Goal: Task Accomplishment & Management: Manage account settings

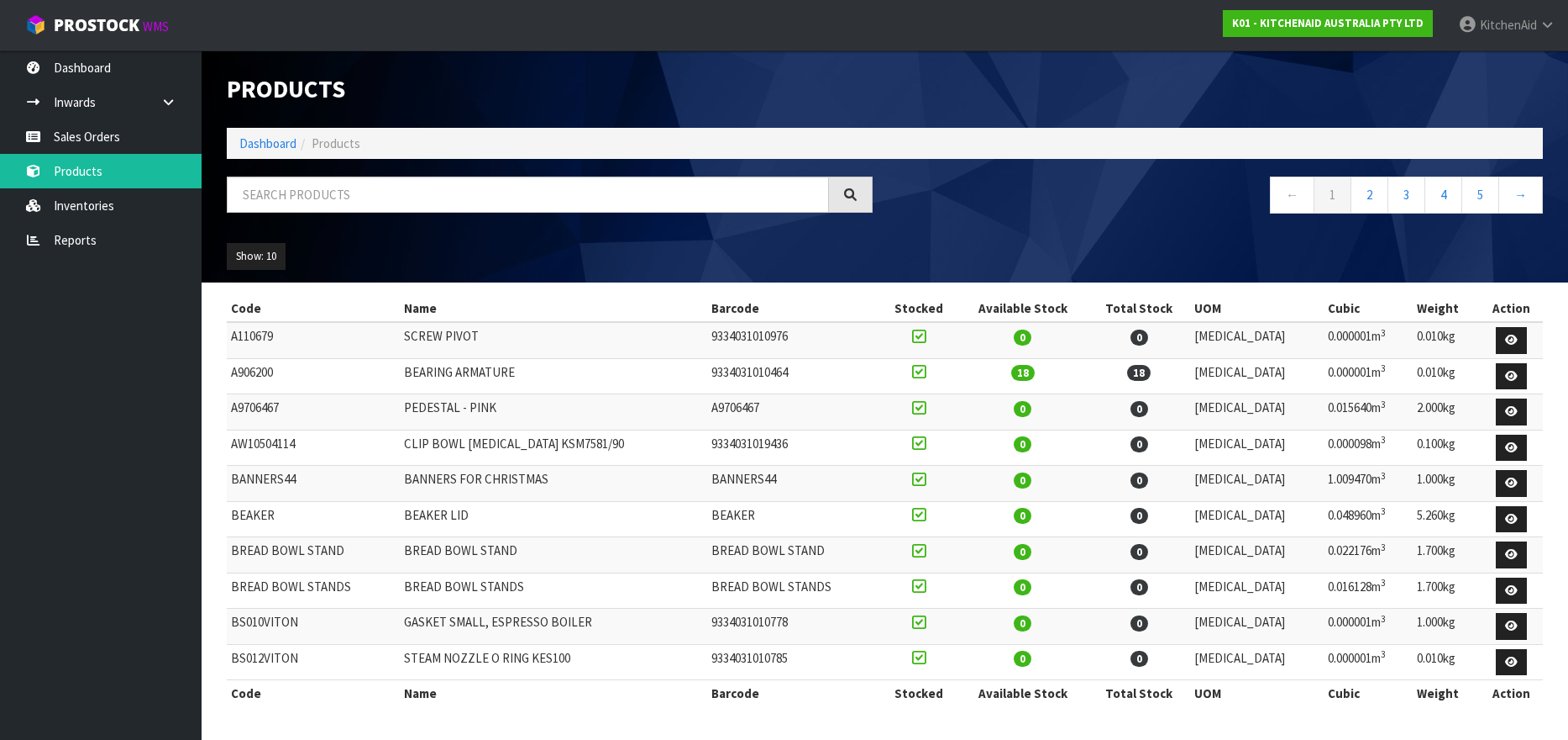
click at [269, 195] on input "text" at bounding box center [527, 195] width 602 height 37
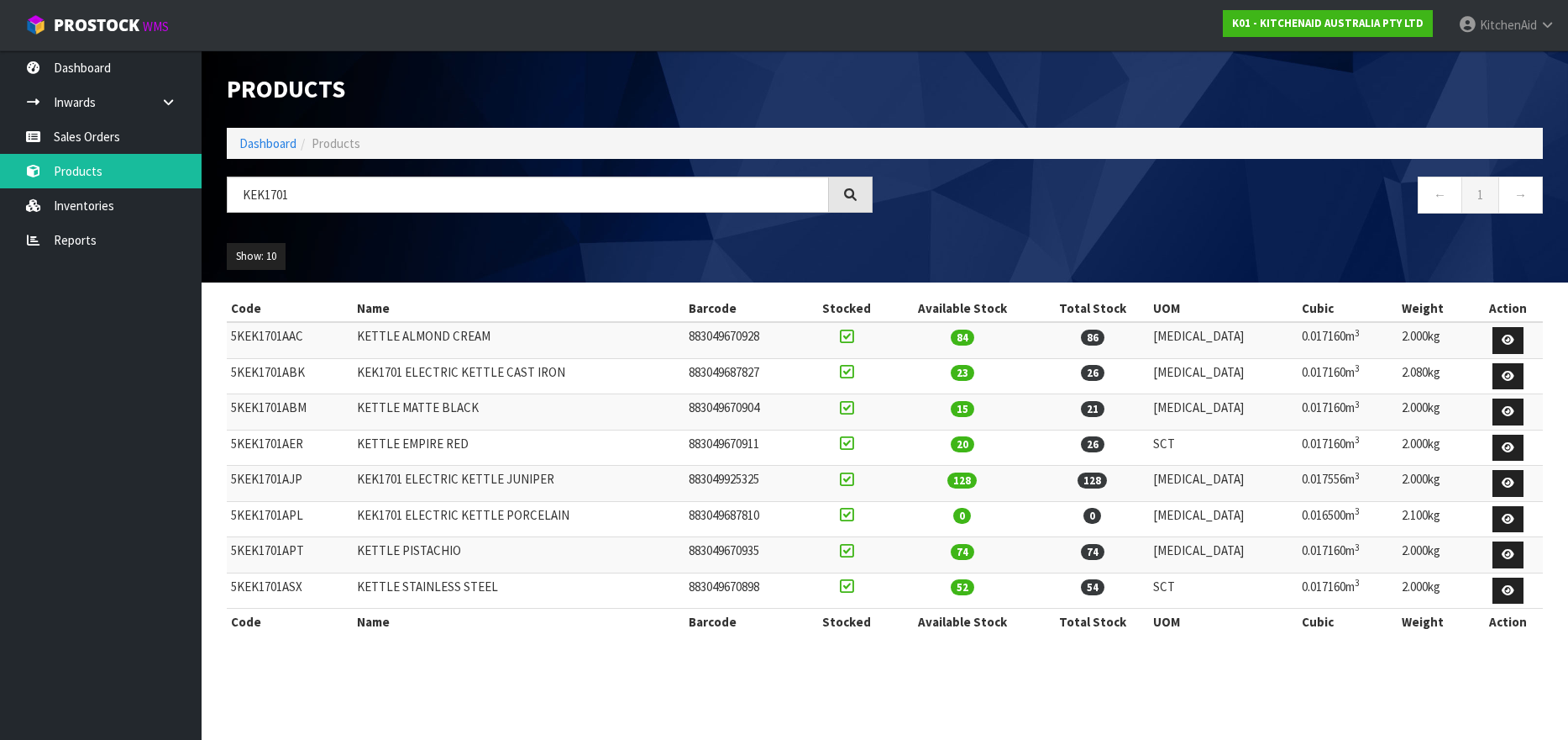
click at [266, 197] on input "KEK1701" at bounding box center [527, 195] width 602 height 37
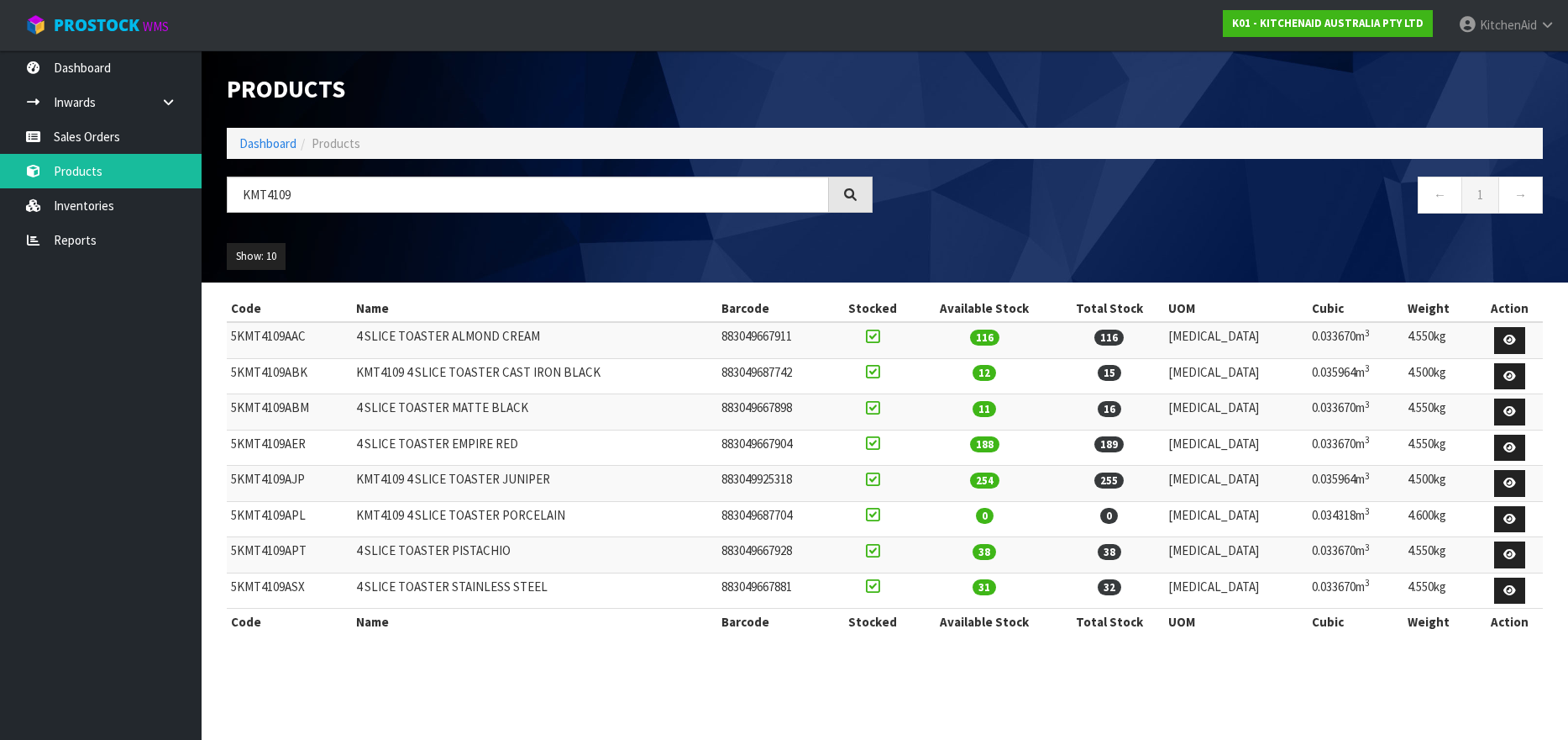
type input "KMT4109"
click at [66, 140] on link "Sales Orders" at bounding box center [100, 137] width 201 height 35
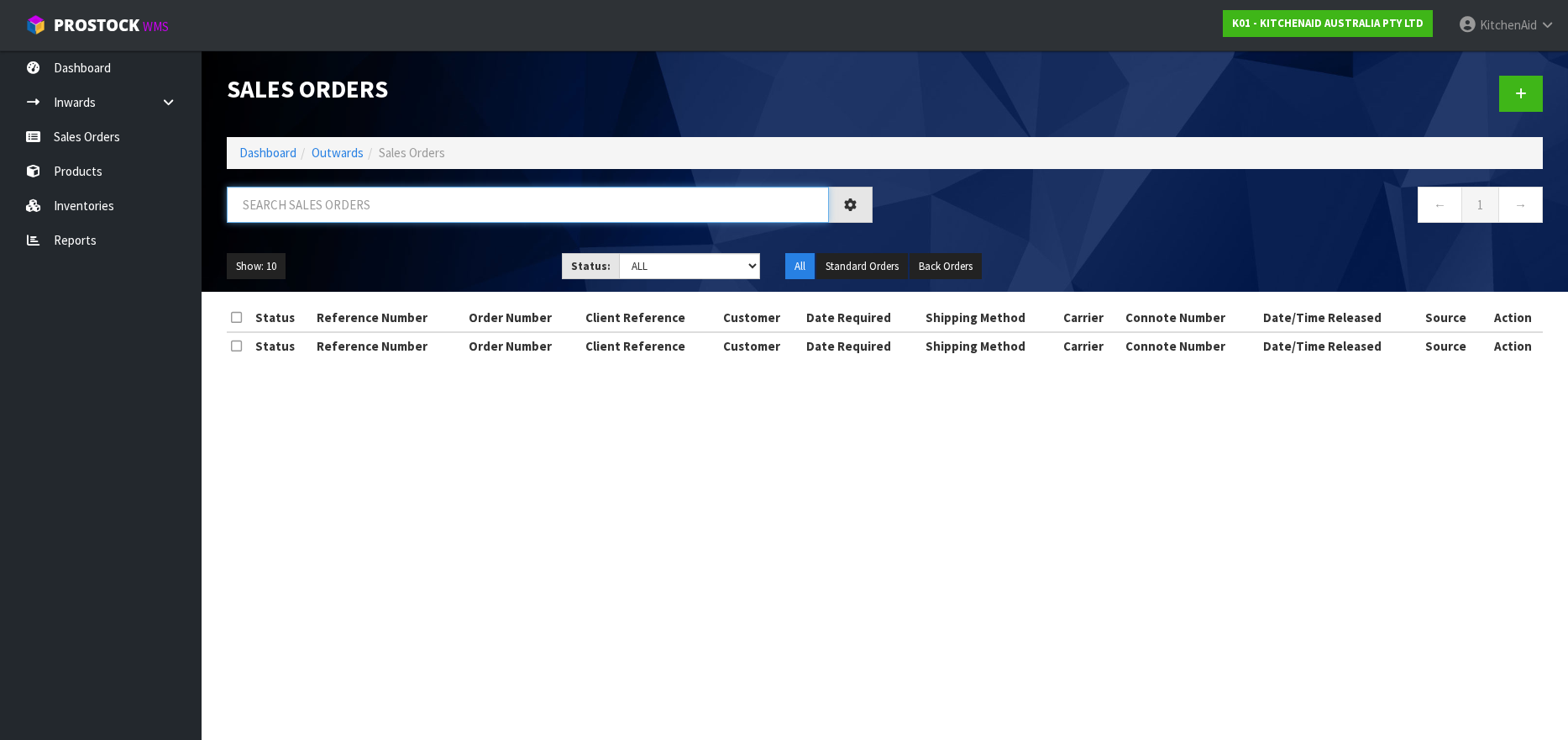
click at [250, 204] on input "text" at bounding box center [527, 205] width 602 height 37
paste input "17049-21."
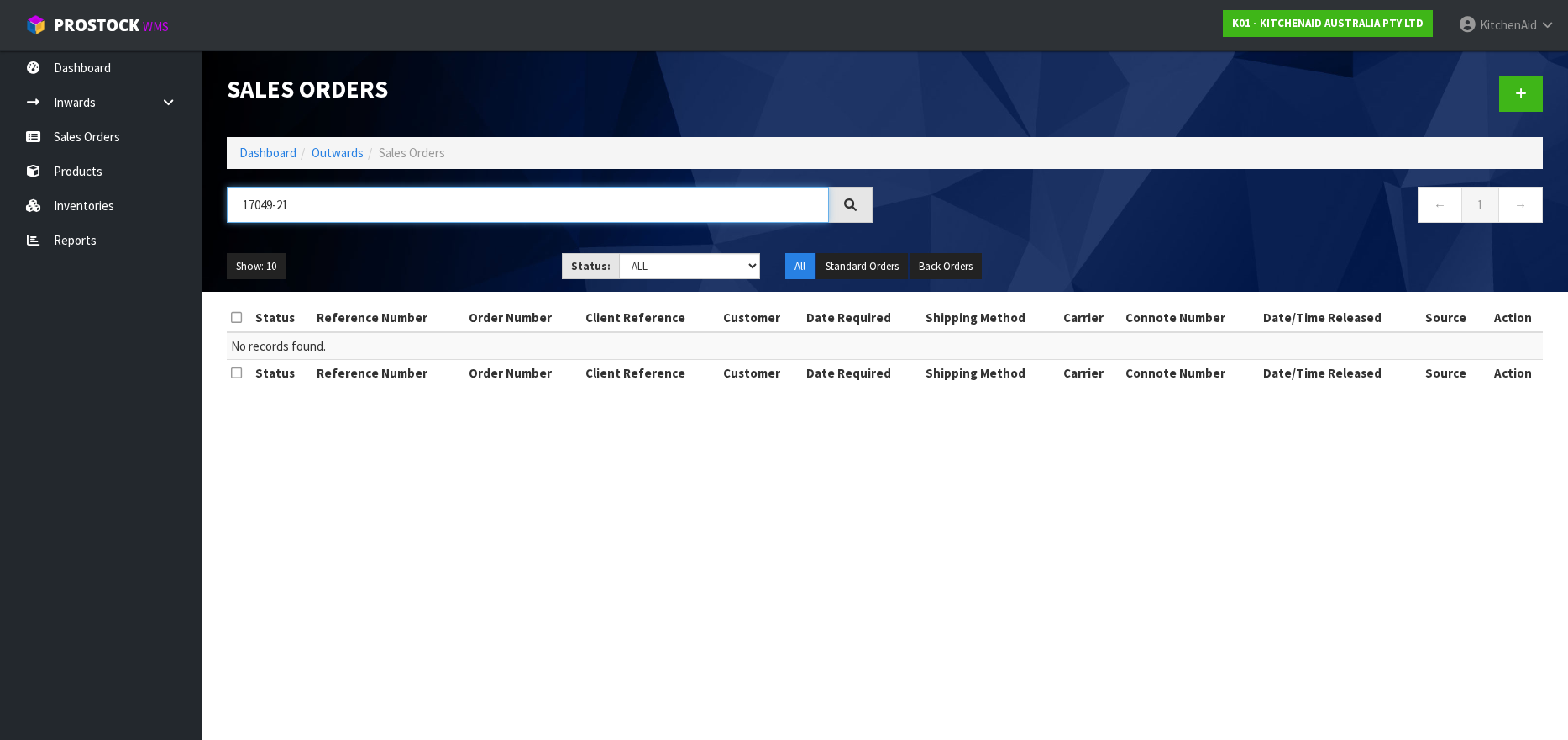
drag, startPoint x: 295, startPoint y: 207, endPoint x: 238, endPoint y: 207, distance: 57.0
click at [238, 207] on input "17049-21" at bounding box center [527, 205] width 602 height 37
click at [278, 205] on input "JBHIFIBOTANY" at bounding box center [527, 205] width 602 height 37
click at [255, 208] on input "JBHIFI BOTANY" at bounding box center [527, 205] width 602 height 37
click at [268, 206] on input "JB HIFI BOTANY" at bounding box center [527, 205] width 602 height 37
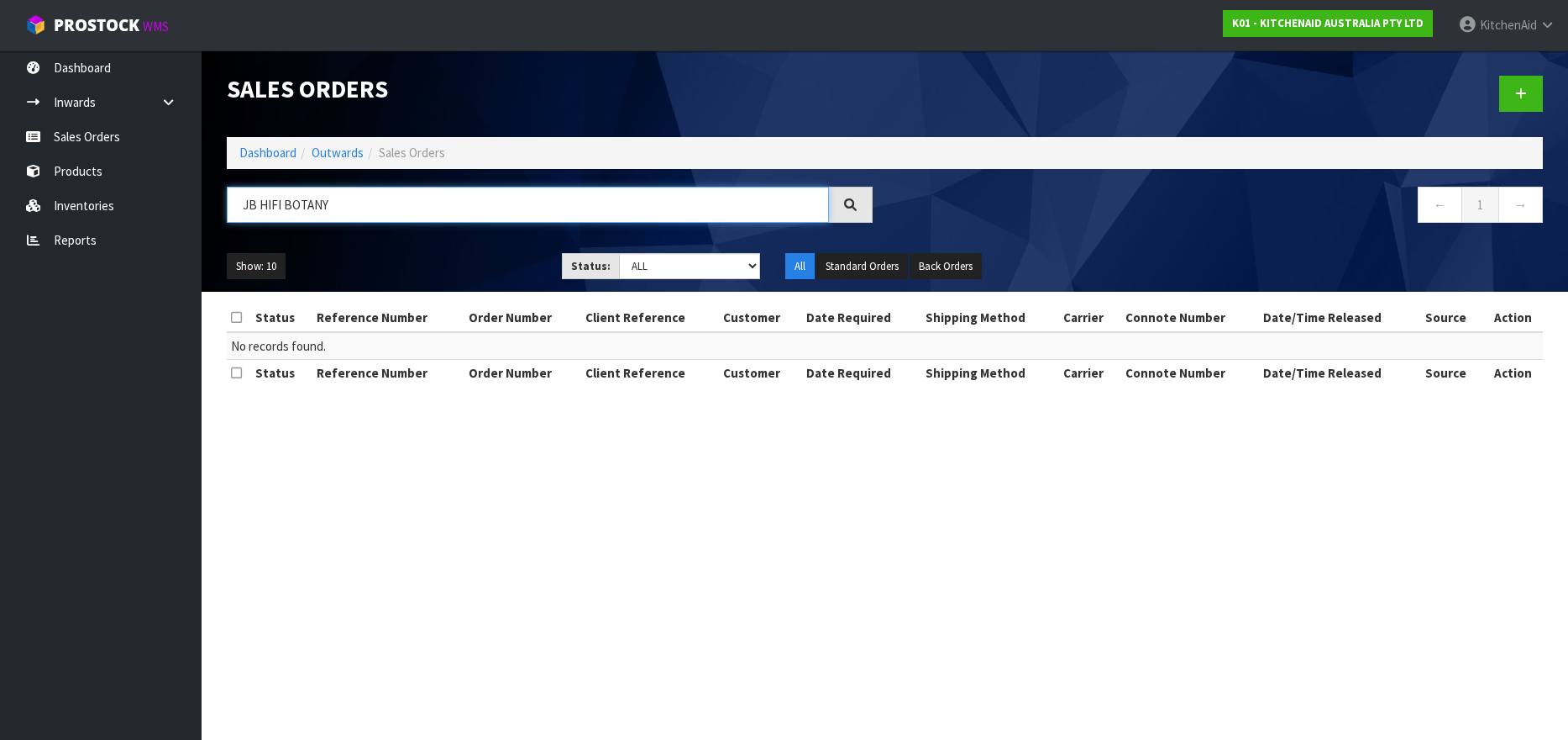
click at [273, 208] on input "JB HIFI BOTANY" at bounding box center [527, 205] width 602 height 37
click at [848, 200] on icon at bounding box center [850, 204] width 13 height 13
drag, startPoint x: 284, startPoint y: 209, endPoint x: 354, endPoint y: 207, distance: 70.0
click at [354, 207] on input "JB HI FI BOTANY" at bounding box center [527, 205] width 602 height 37
drag, startPoint x: 354, startPoint y: 207, endPoint x: 258, endPoint y: 203, distance: 96.1
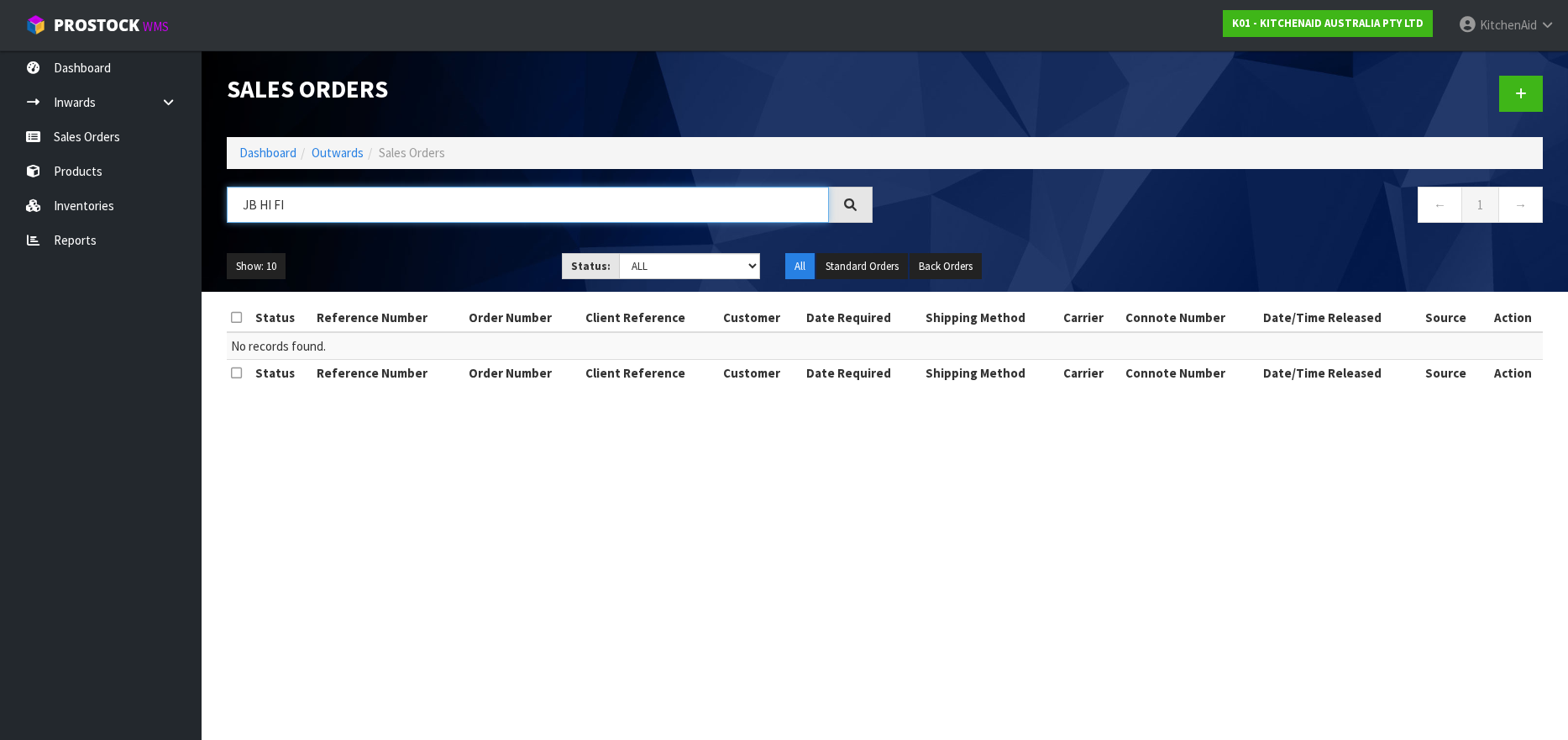
click at [258, 203] on input "JB HI FI" at bounding box center [527, 205] width 602 height 37
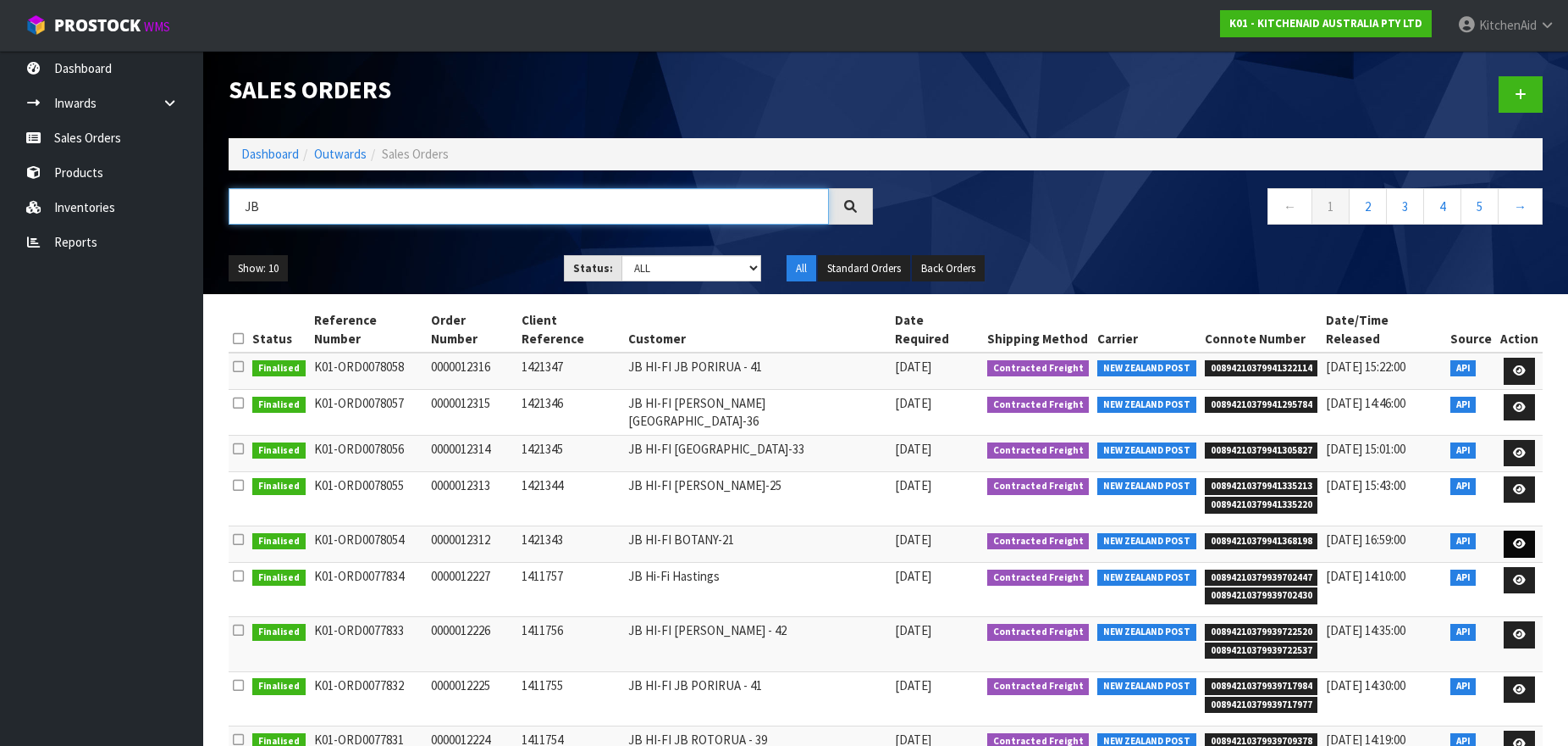
type input "JB"
click at [1520, 538] on icon at bounding box center [1519, 543] width 13 height 11
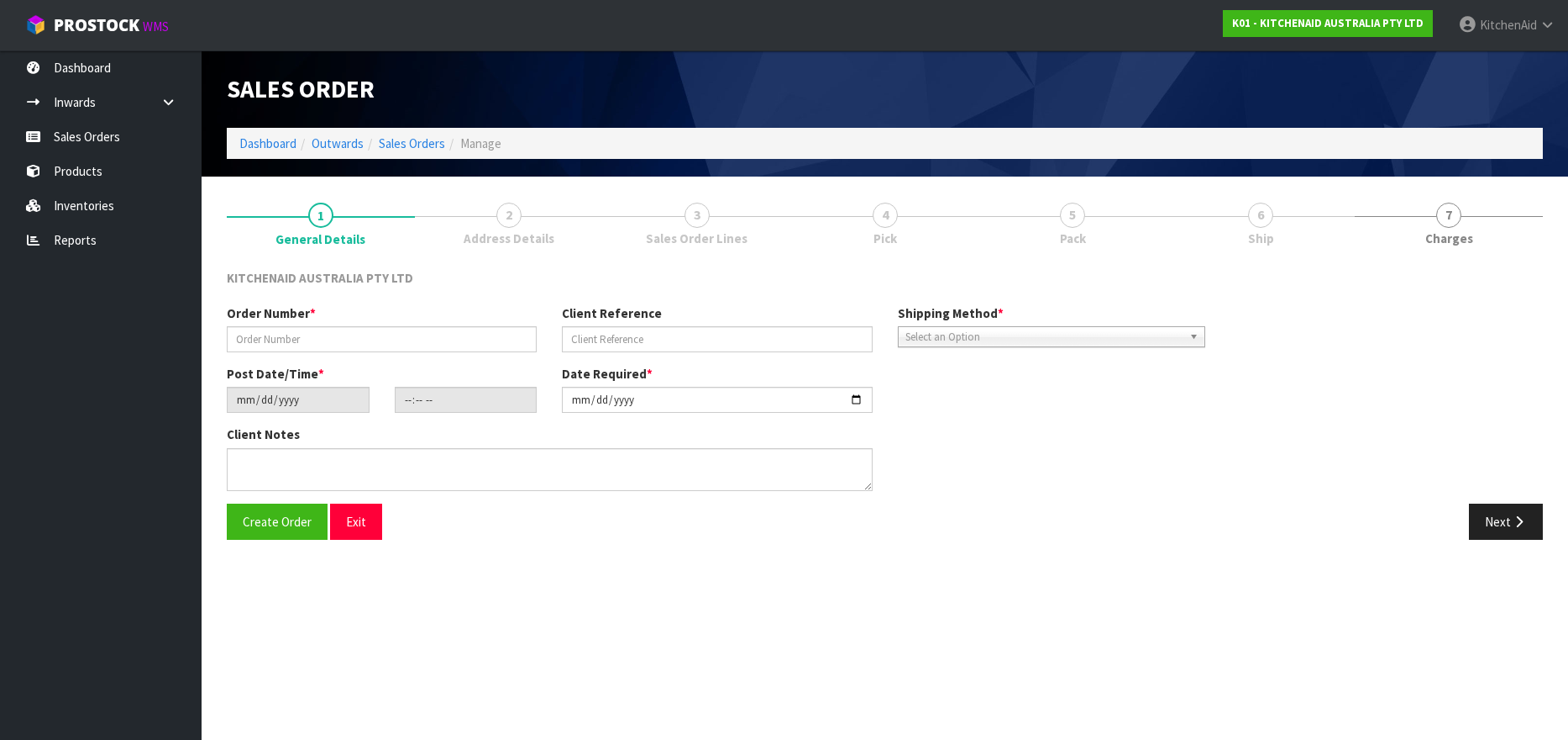
type input "0000012312"
type input "1421343"
type input "[DATE]"
type input "13:31:20.000"
type input "[DATE]"
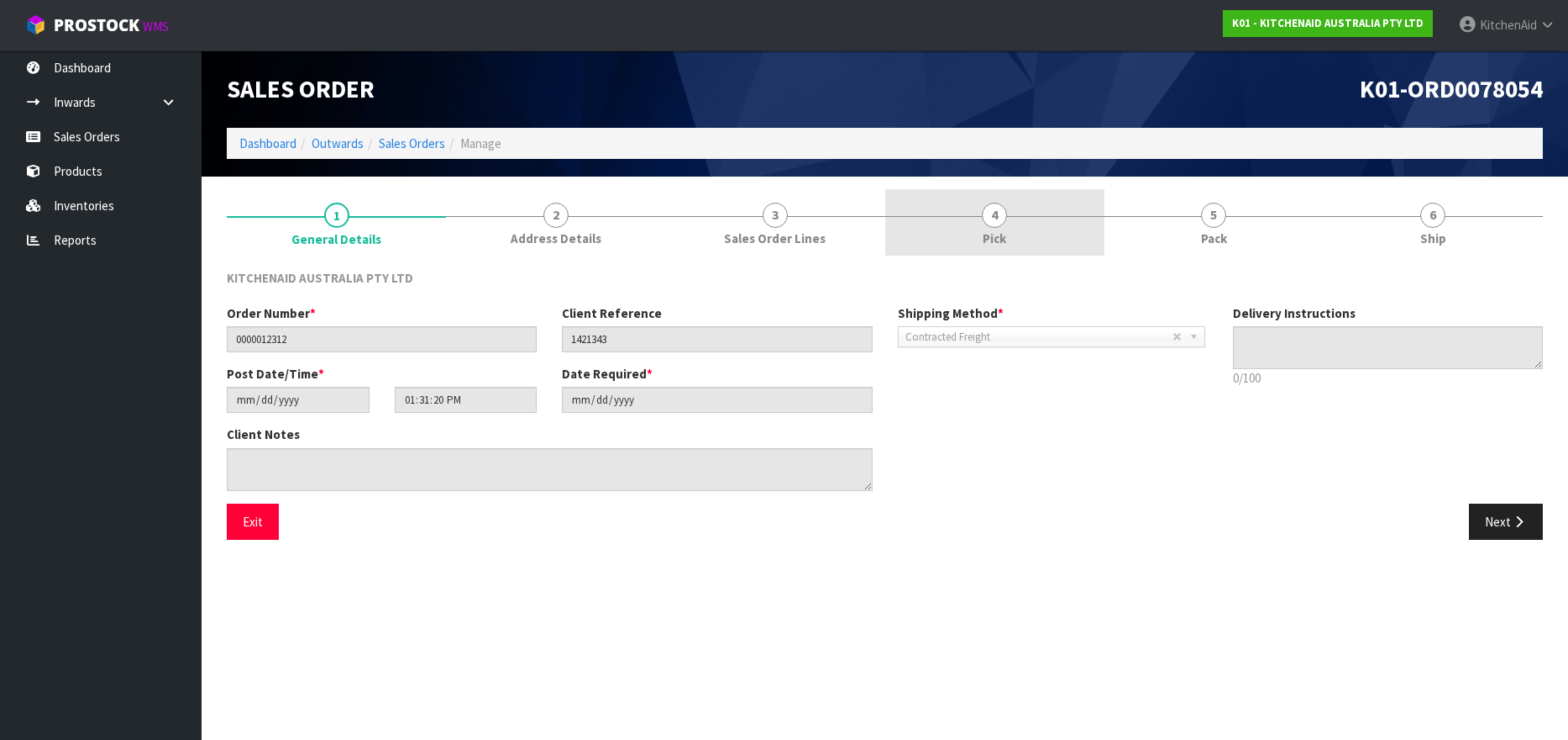
click at [991, 217] on span "4" at bounding box center [995, 215] width 25 height 25
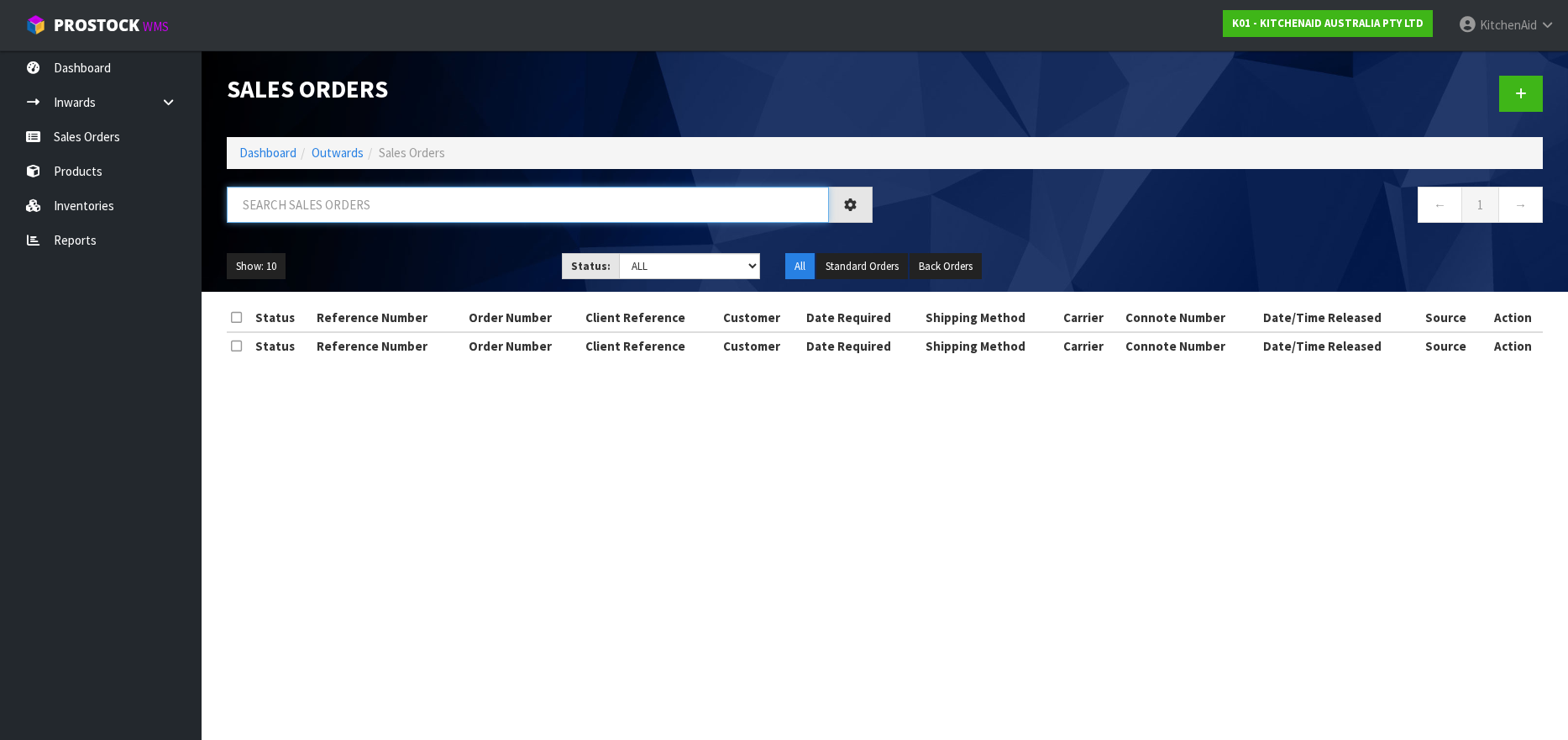
click at [271, 198] on input "text" at bounding box center [527, 205] width 602 height 37
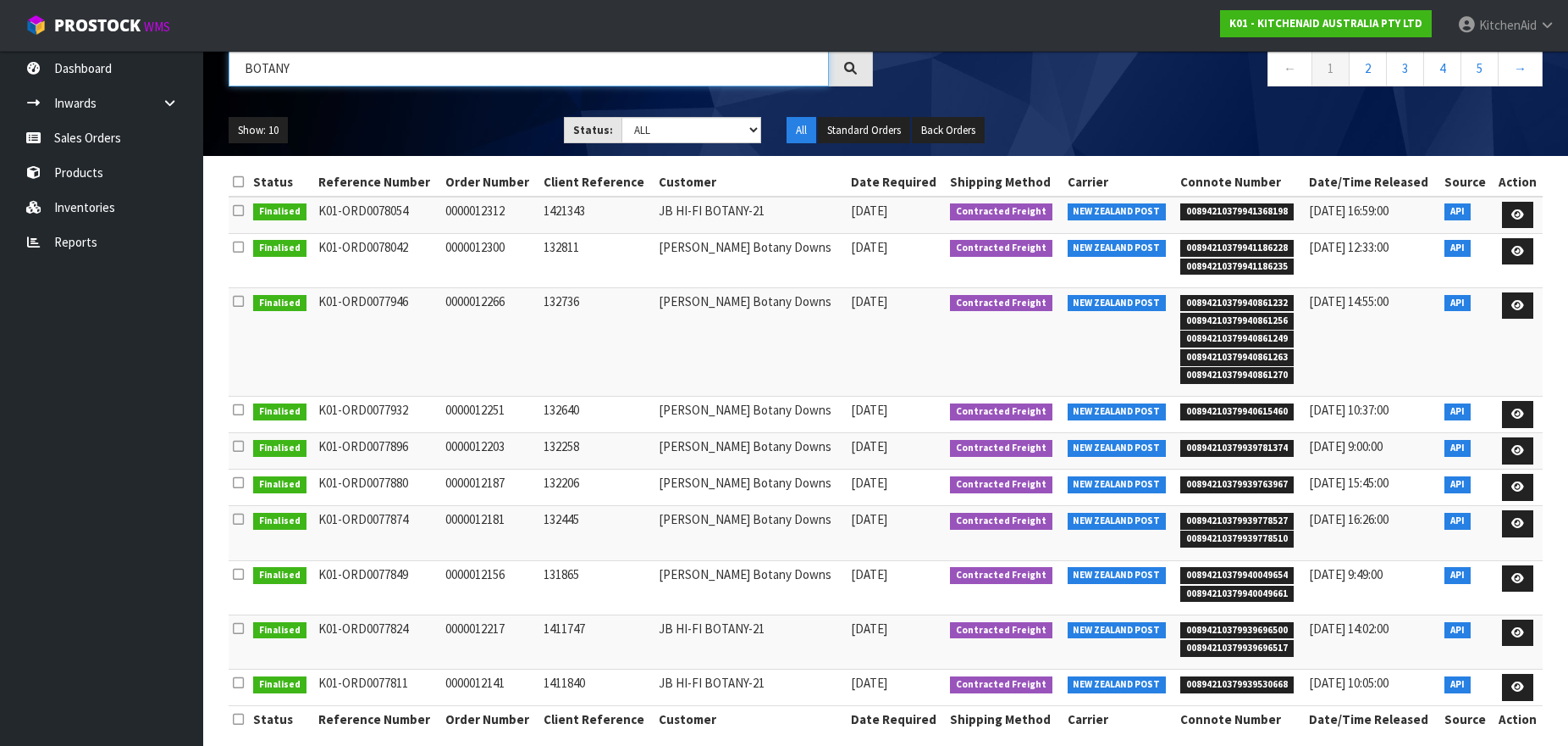
scroll to position [155, 0]
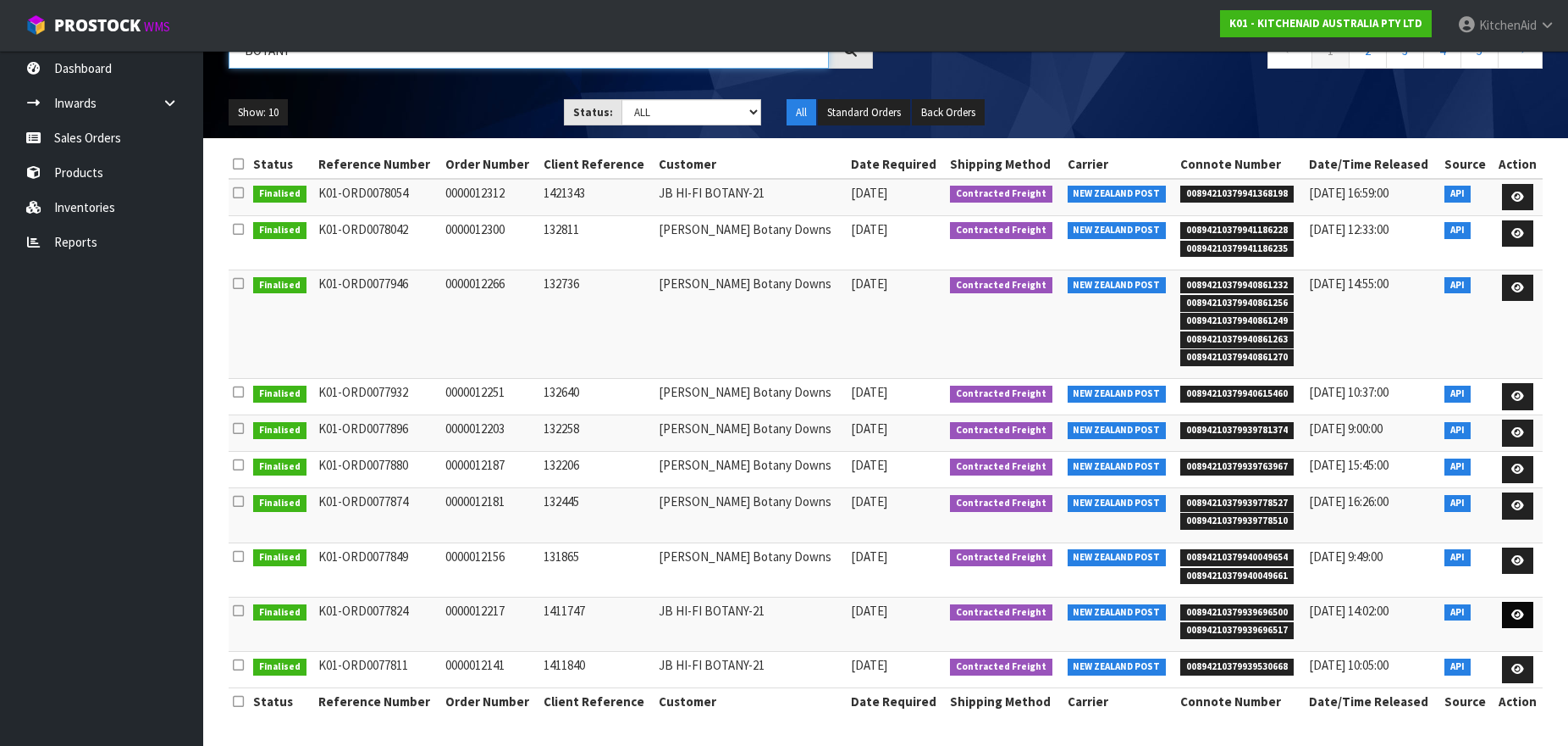
type input "BOTANY"
click at [1514, 618] on icon at bounding box center [1518, 614] width 13 height 11
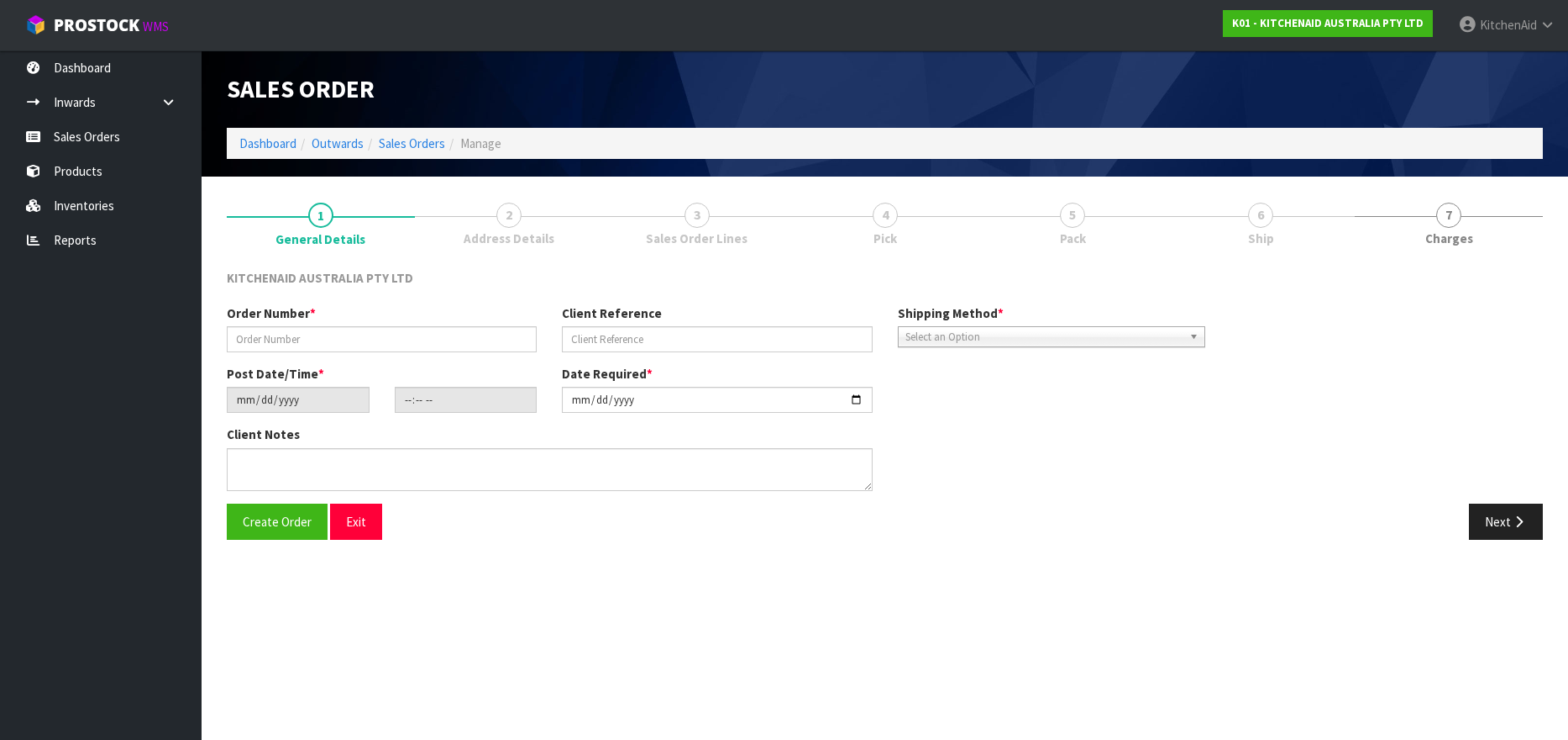
type input "0000012217"
type input "1411747"
type input "[DATE]"
type input "11:30:50.000"
type input "[DATE]"
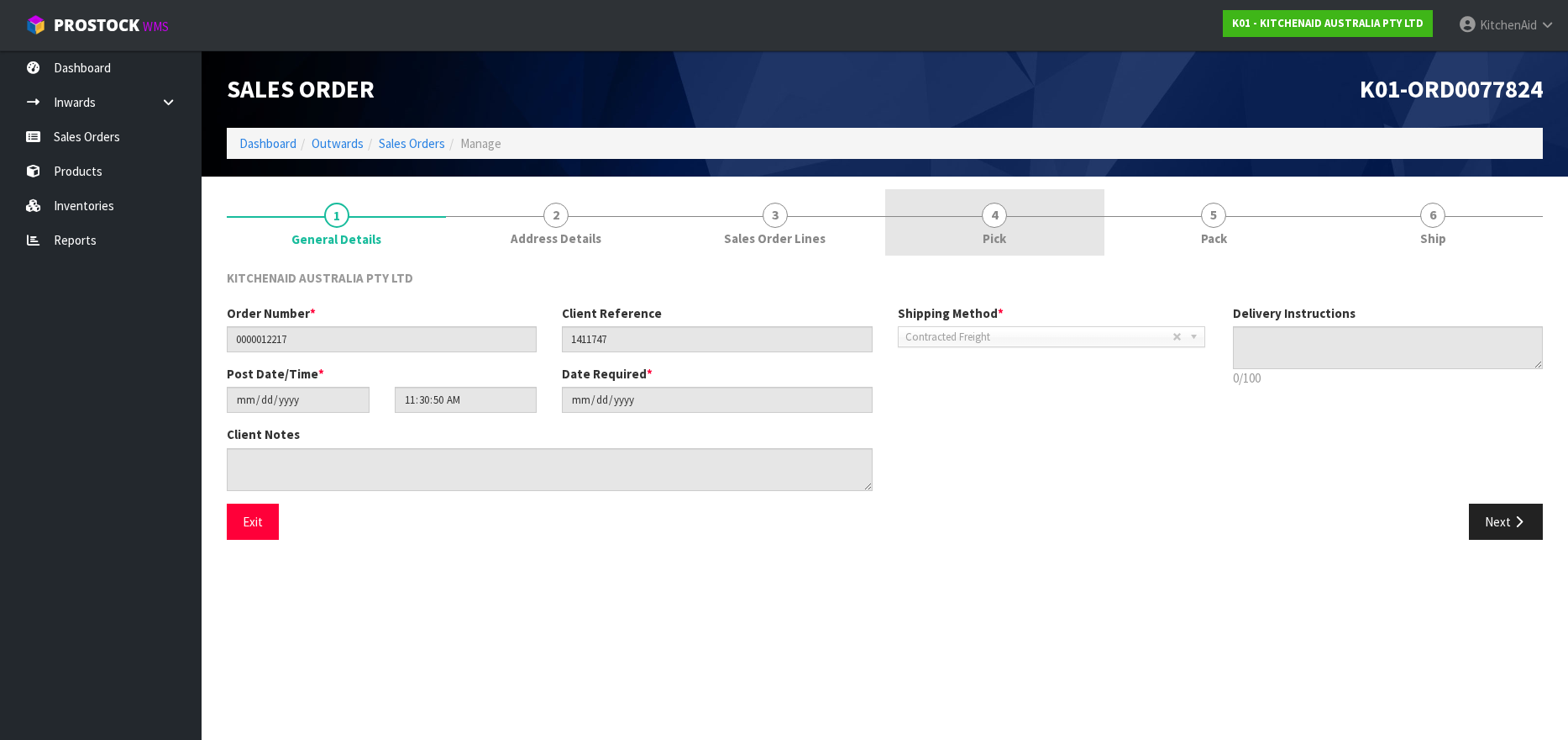
click at [997, 214] on span "4" at bounding box center [995, 215] width 25 height 25
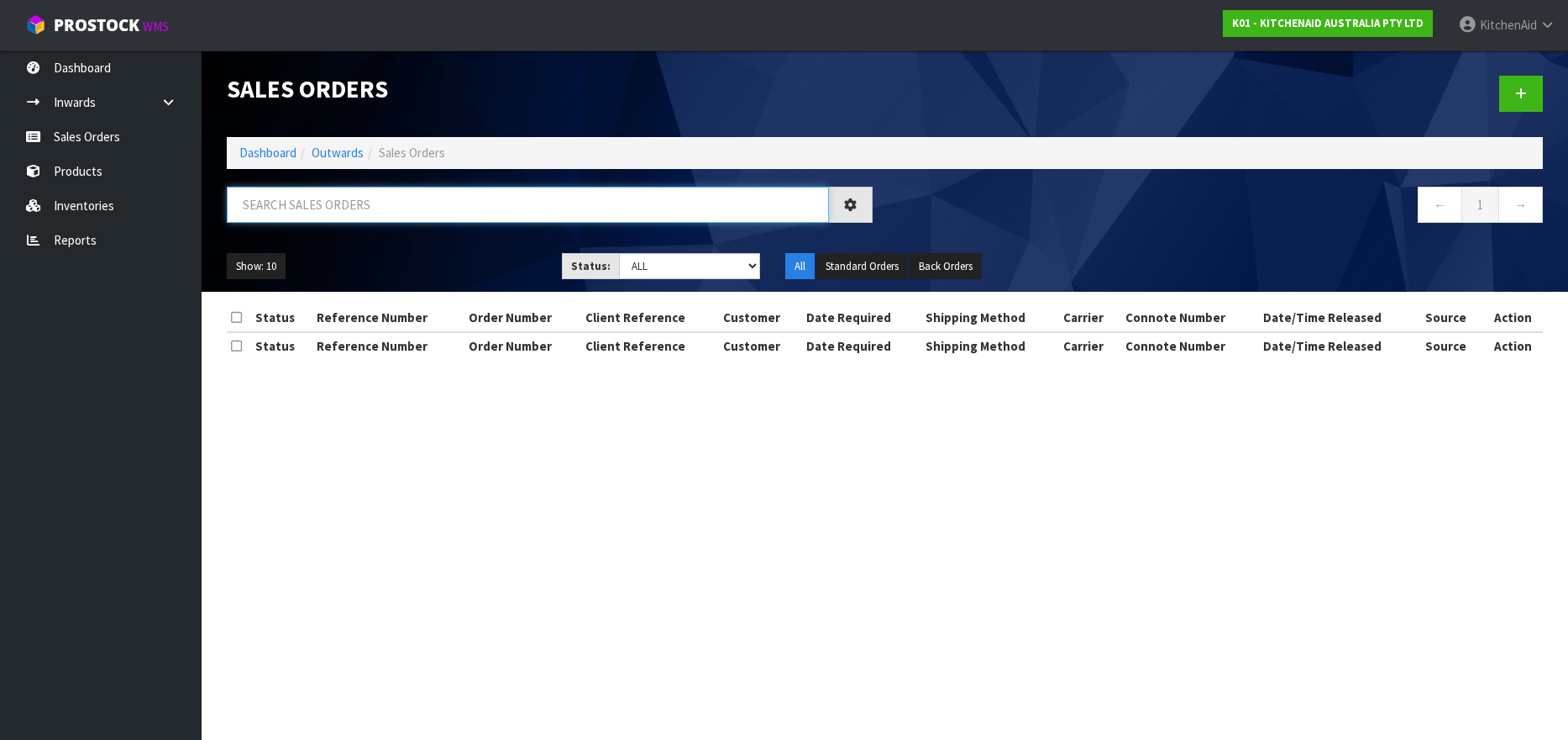
click at [335, 202] on input "text" at bounding box center [527, 205] width 602 height 37
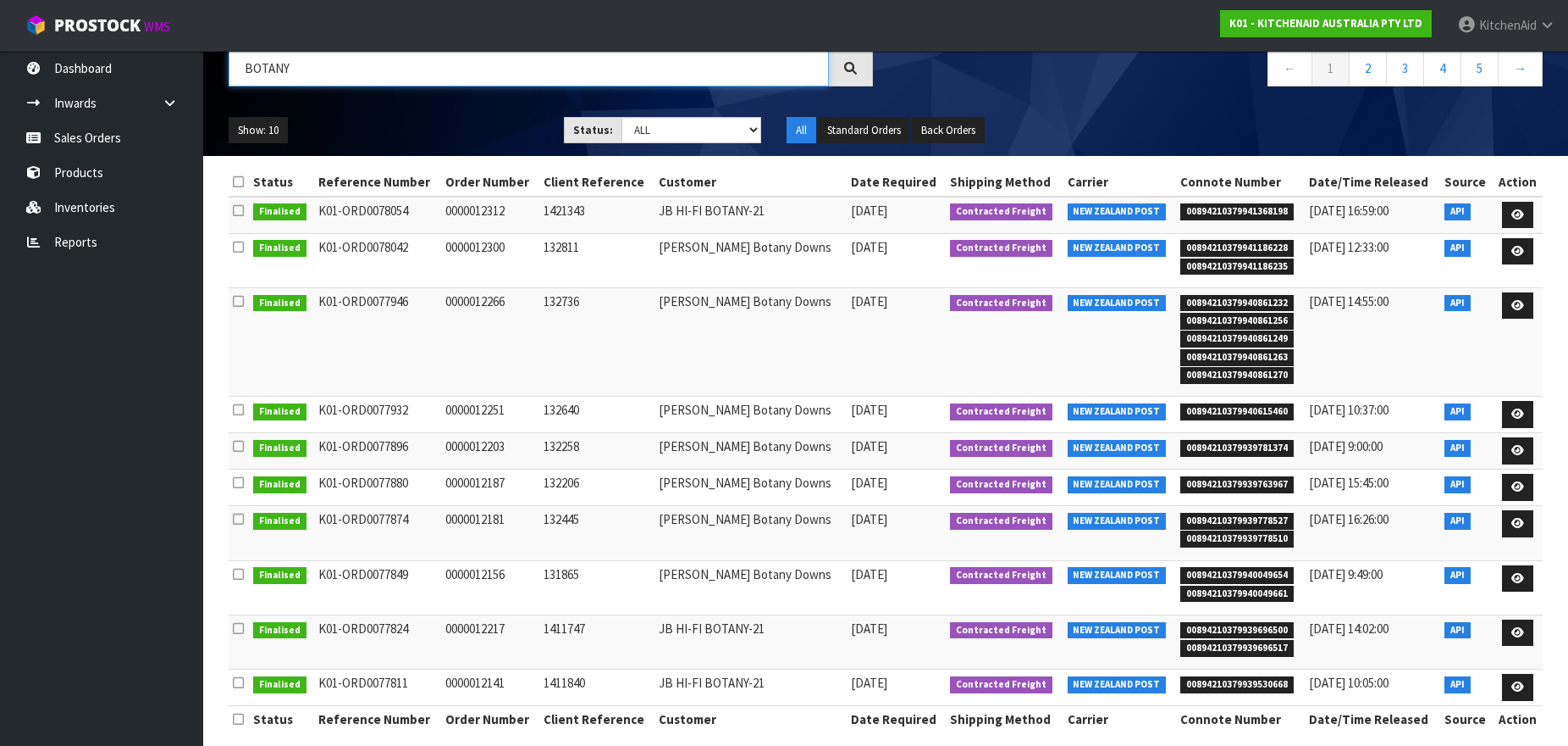
scroll to position [155, 0]
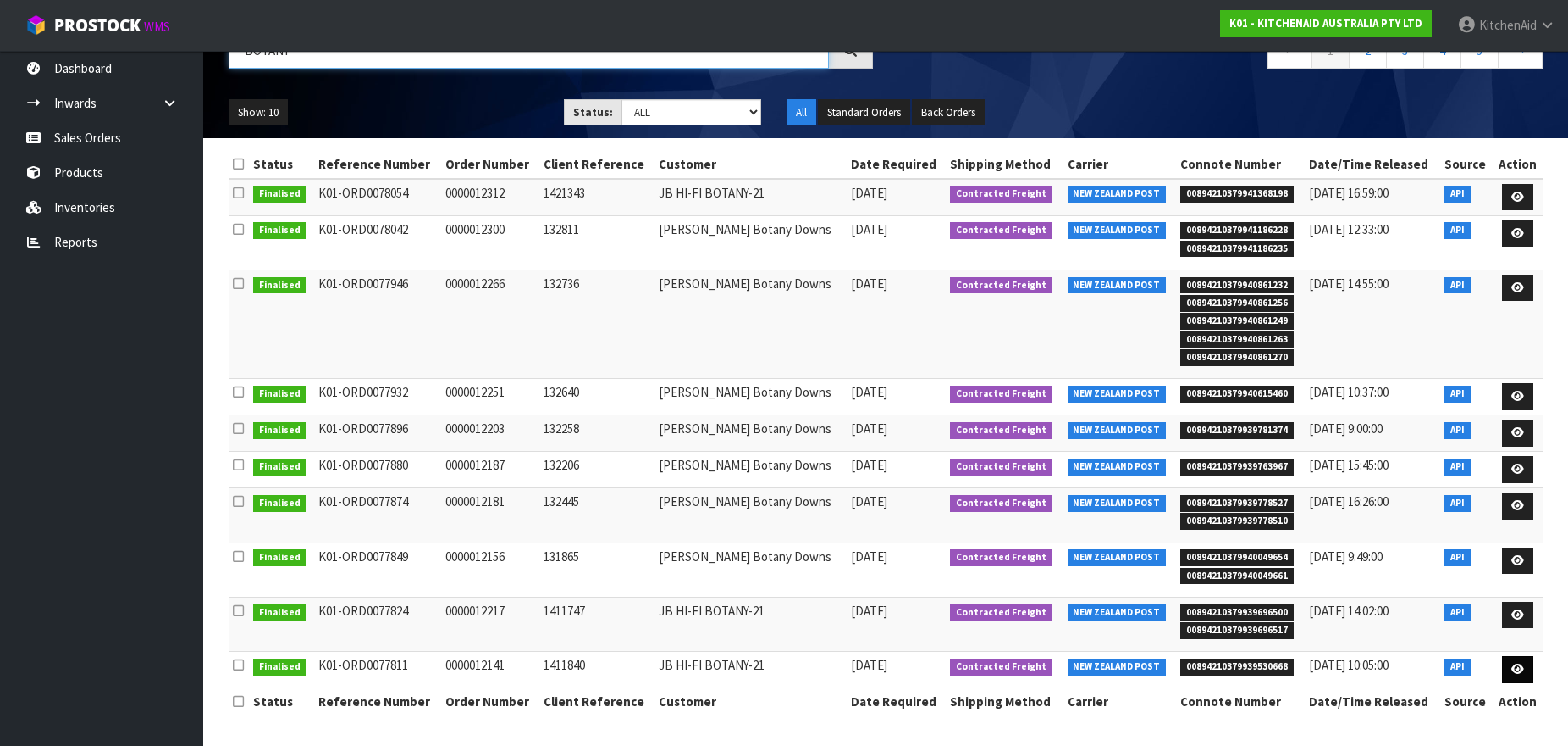
type input "BOTANY"
click at [1513, 672] on icon at bounding box center [1518, 668] width 13 height 11
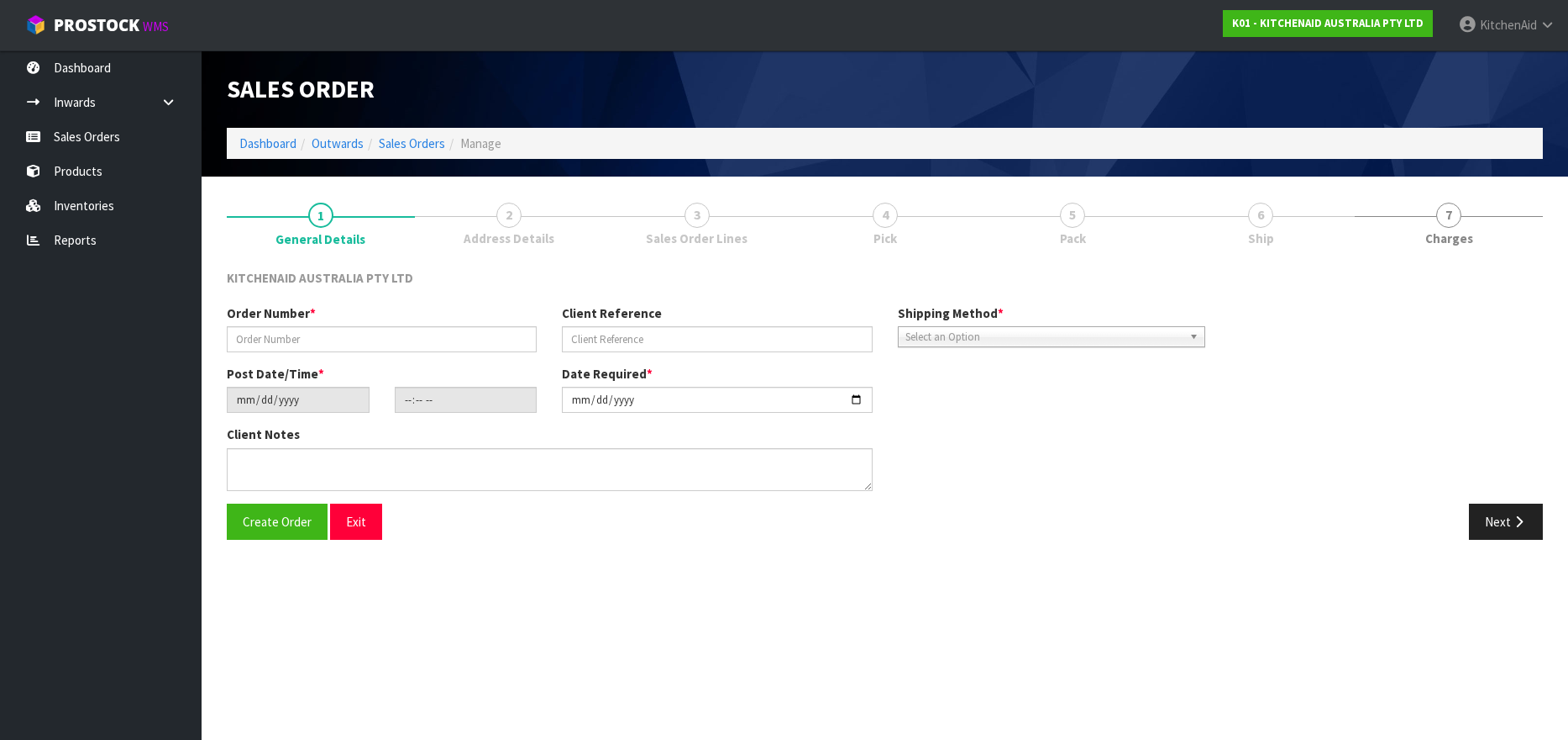
type input "0000012141"
type input "1411840"
type input "[DATE]"
type input "15:31:40.000"
type input "[DATE]"
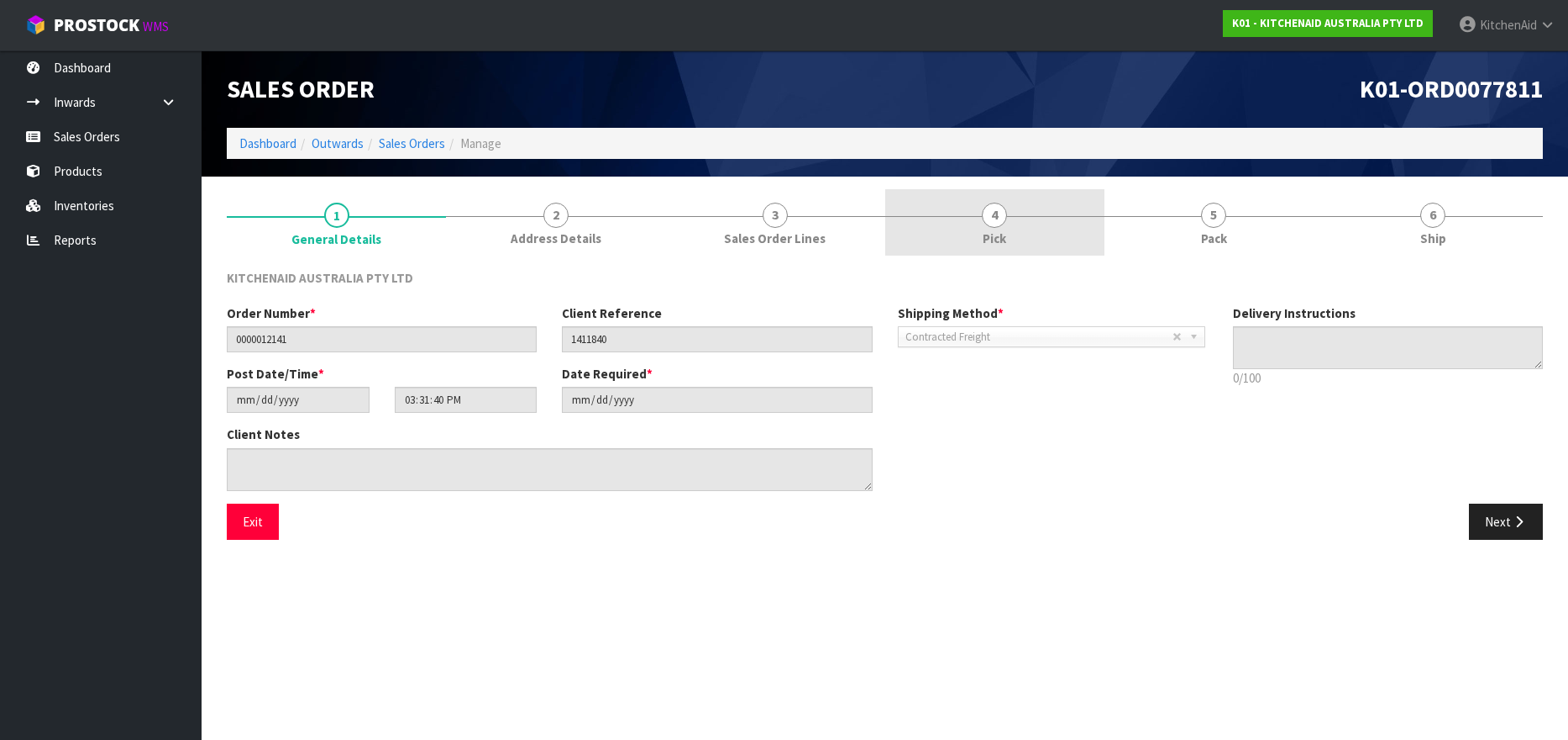
click at [1000, 213] on span "4" at bounding box center [995, 215] width 25 height 25
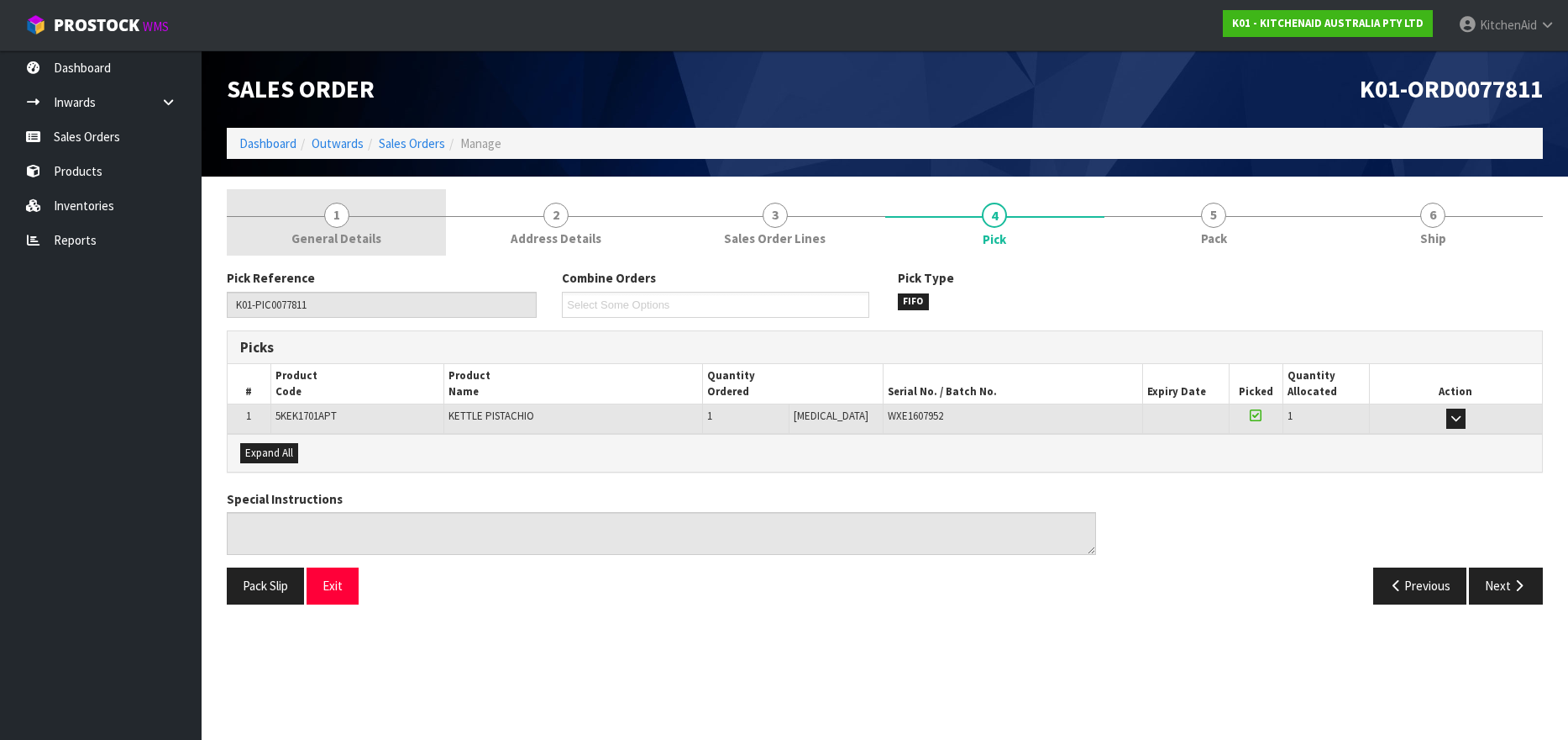
click at [323, 217] on link "1 General Details" at bounding box center [336, 222] width 220 height 66
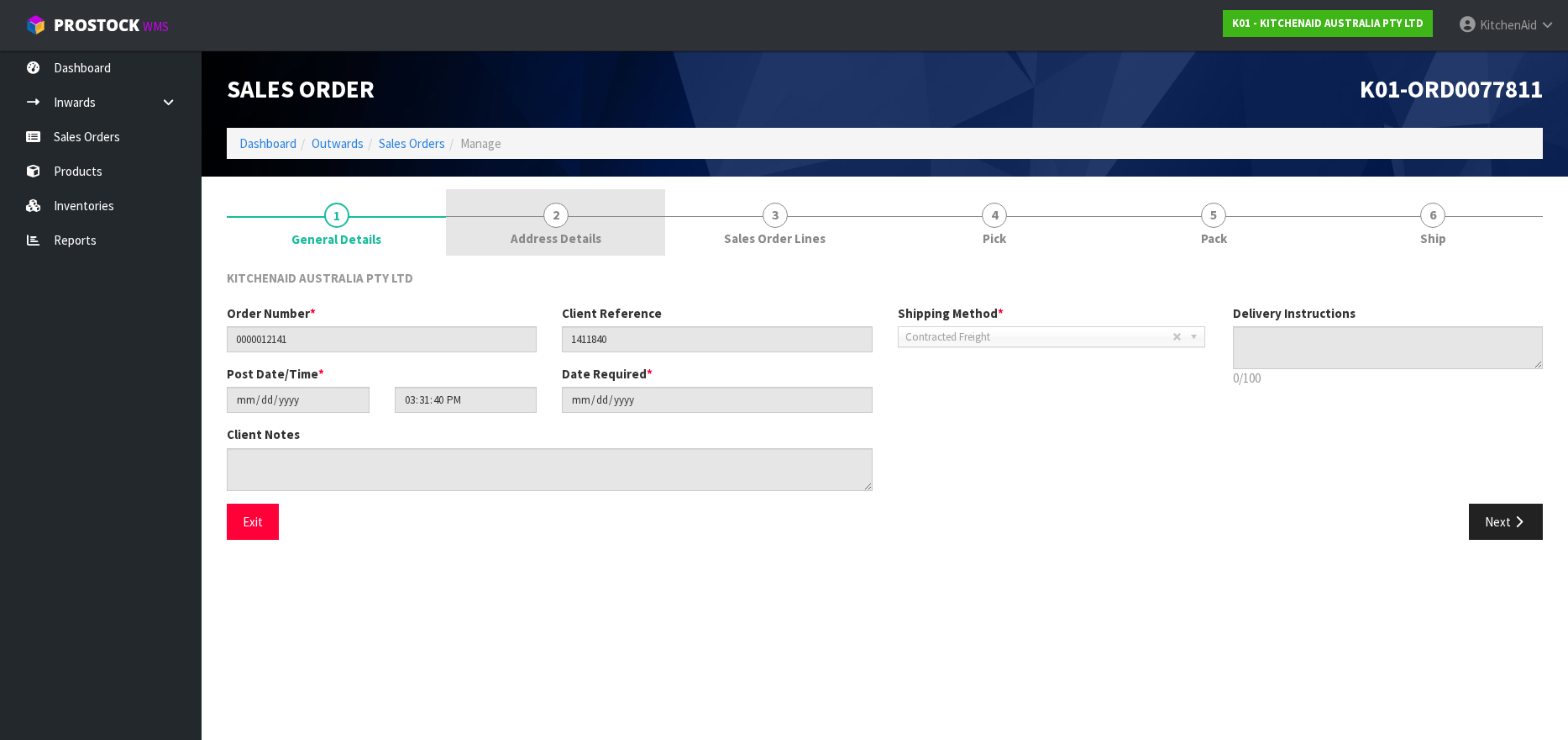
click at [561, 223] on span "2" at bounding box center [556, 215] width 25 height 25
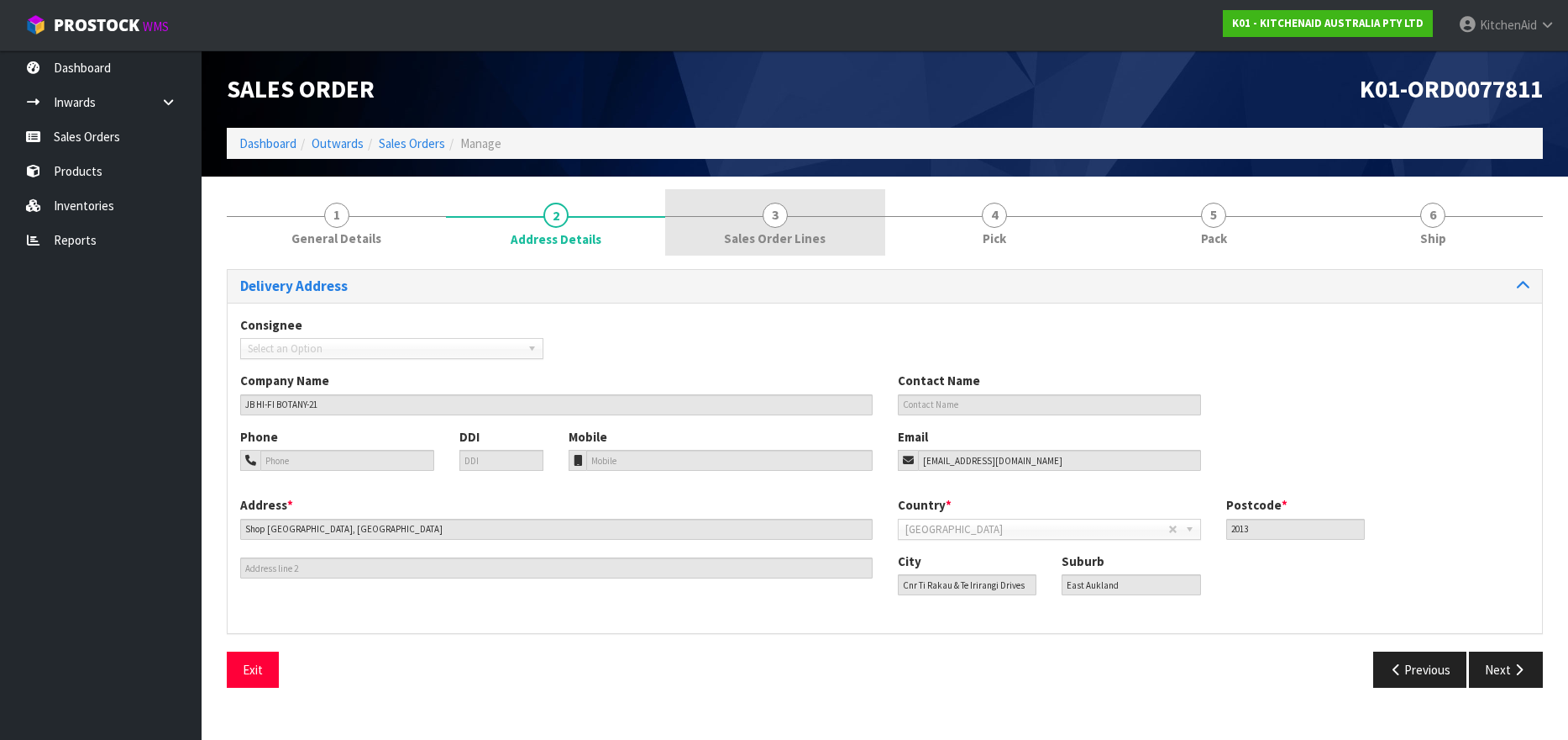
click at [740, 225] on link "3 Sales Order Lines" at bounding box center [775, 222] width 220 height 66
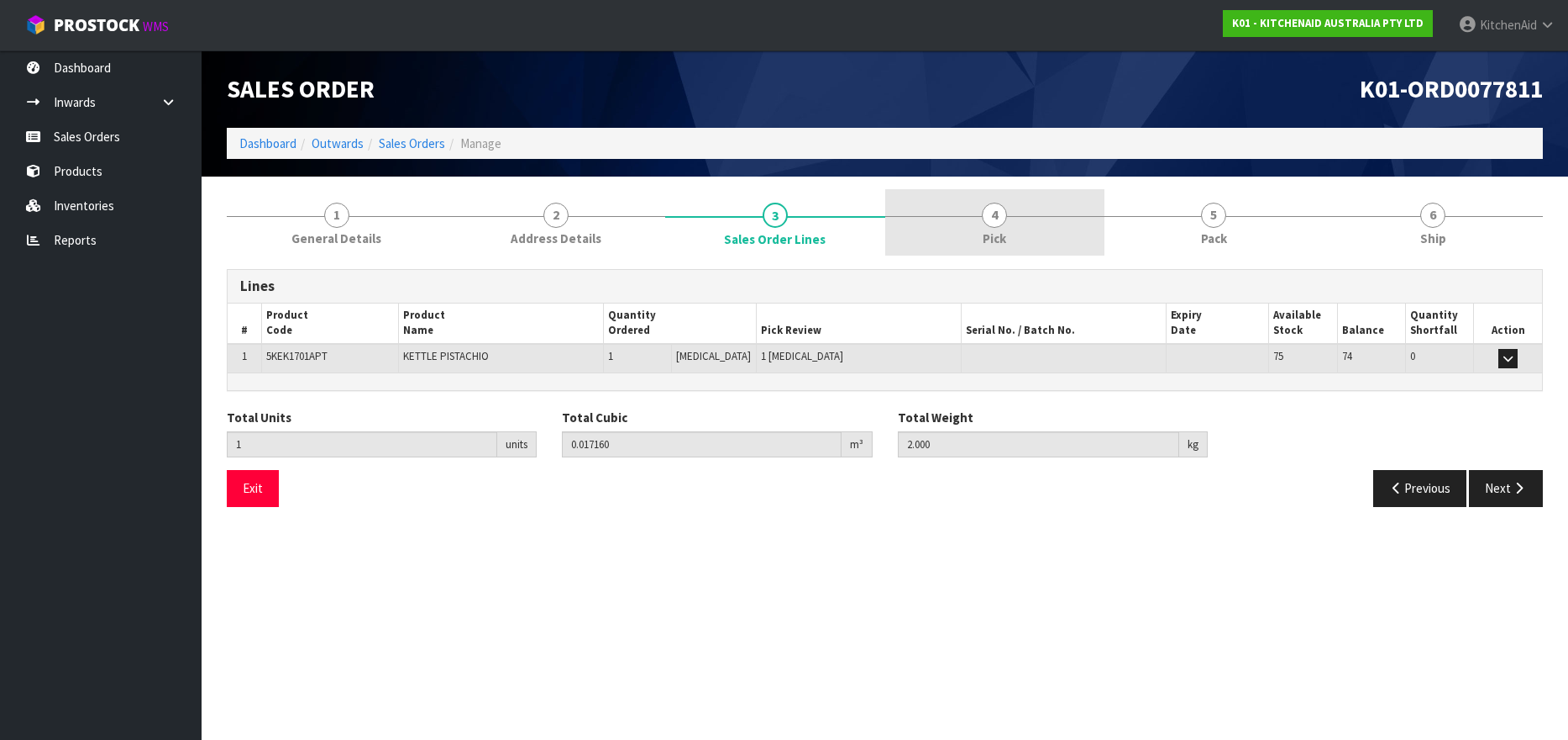
click at [1006, 231] on span "Pick" at bounding box center [994, 238] width 23 height 17
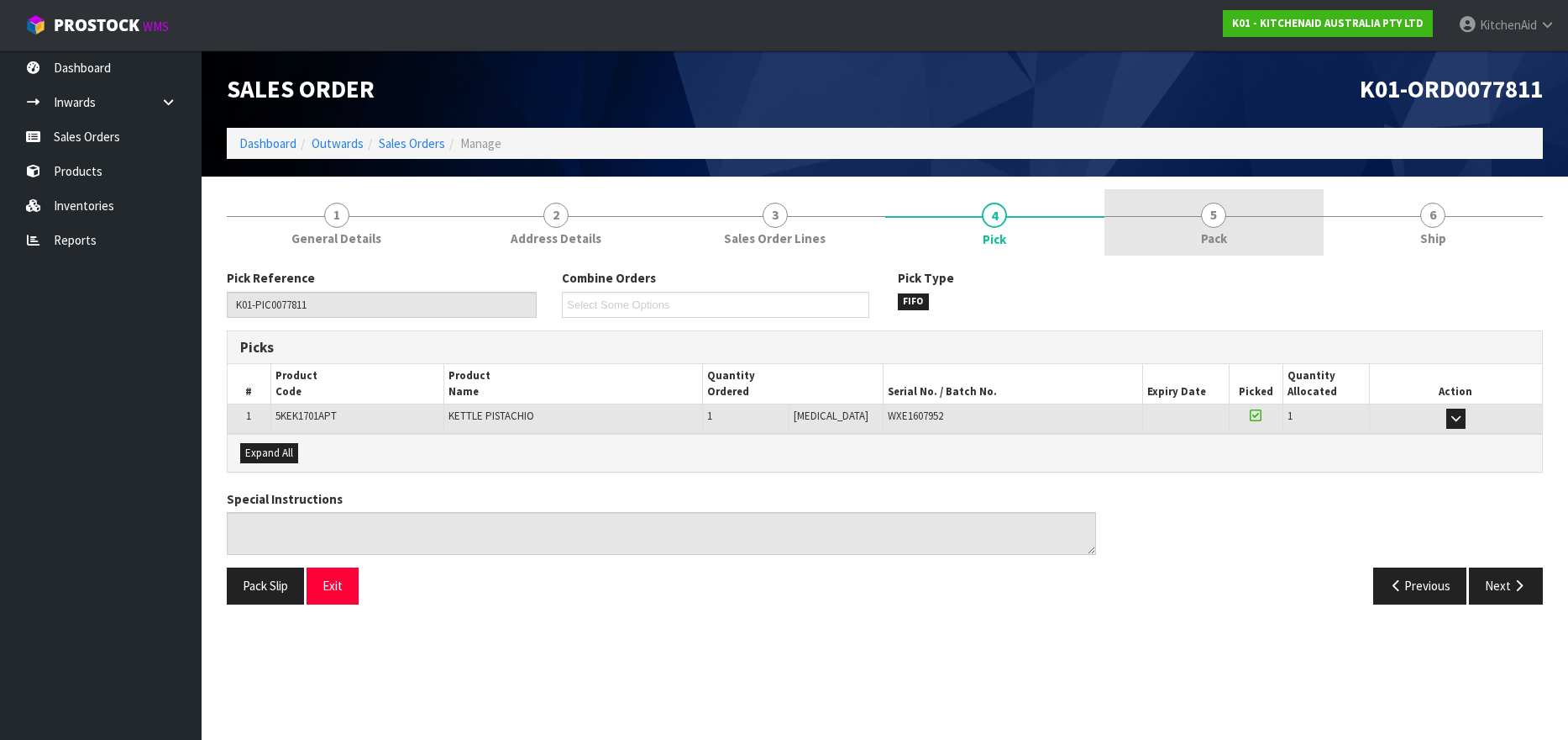
click at [1195, 223] on link "5 Pack" at bounding box center [1215, 222] width 220 height 66
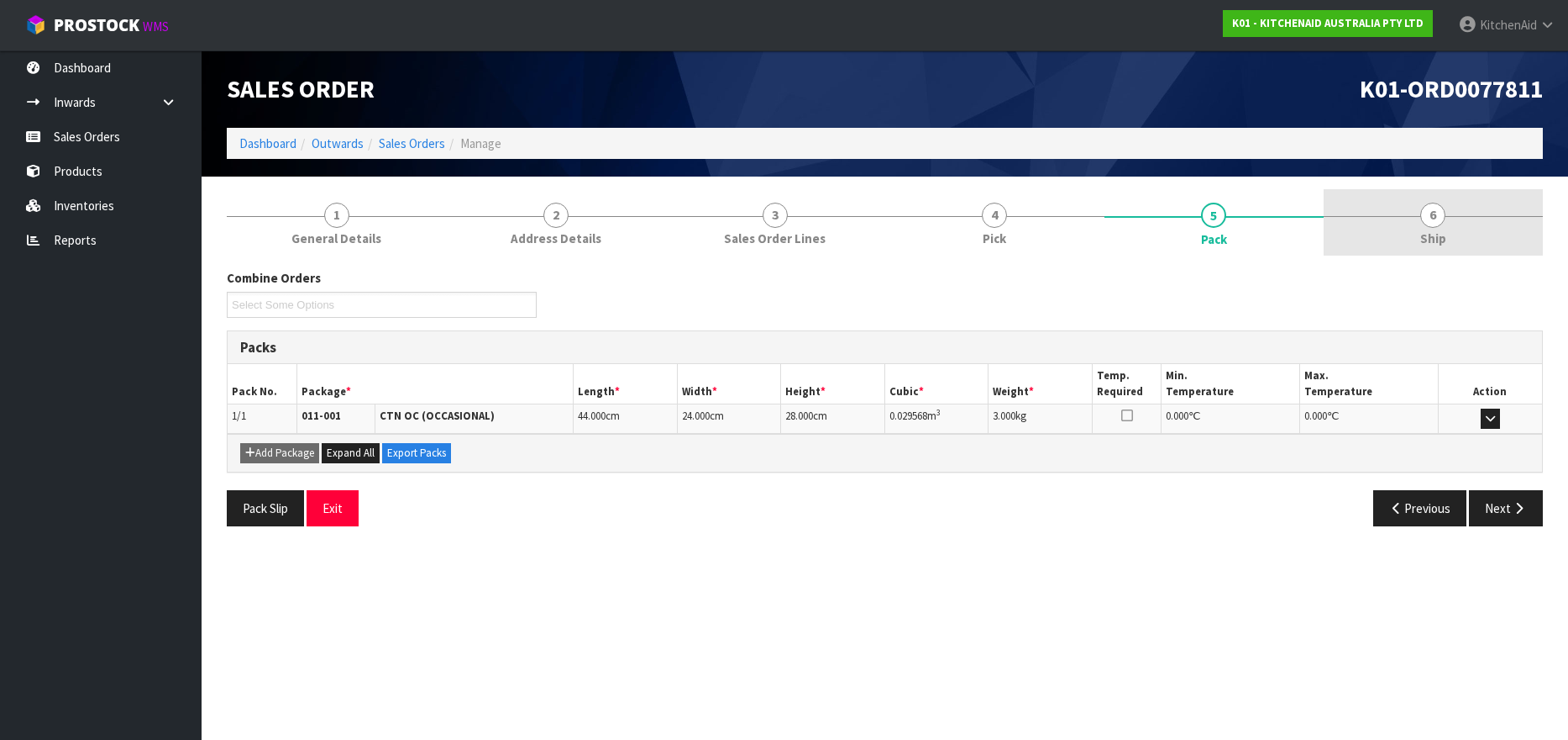
click at [1449, 216] on link "6 Ship" at bounding box center [1434, 222] width 220 height 66
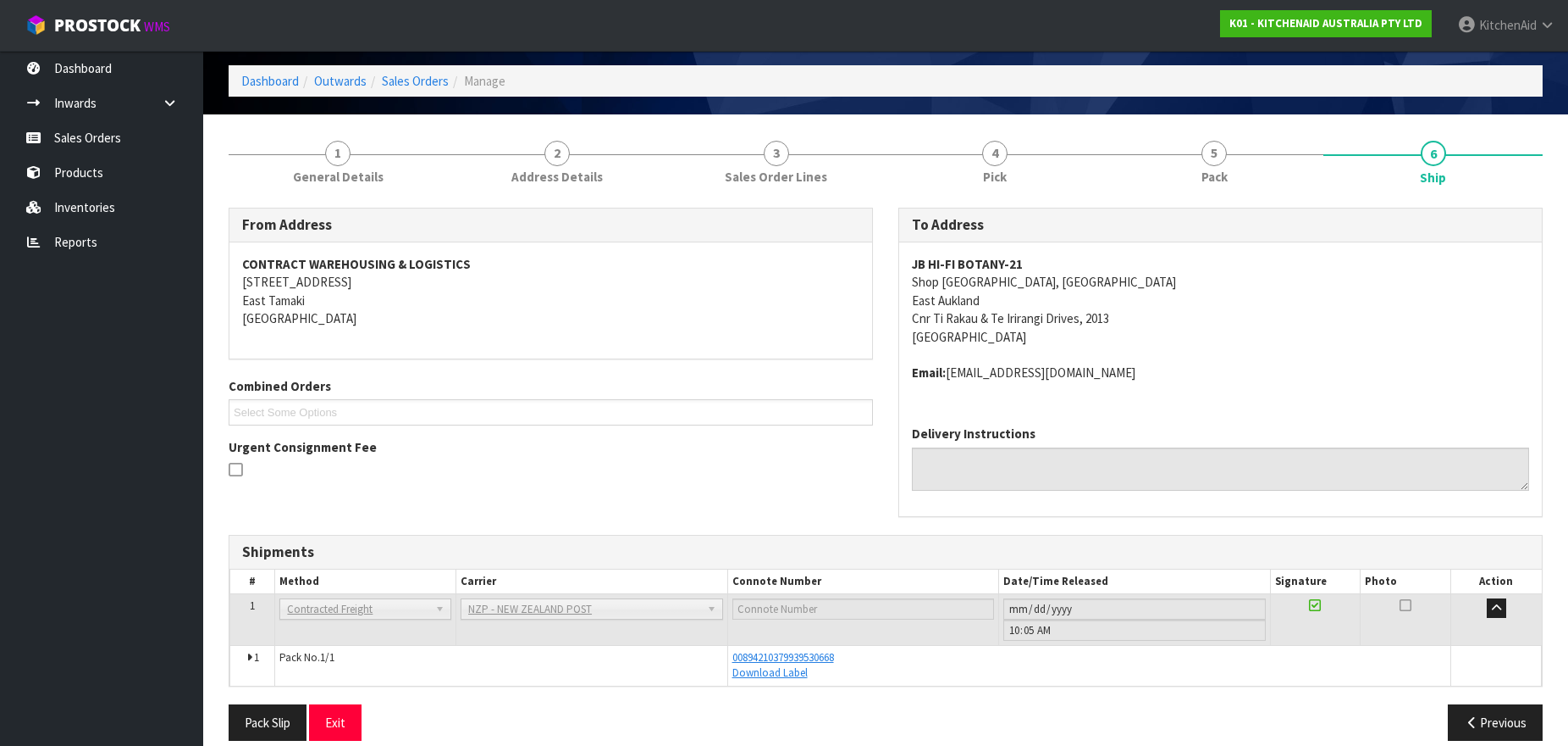
scroll to position [84, 0]
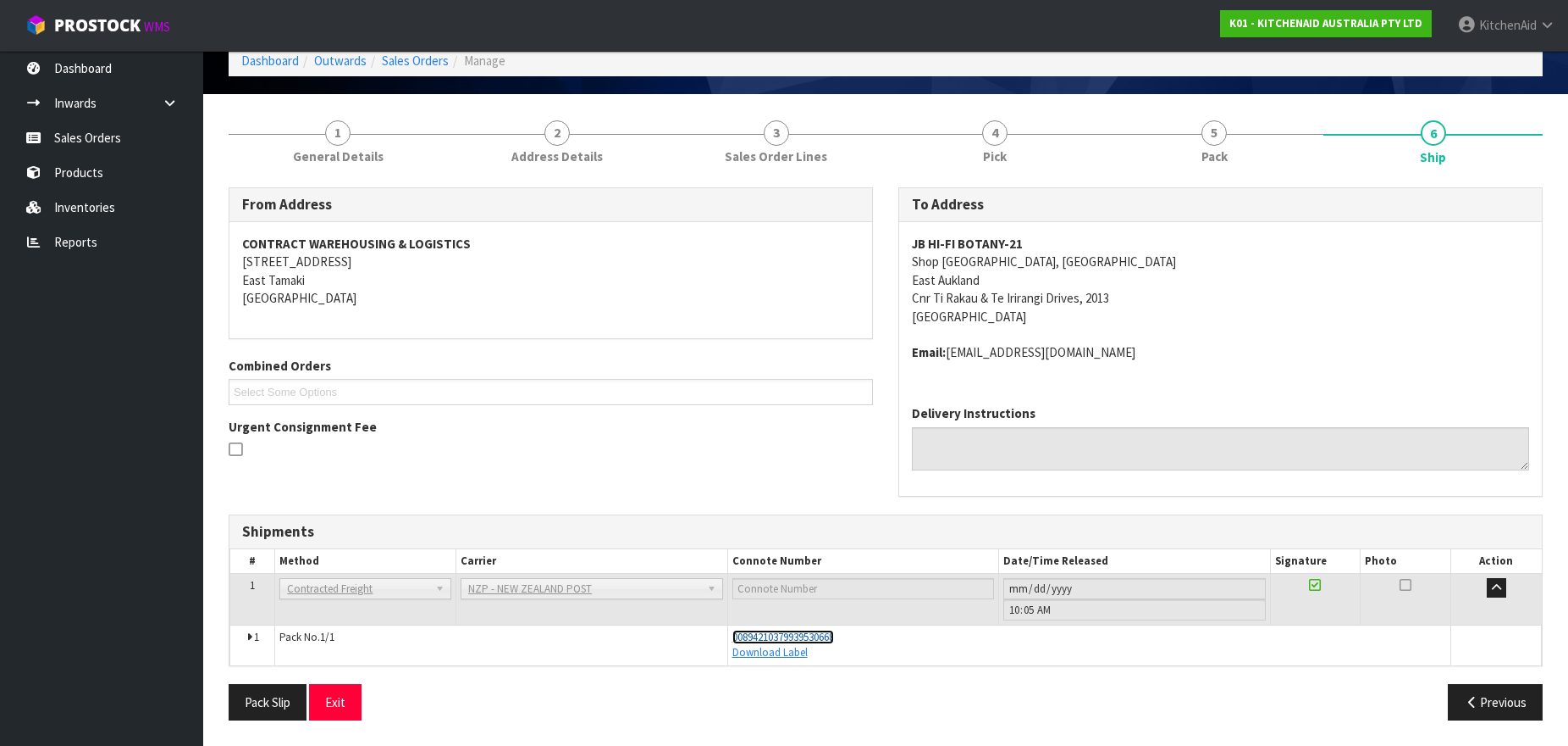
click at [762, 636] on span "00894210379939530668" at bounding box center [783, 636] width 102 height 15
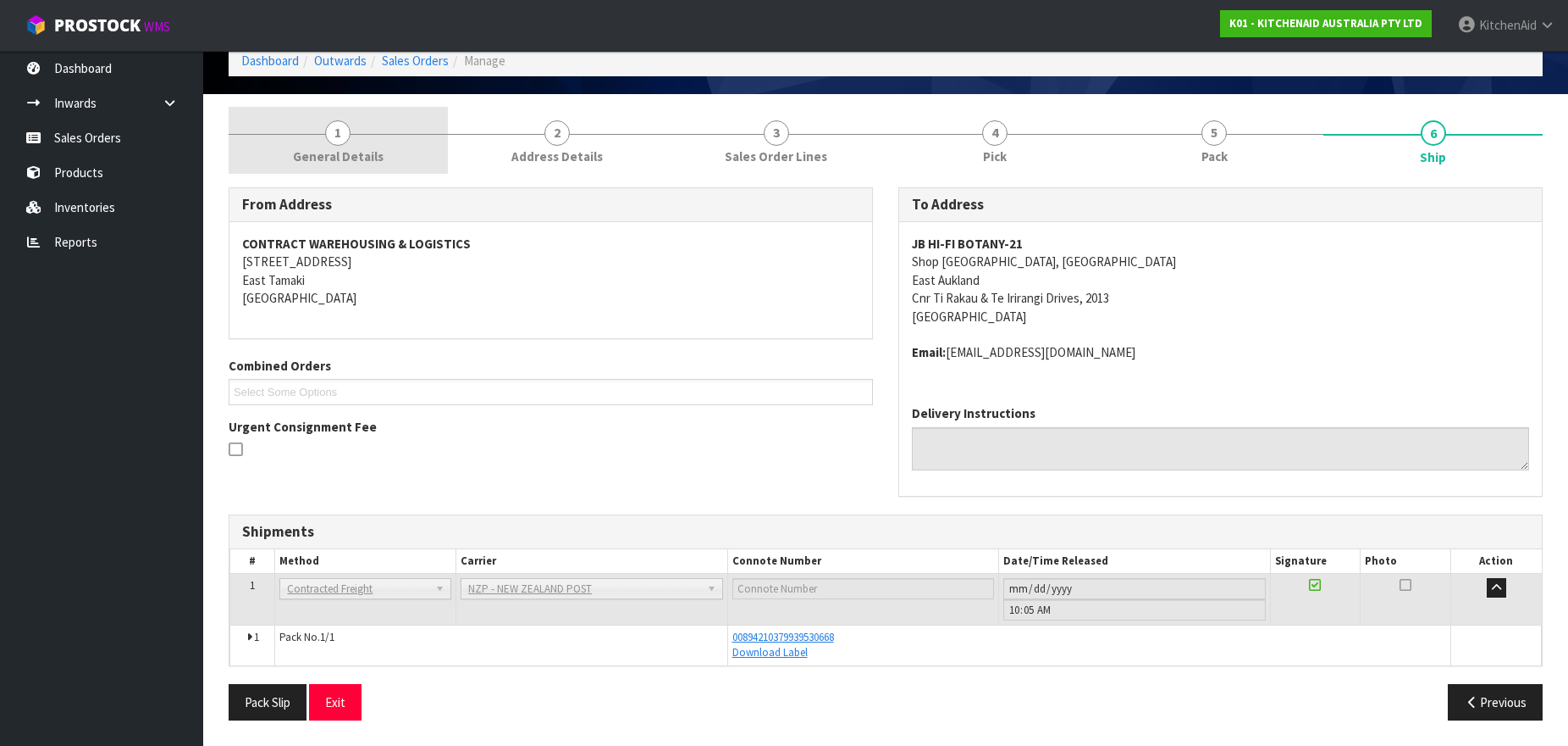
click at [350, 139] on link "1 General Details" at bounding box center [338, 140] width 219 height 67
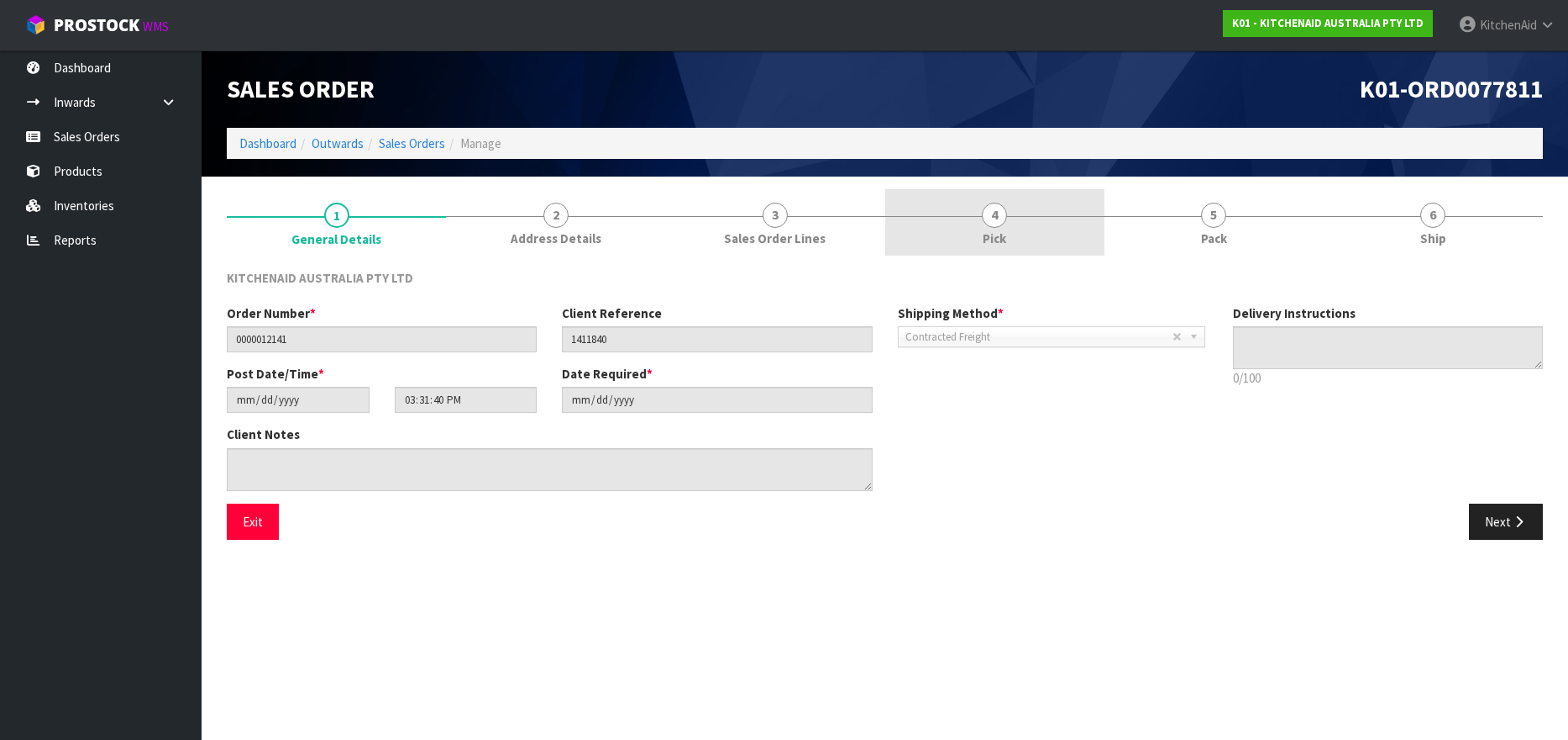
click at [1000, 229] on span "Pick" at bounding box center [994, 238] width 23 height 17
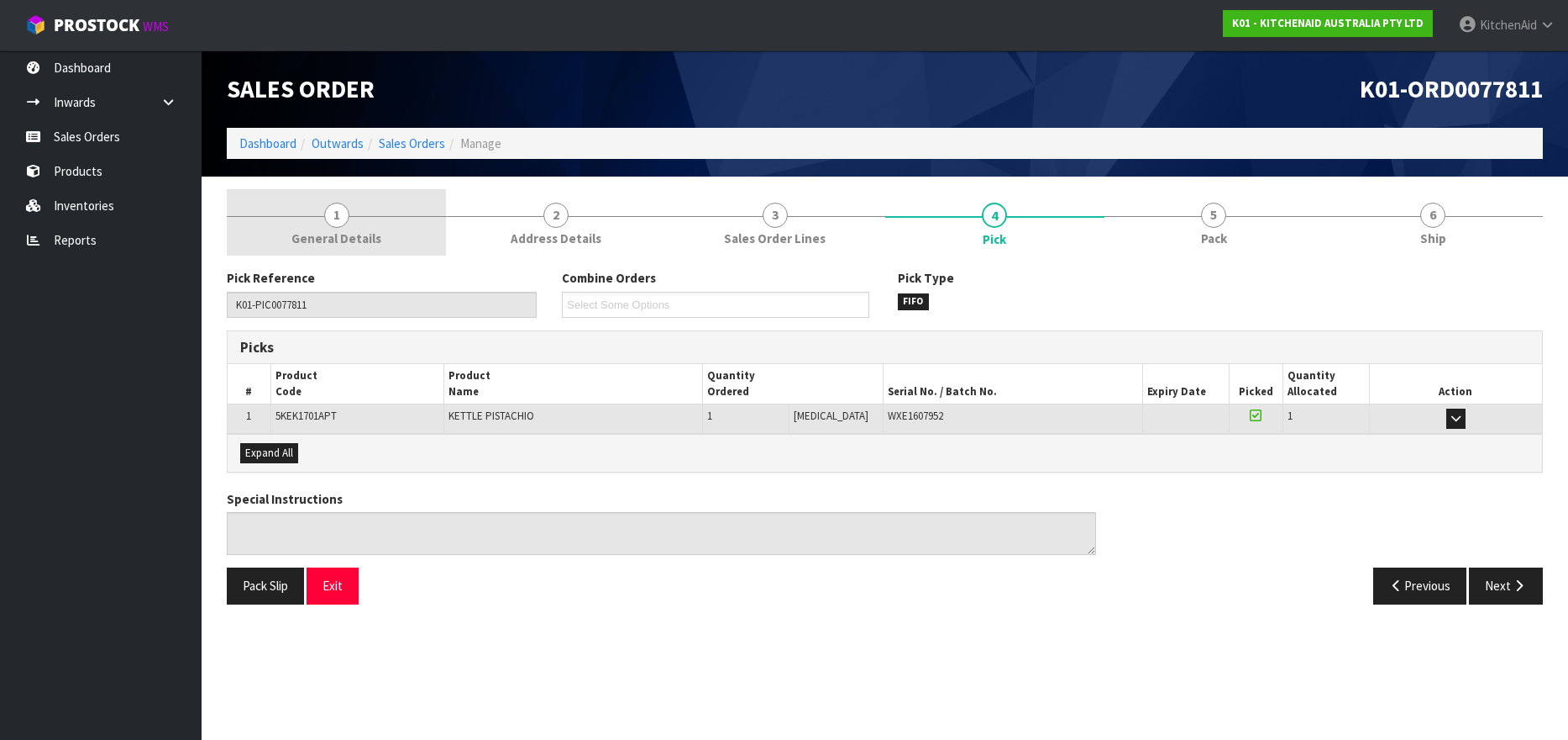
click at [344, 210] on span "1" at bounding box center [337, 215] width 25 height 25
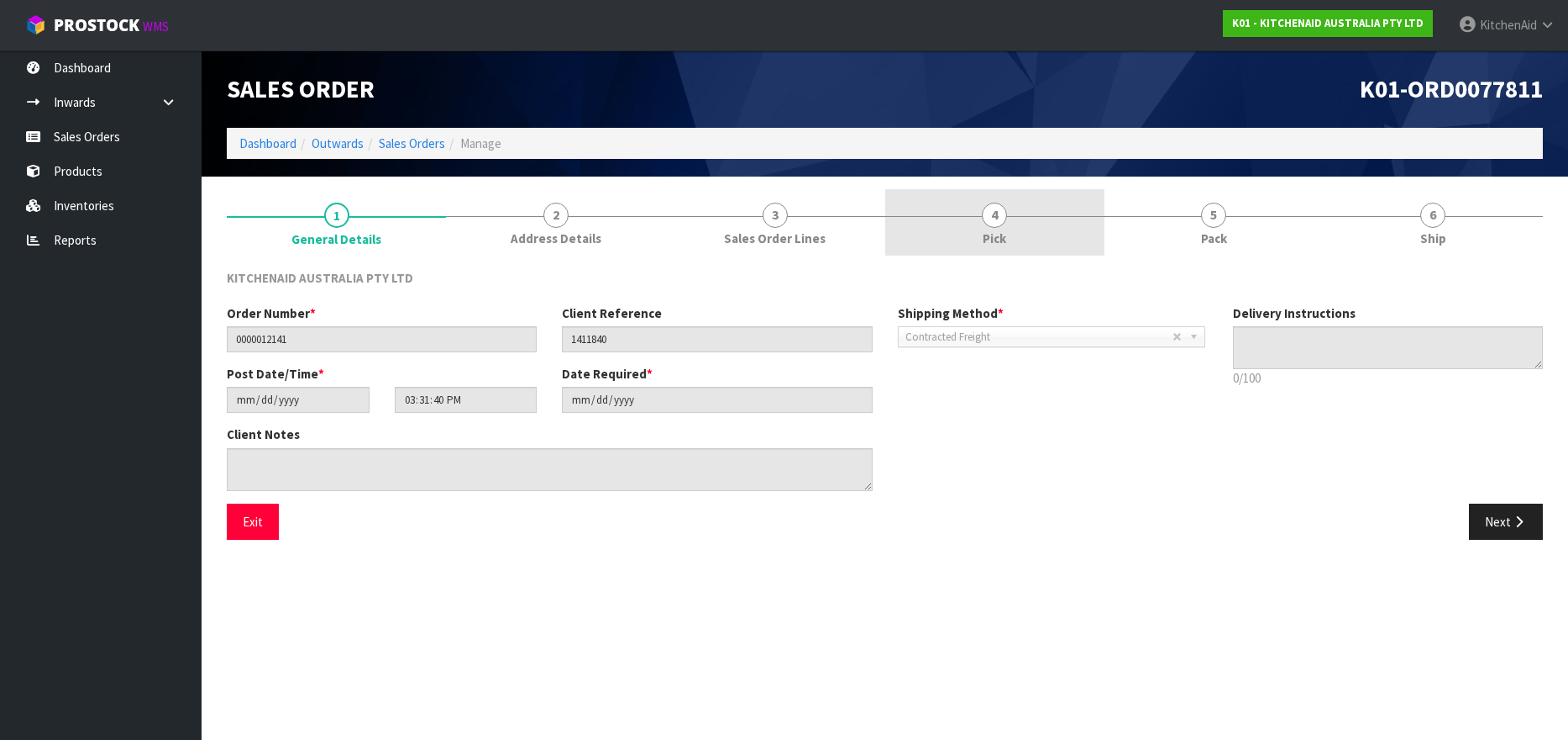
click at [1008, 228] on link "4 Pick" at bounding box center [995, 222] width 220 height 66
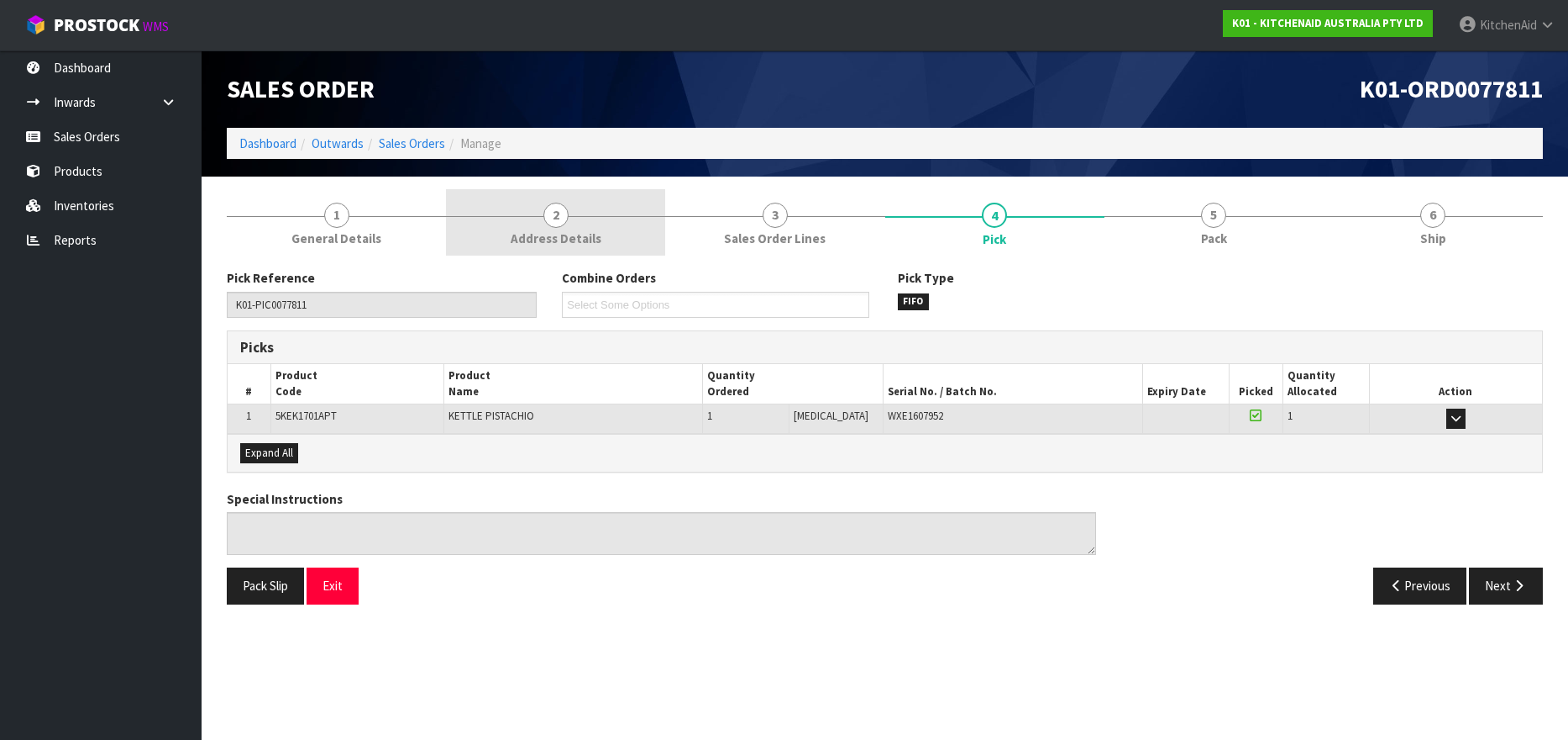
click at [556, 216] on span "2" at bounding box center [556, 215] width 25 height 25
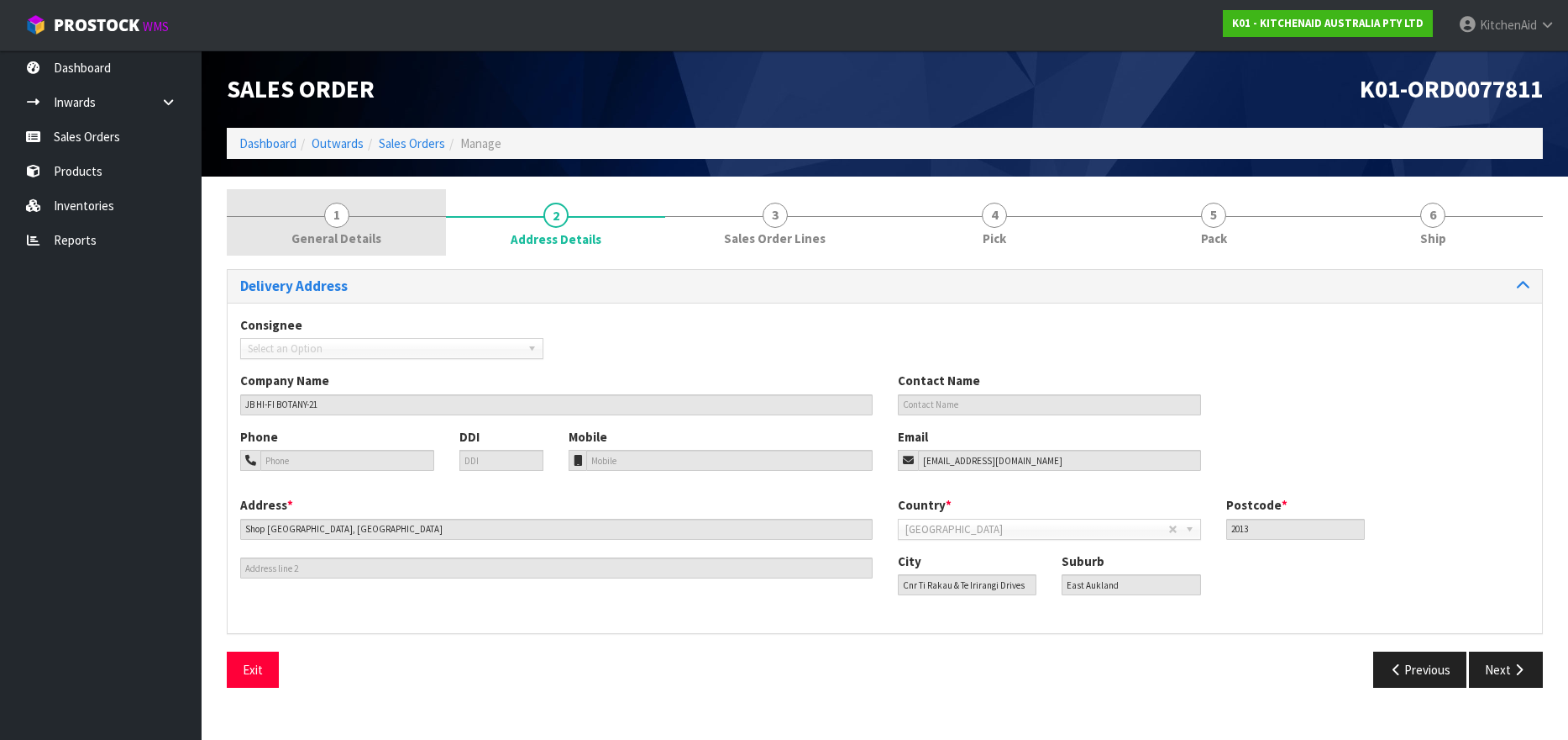
click at [349, 225] on link "1 General Details" at bounding box center [336, 222] width 220 height 66
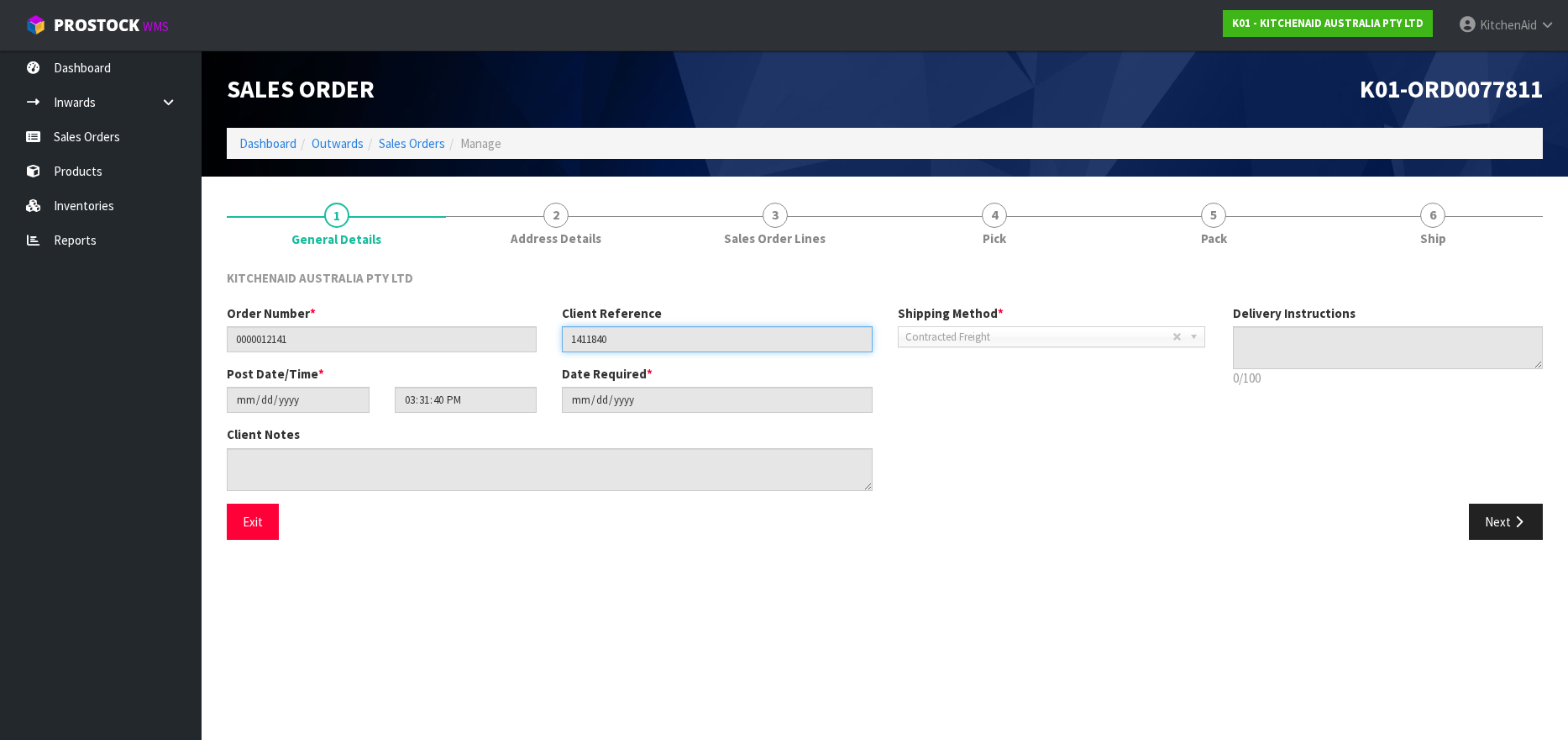
drag, startPoint x: 635, startPoint y: 344, endPoint x: 571, endPoint y: 344, distance: 64.0
click at [571, 344] on input "1411840" at bounding box center [717, 338] width 310 height 26
click at [943, 432] on div "Client Notes" at bounding box center [717, 463] width 1006 height 77
click at [407, 145] on link "Sales Orders" at bounding box center [411, 143] width 66 height 16
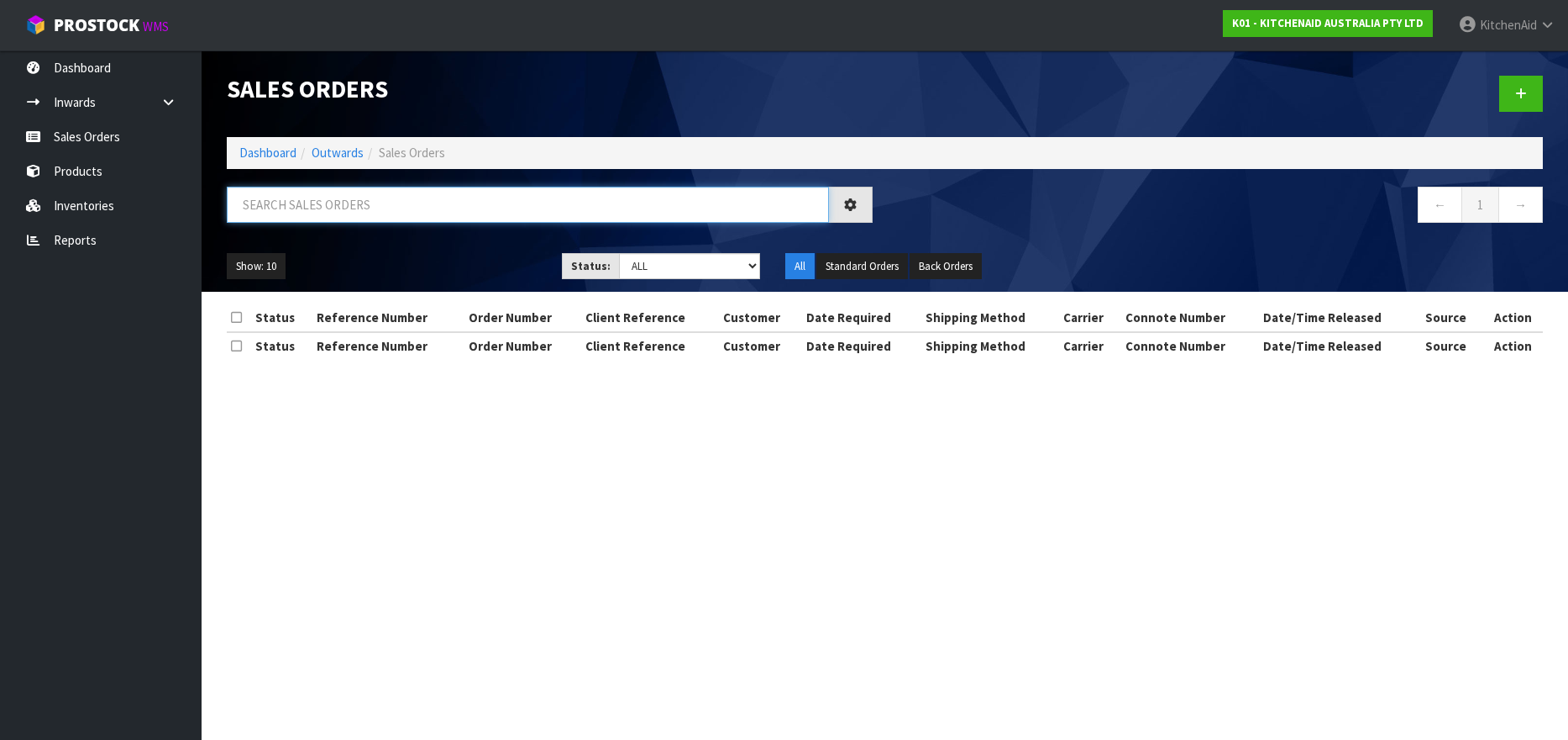
click at [397, 201] on input "text" at bounding box center [527, 205] width 602 height 37
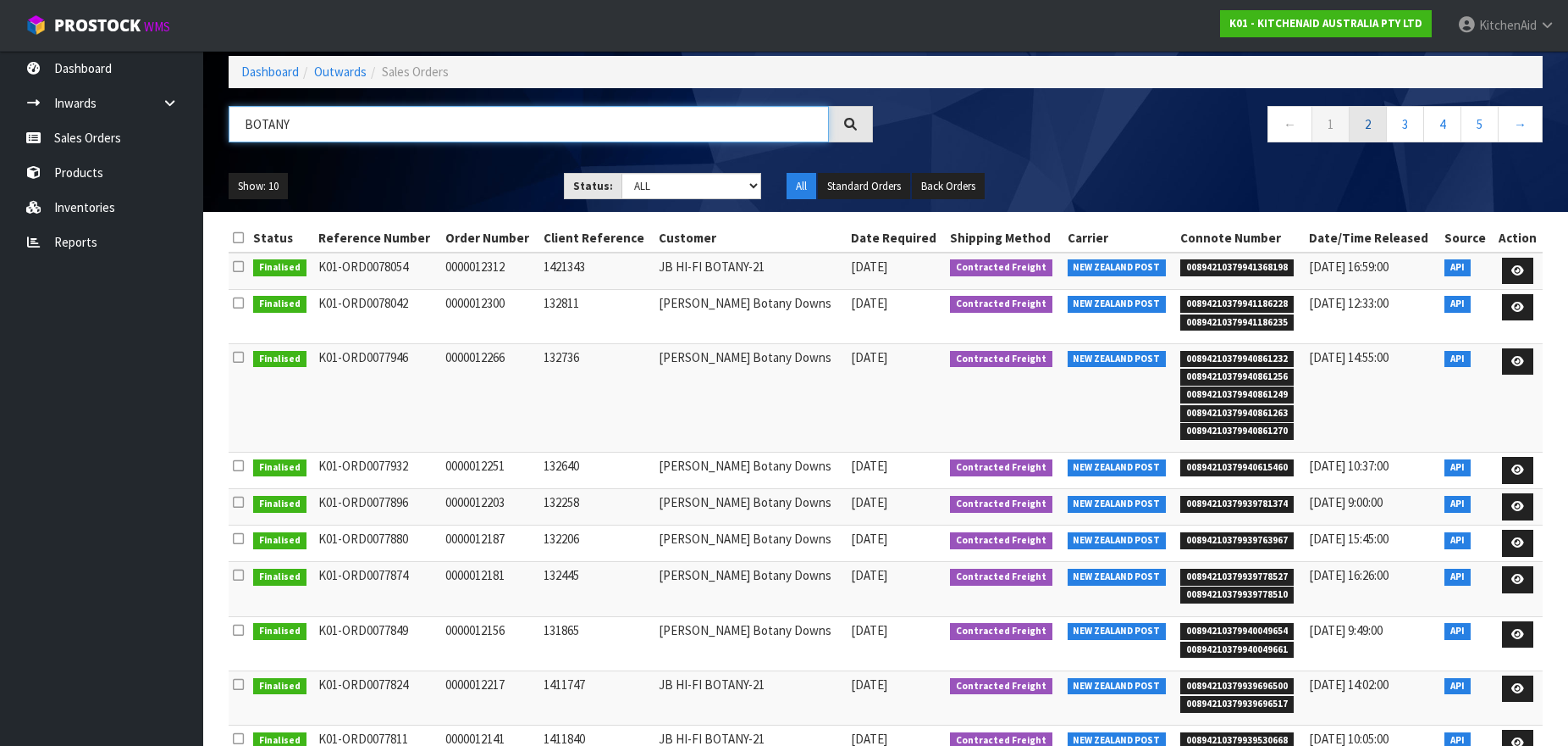
scroll to position [82, 0]
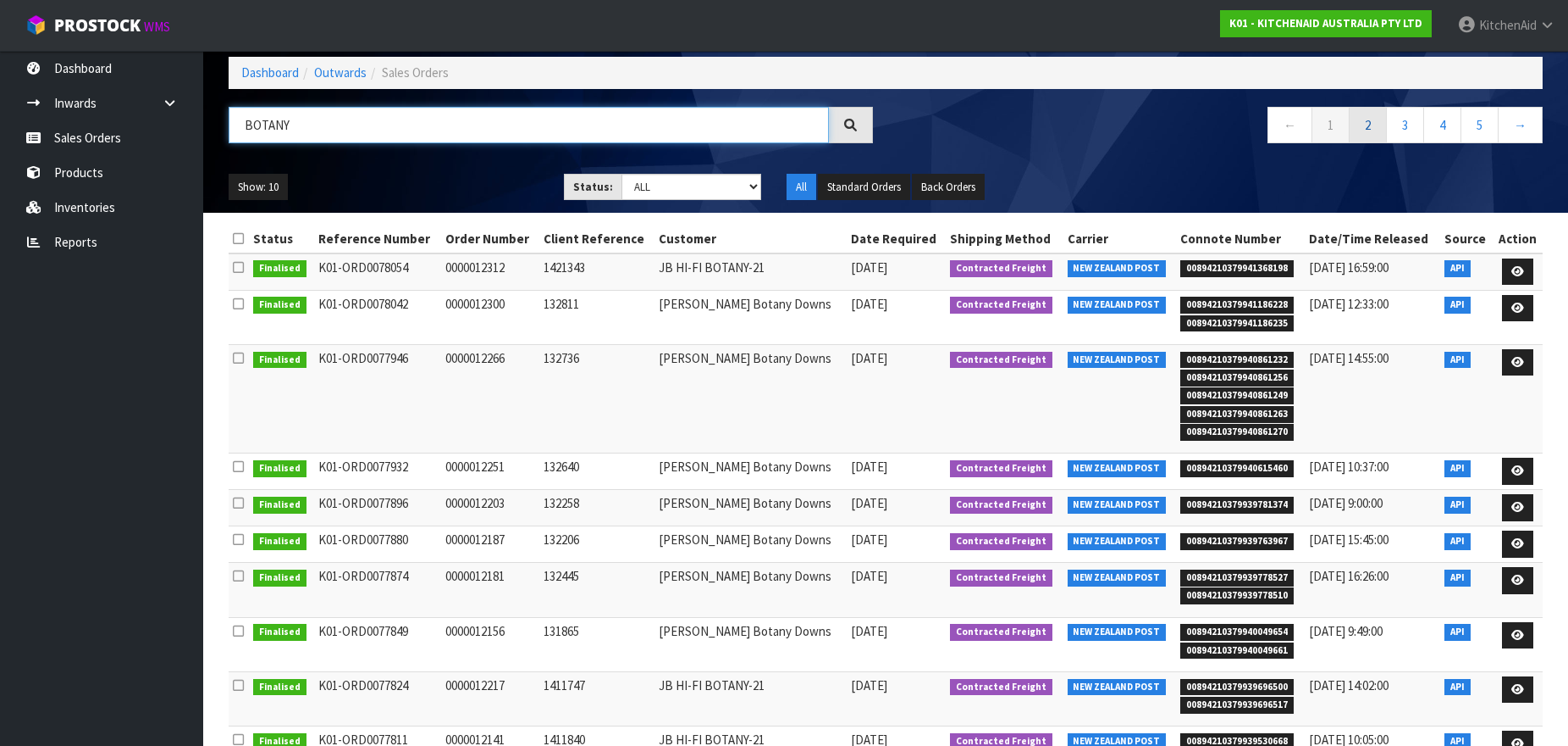
type input "BOTANY"
click at [1364, 113] on link "2" at bounding box center [1367, 125] width 38 height 37
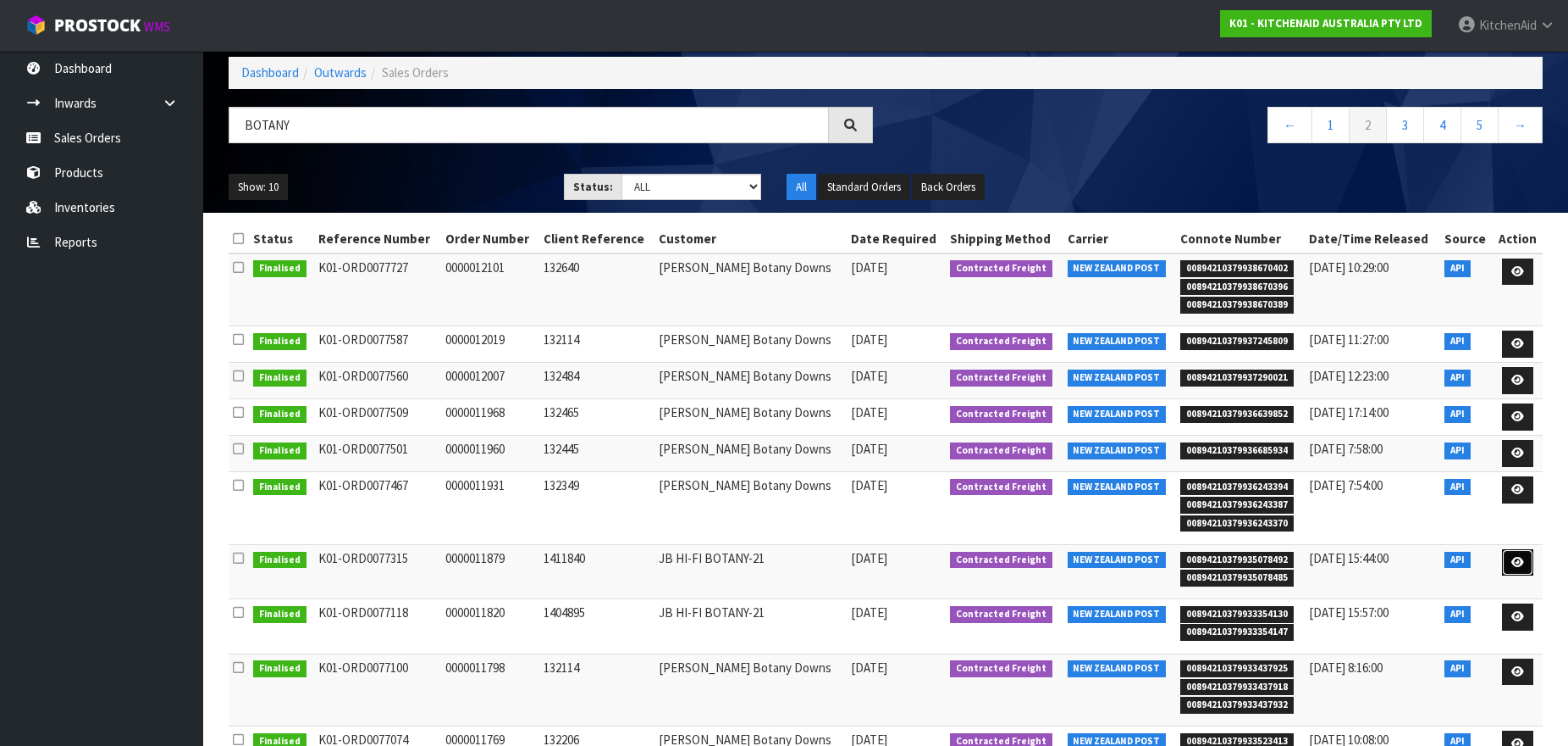
click at [1525, 559] on link at bounding box center [1518, 562] width 31 height 27
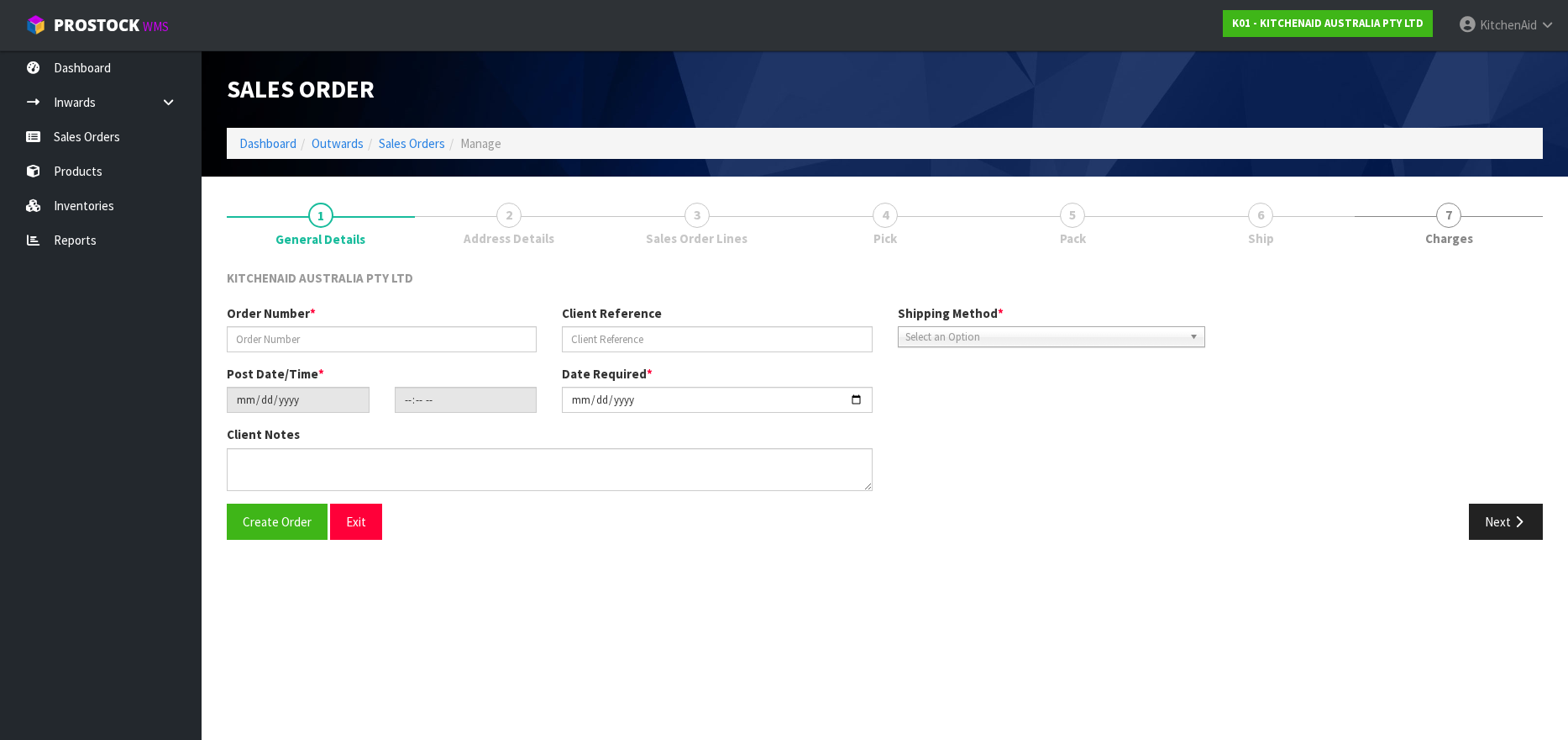
type input "0000011879"
type input "1411840"
type input "[DATE]"
type input "15:32:20.000"
type input "[DATE]"
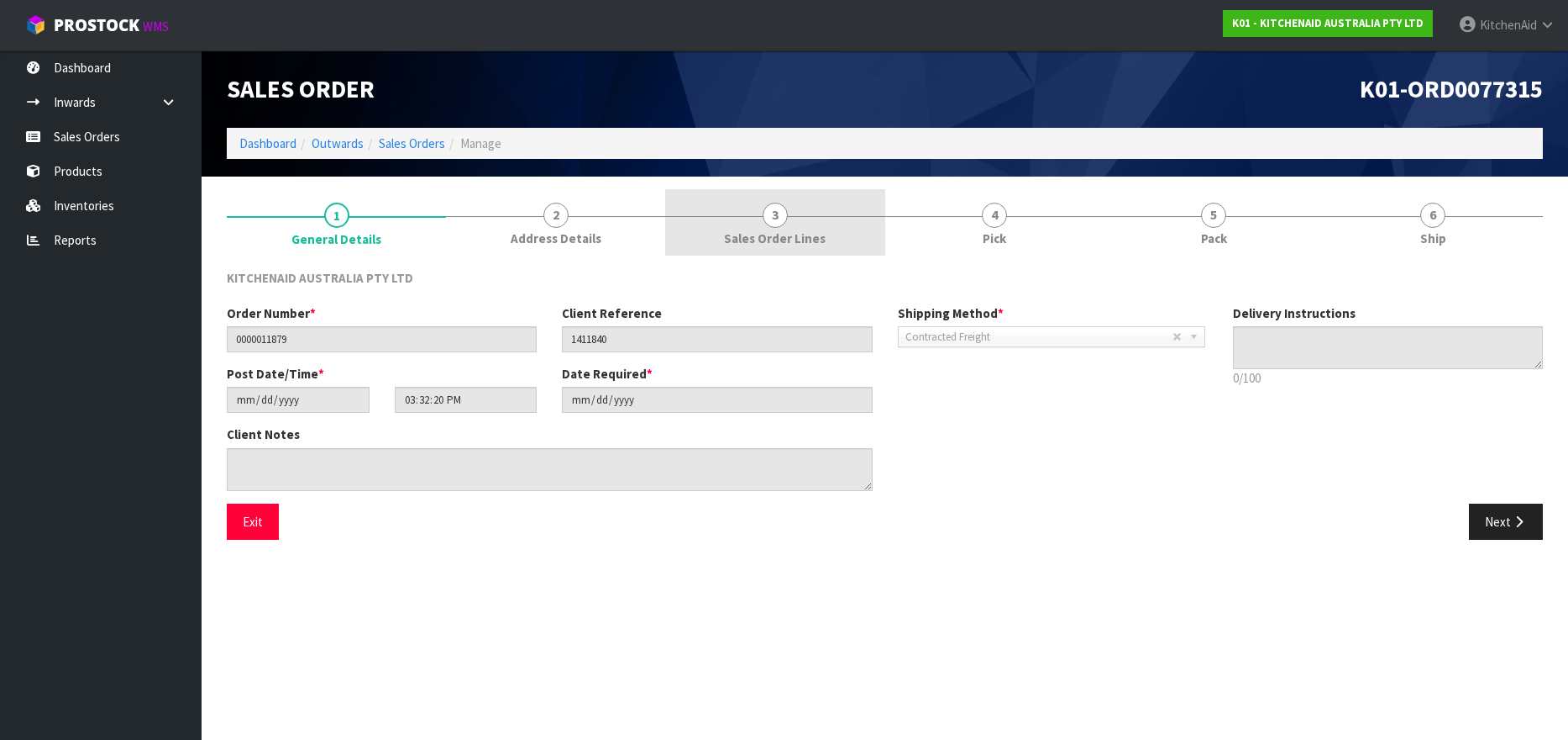
click at [793, 226] on link "3 Sales Order Lines" at bounding box center [775, 222] width 220 height 66
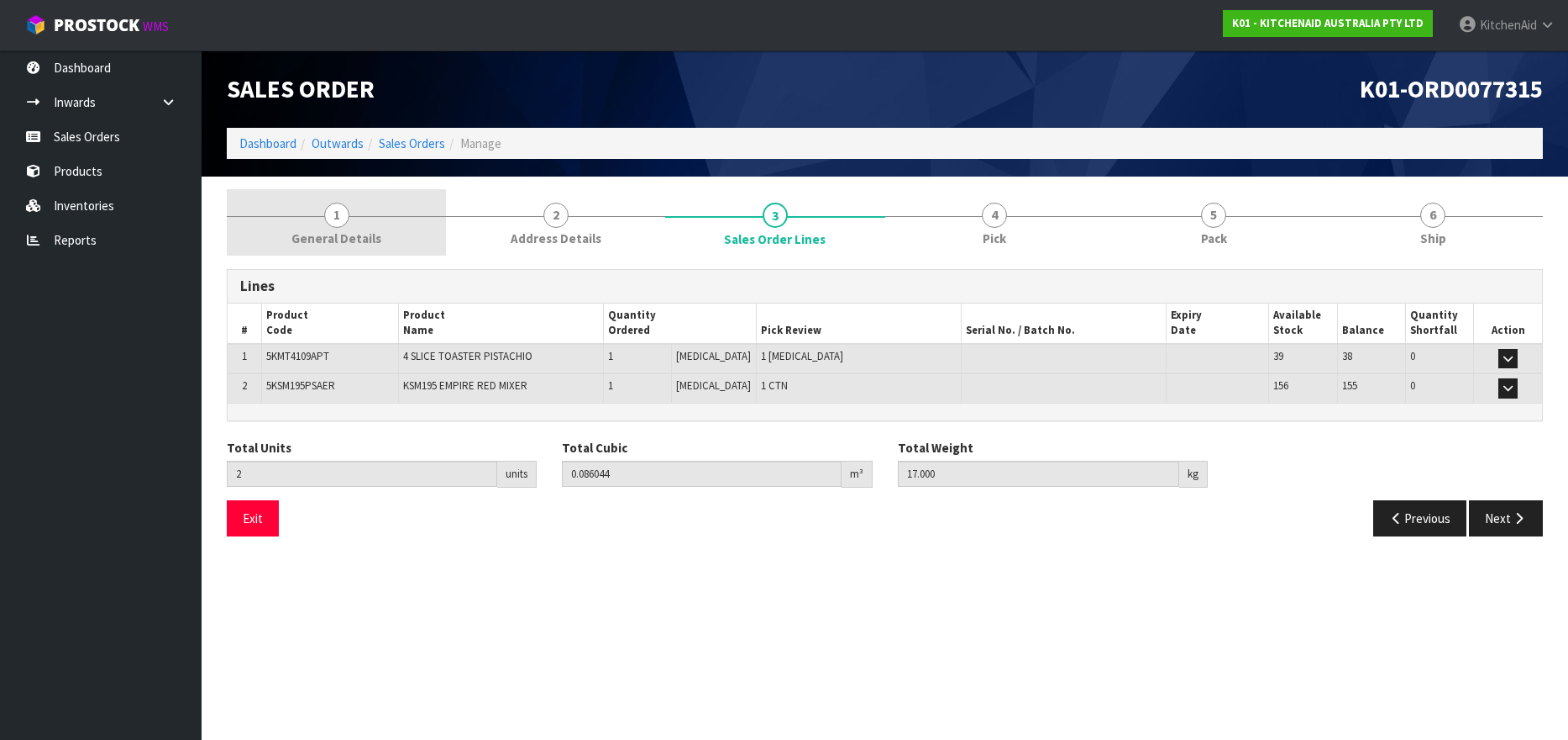
click at [344, 221] on span "1" at bounding box center [337, 215] width 25 height 25
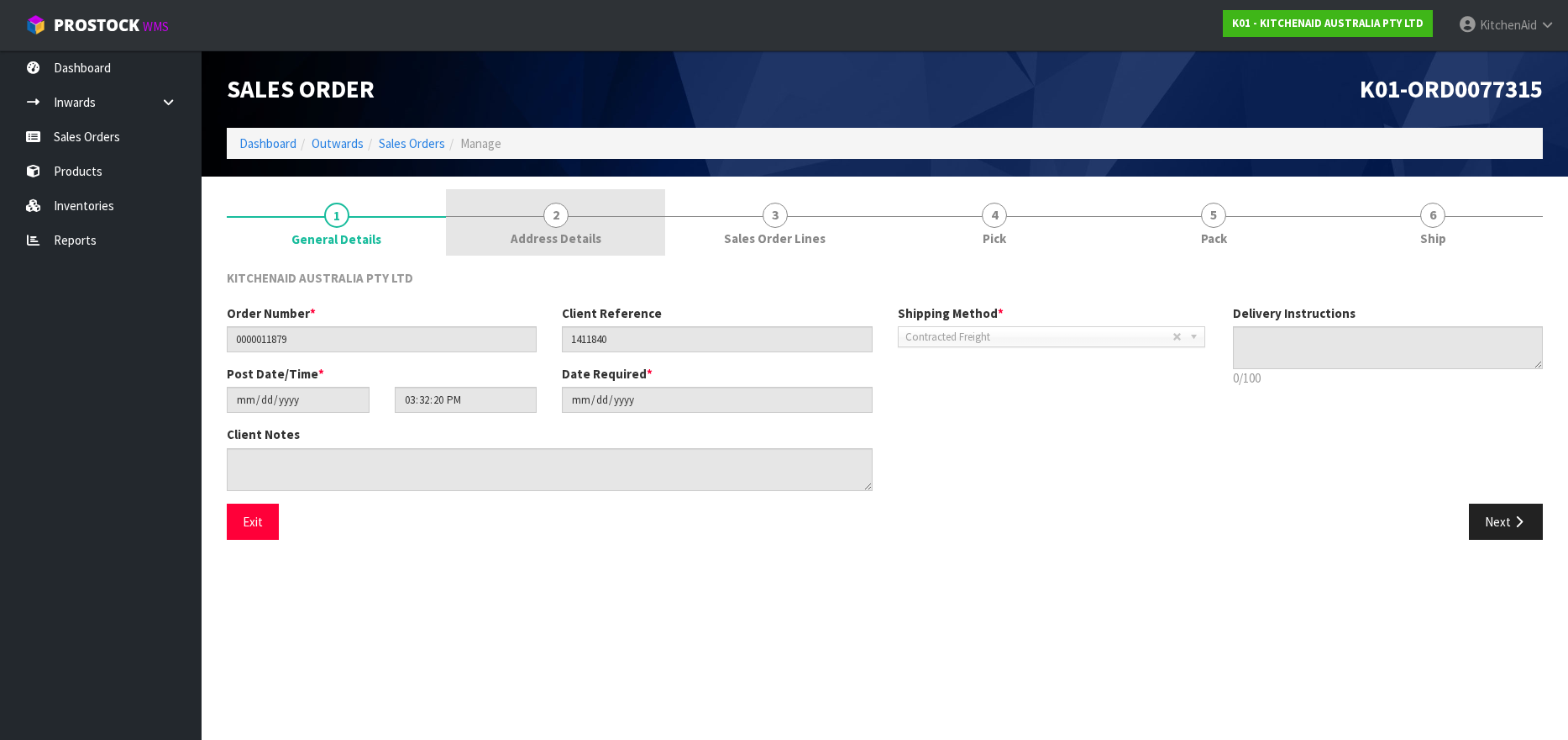
click at [549, 207] on span "2" at bounding box center [556, 215] width 25 height 25
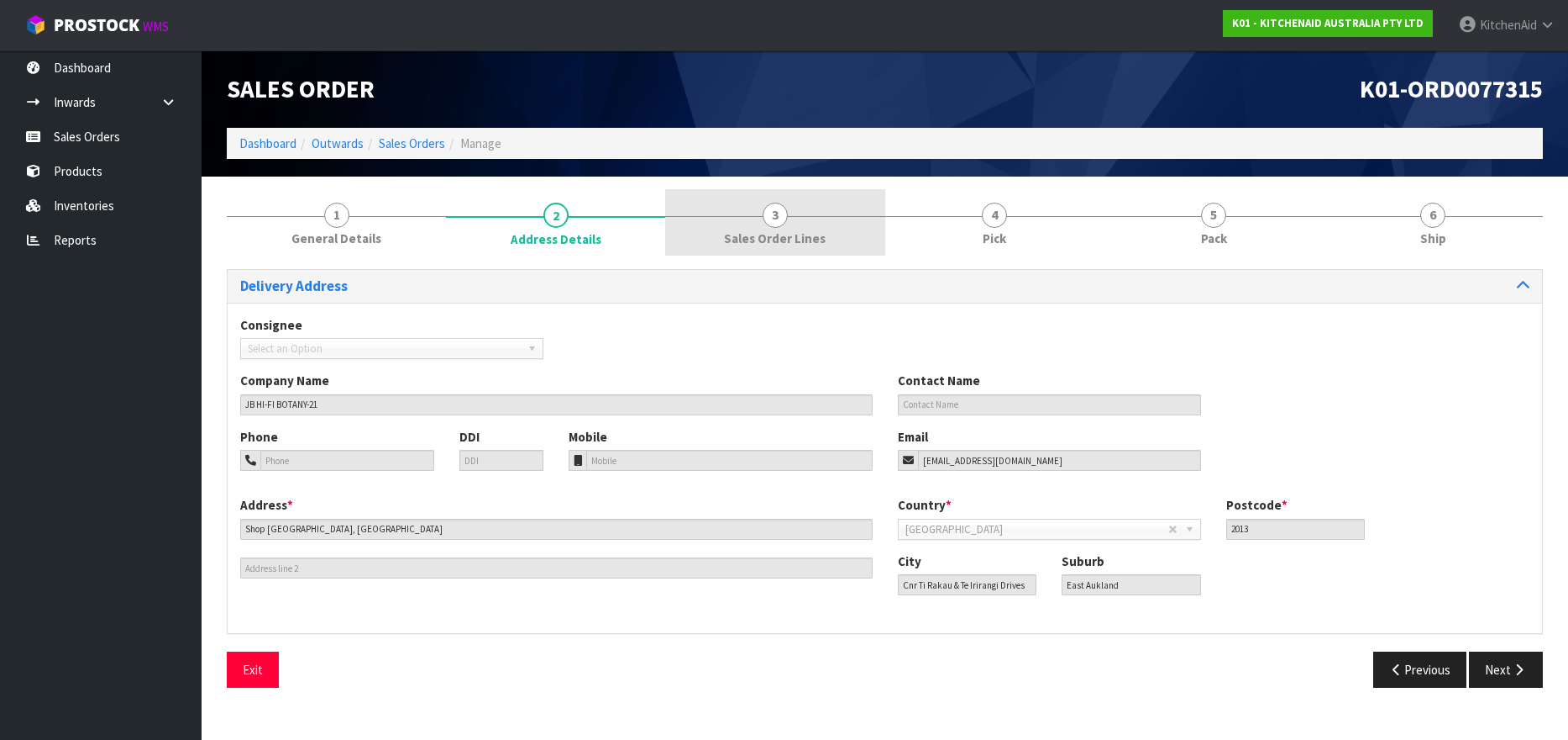
click at [785, 213] on span "3" at bounding box center [775, 215] width 25 height 25
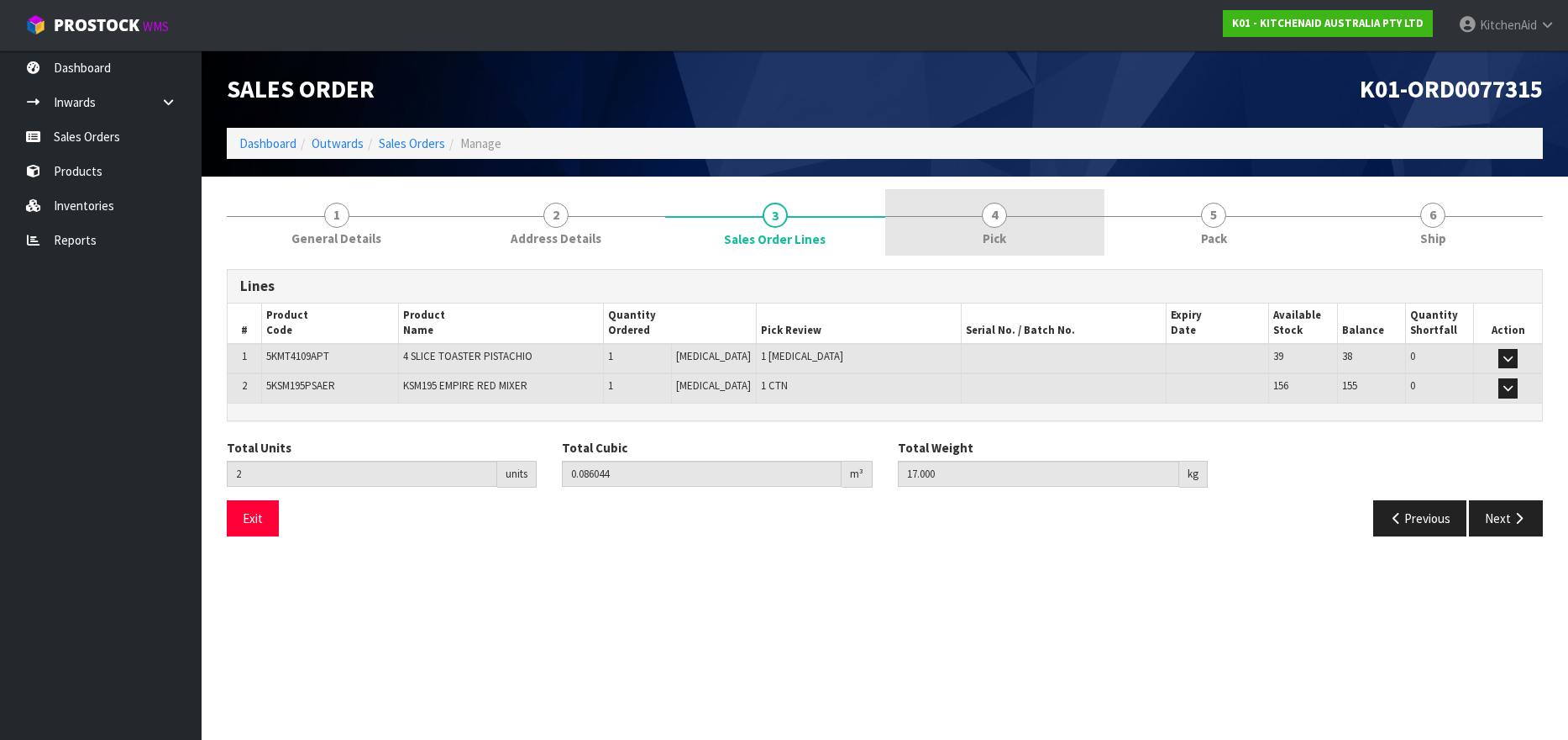
click at [991, 217] on span "4" at bounding box center [995, 215] width 25 height 25
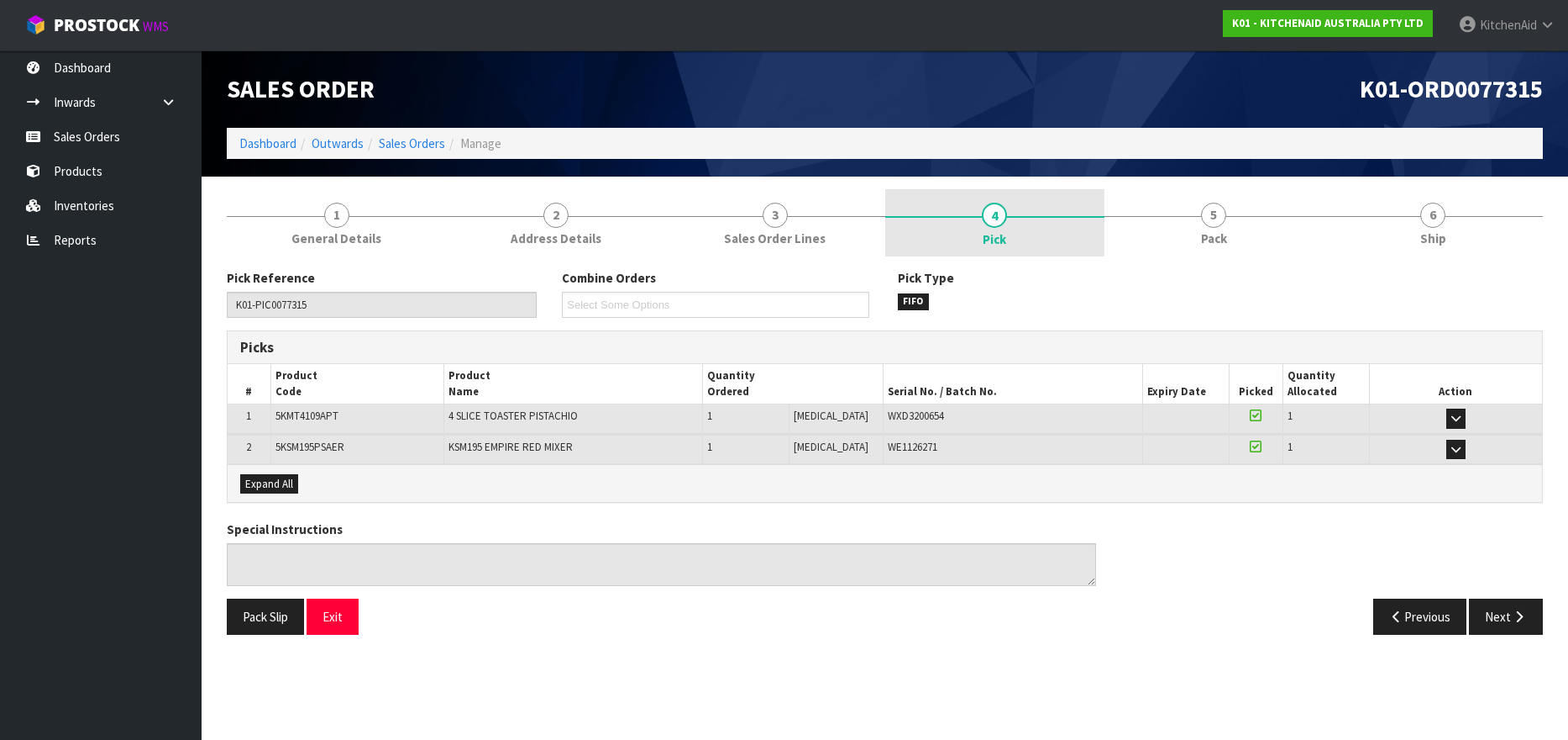
click at [983, 226] on link "4 Pick" at bounding box center [995, 223] width 220 height 67
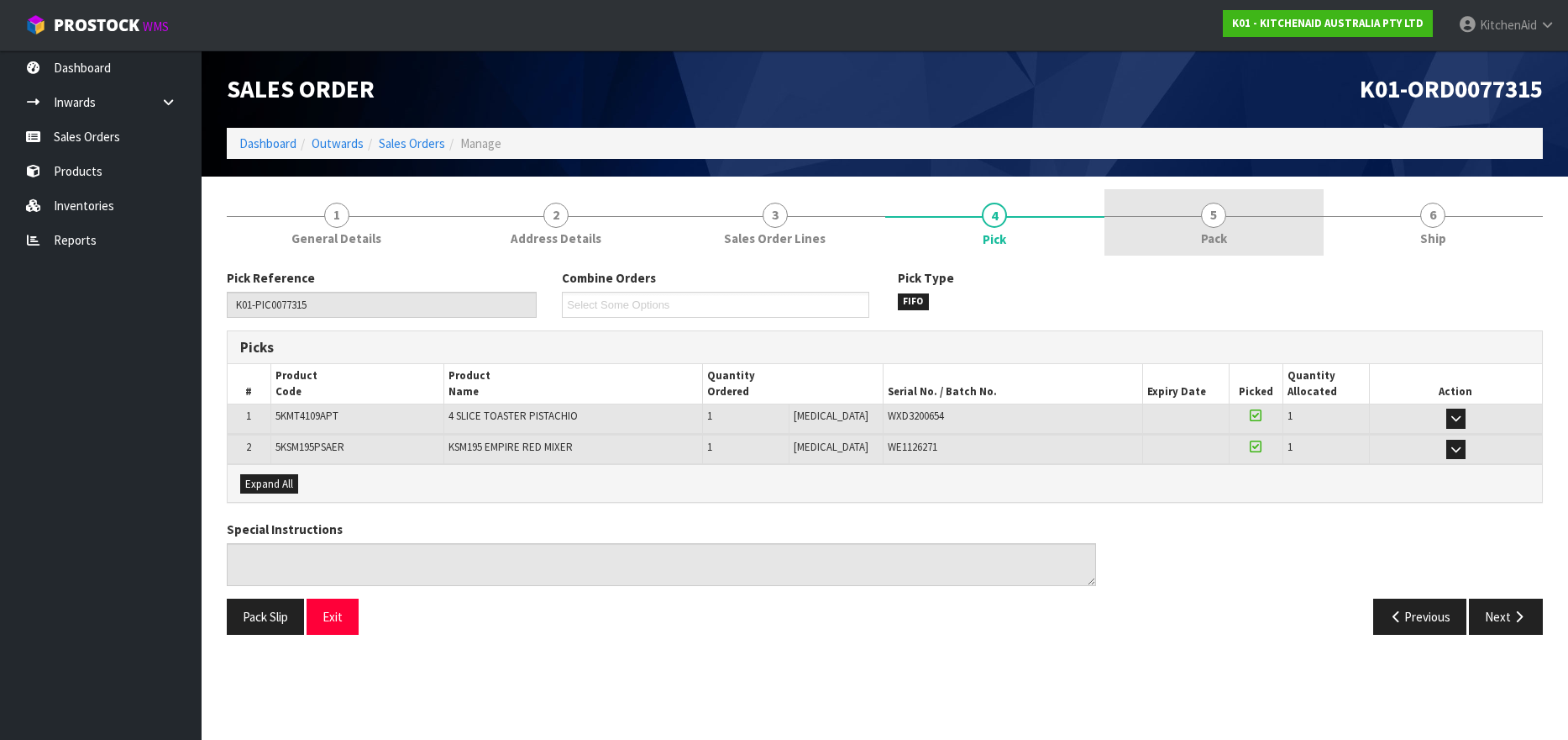
click at [1230, 217] on link "5 Pack" at bounding box center [1215, 222] width 220 height 66
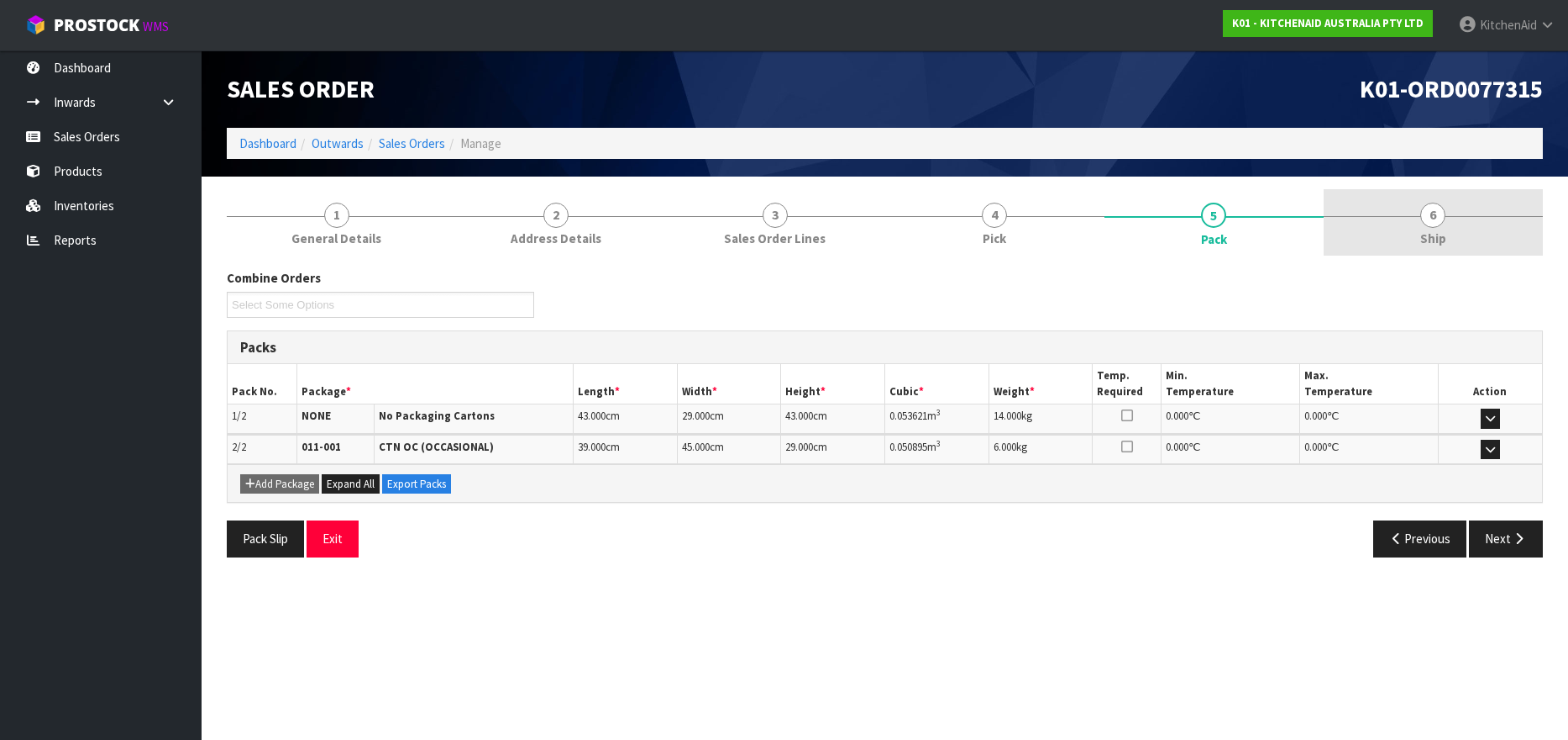
click at [1422, 212] on span "6" at bounding box center [1433, 215] width 25 height 25
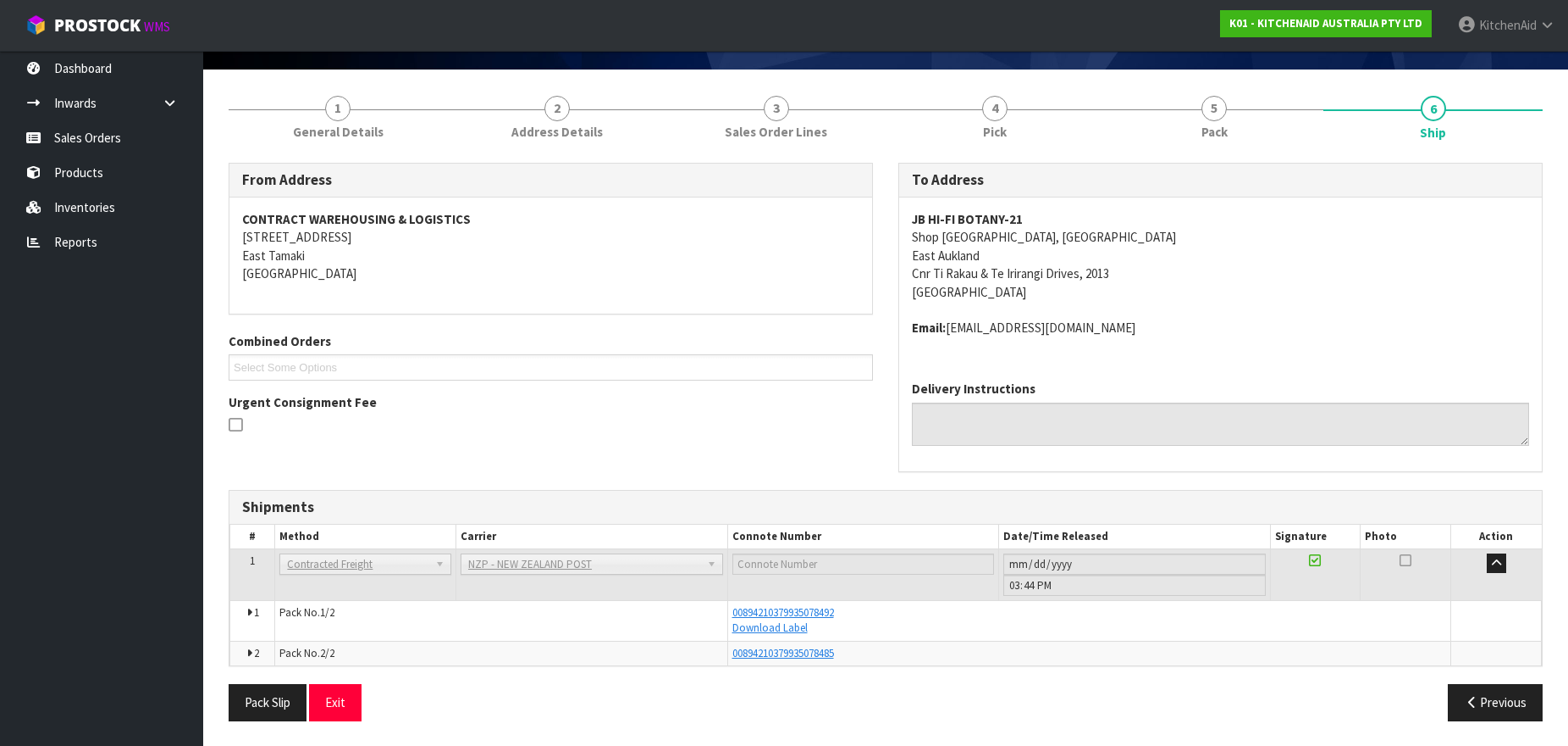
scroll to position [110, 0]
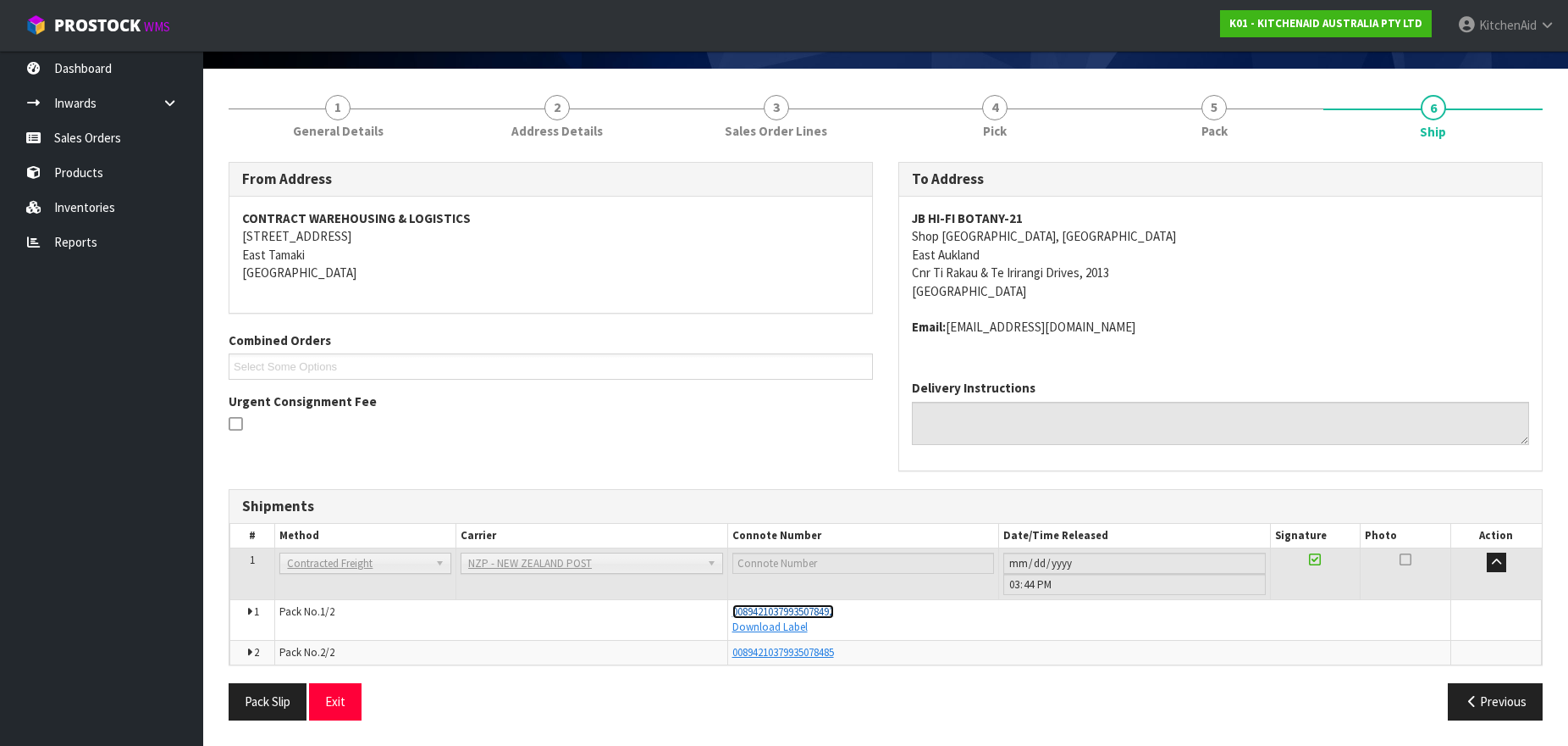
click at [775, 612] on span "00894210379935078492" at bounding box center [783, 611] width 102 height 15
click at [784, 651] on span "00894210379935078485" at bounding box center [783, 652] width 102 height 15
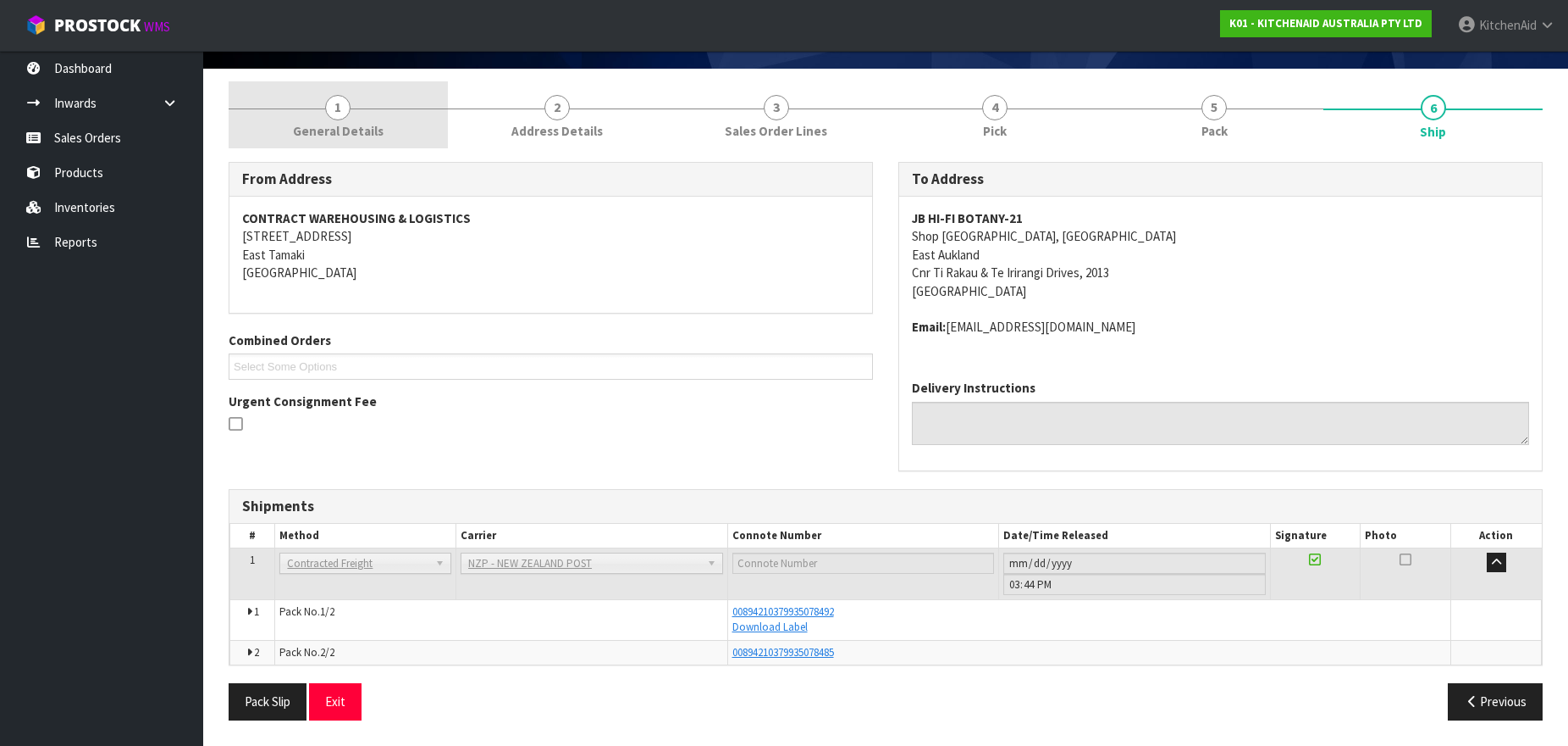
click at [337, 103] on span "1" at bounding box center [338, 108] width 25 height 25
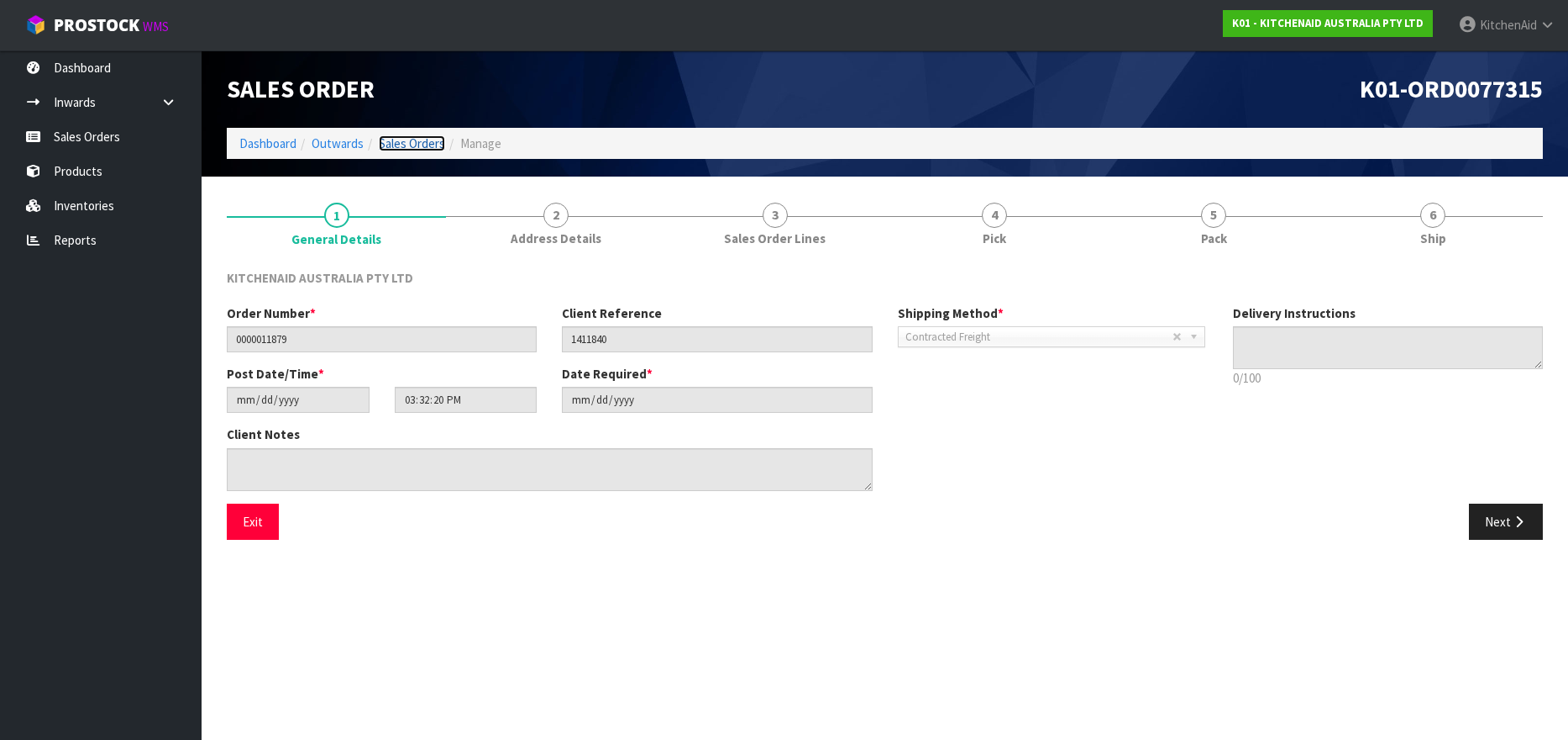
click at [422, 142] on link "Sales Orders" at bounding box center [411, 143] width 66 height 16
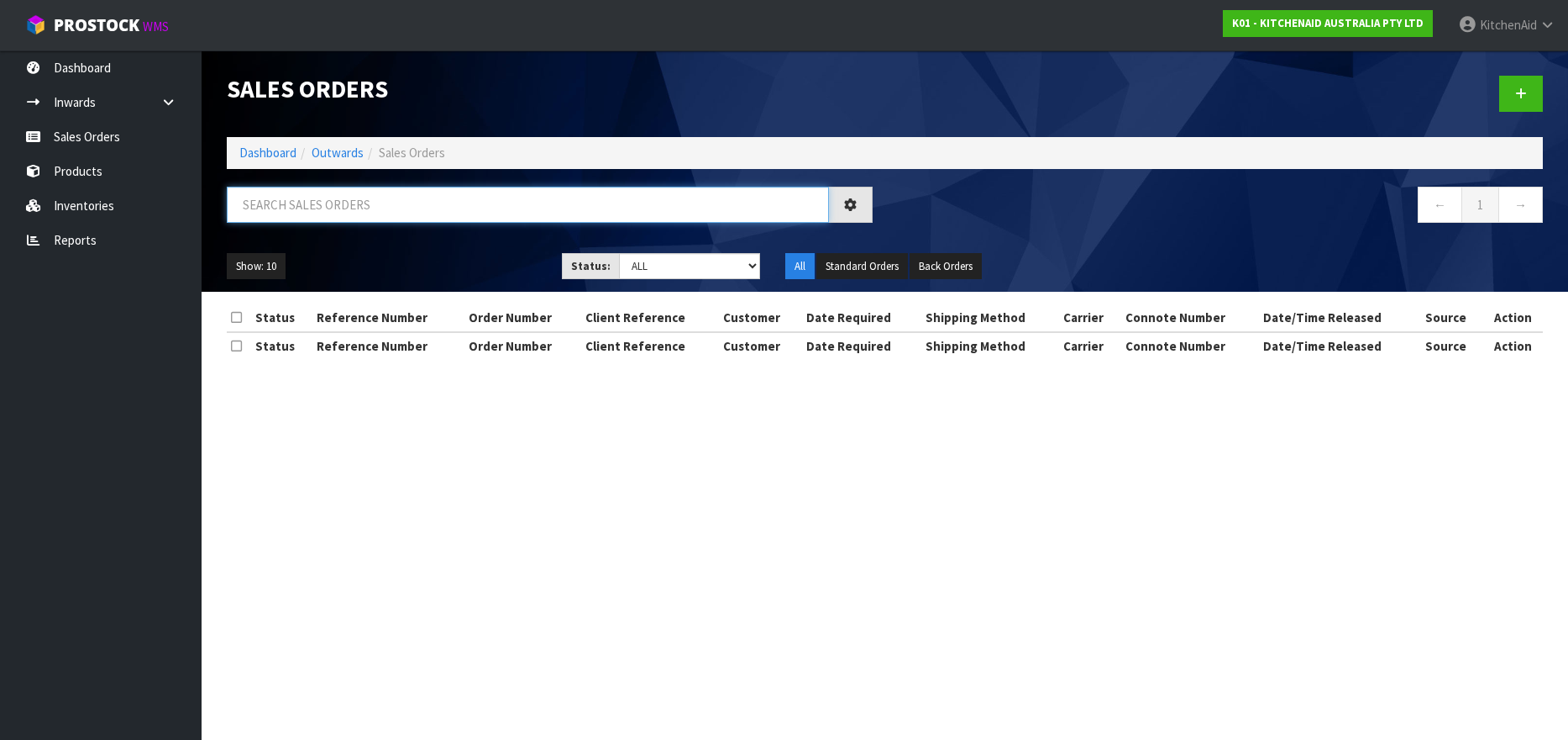
click at [344, 206] on input "text" at bounding box center [527, 205] width 602 height 37
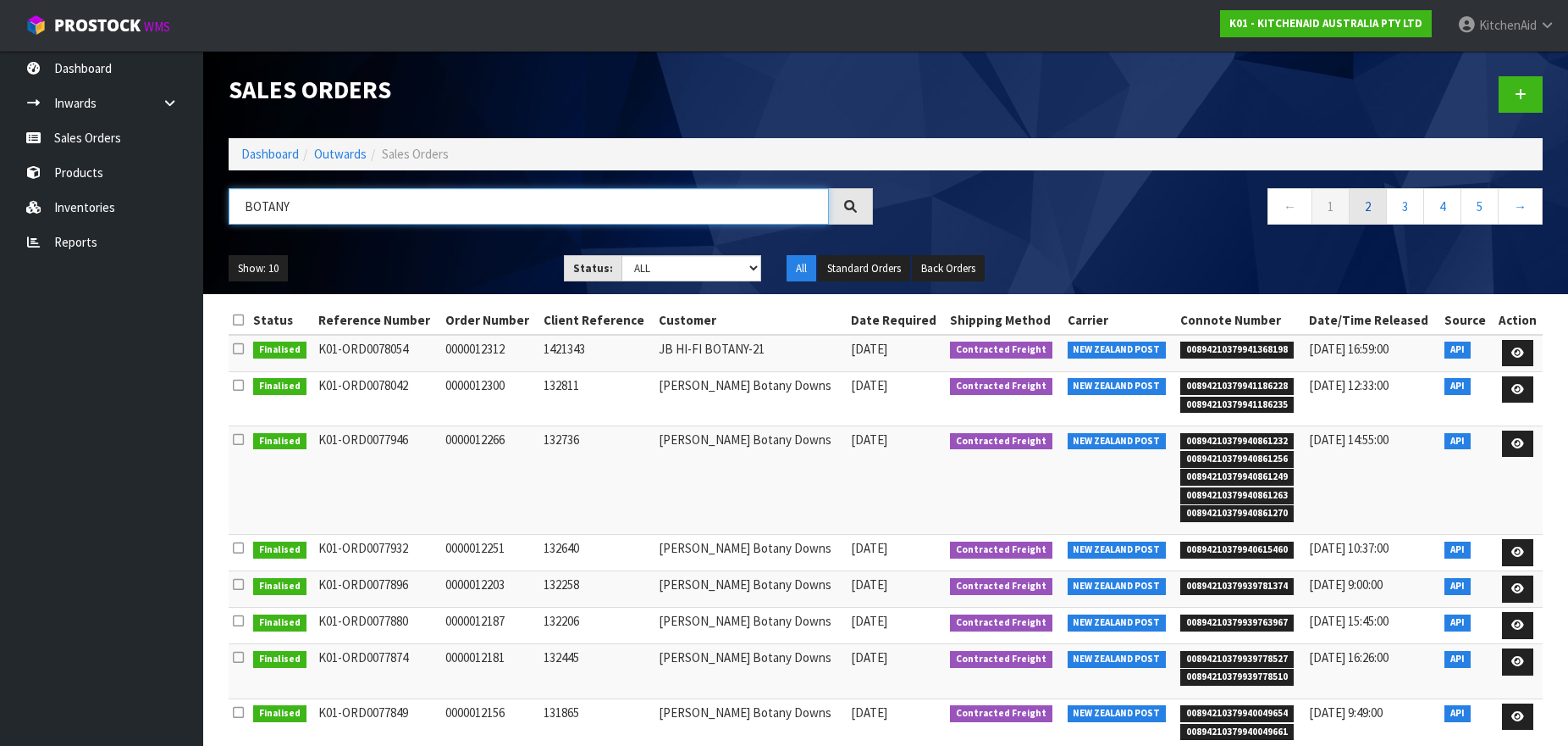
type input "BOTANY"
click at [1370, 203] on link "2" at bounding box center [1367, 207] width 38 height 37
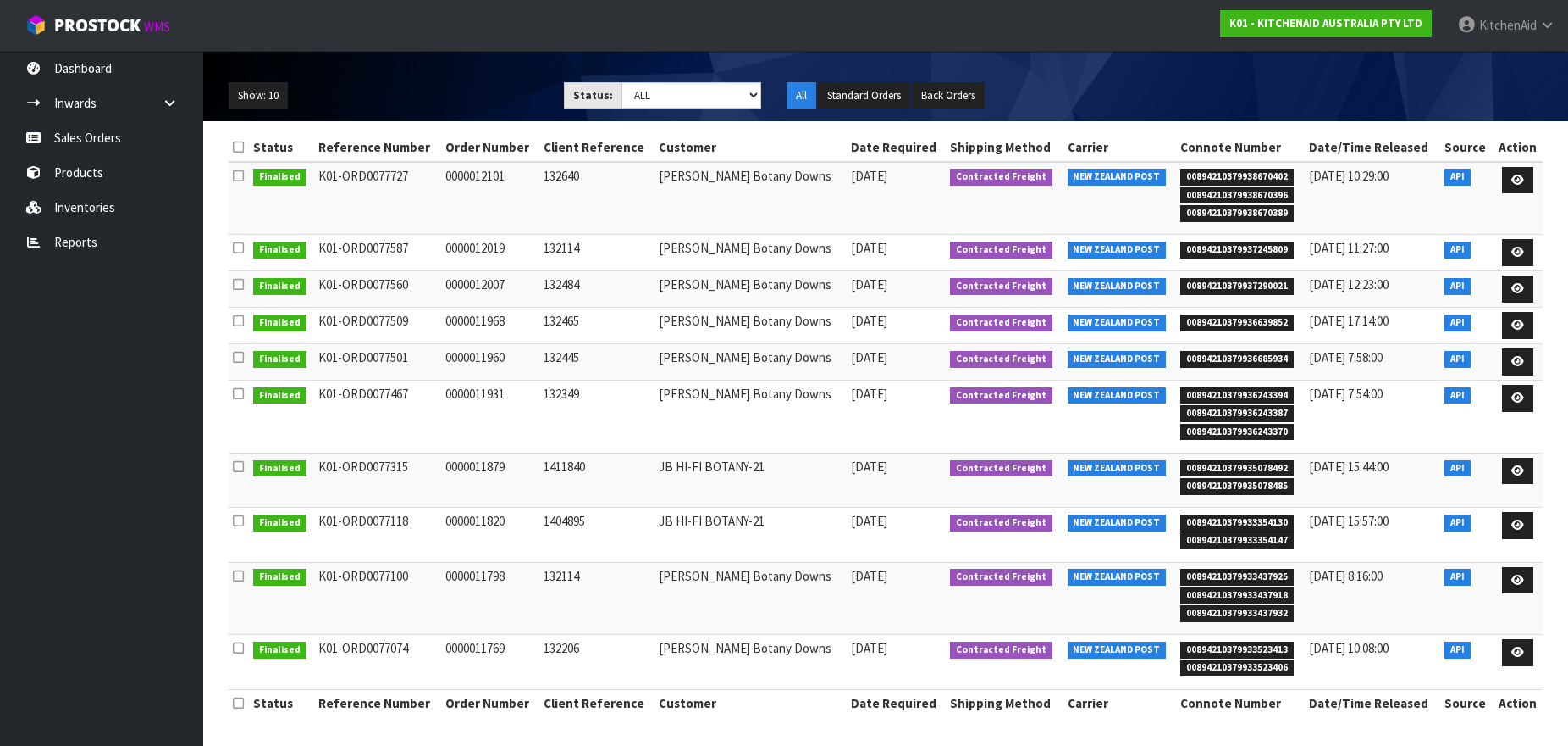
scroll to position [174, 0]
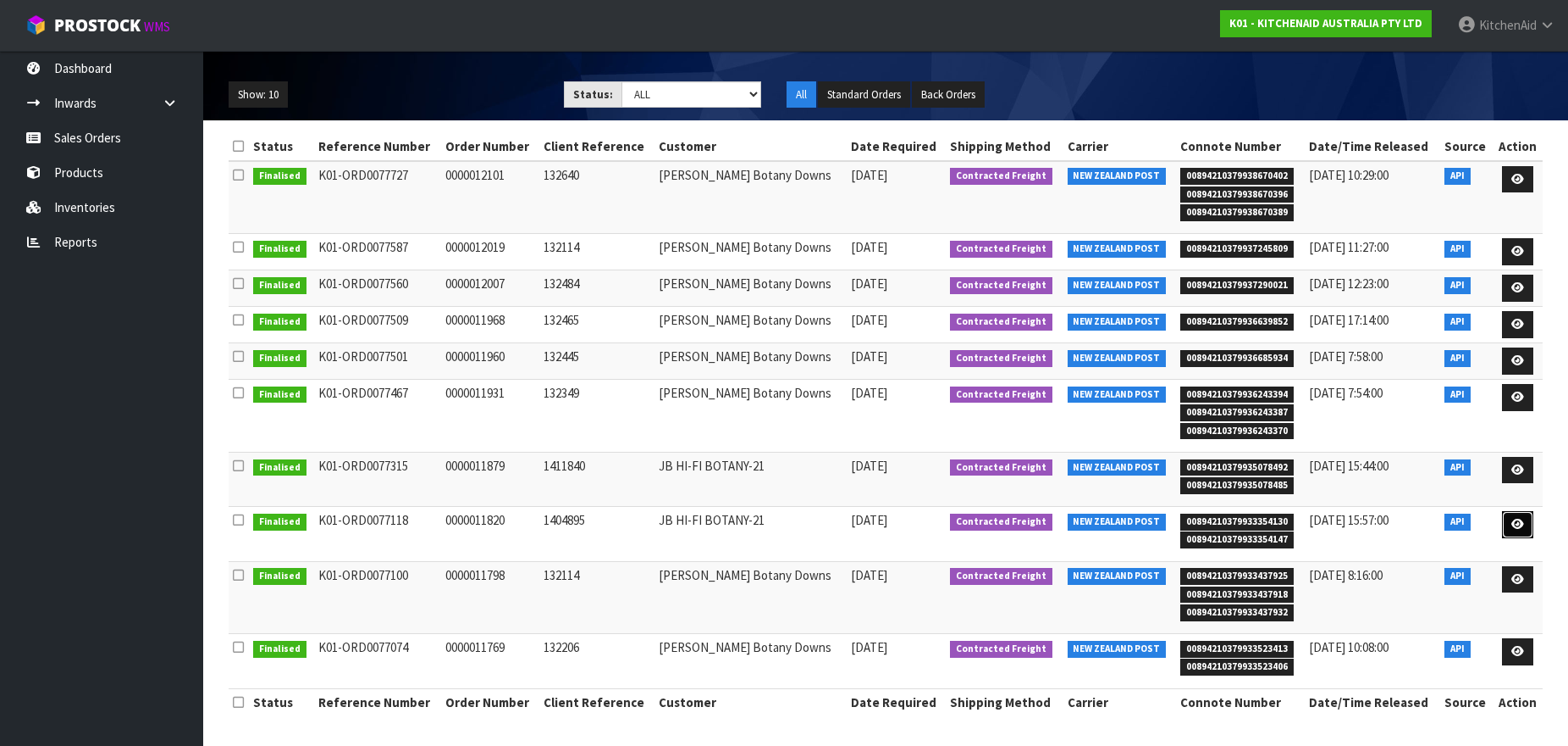
click at [1527, 525] on link at bounding box center [1518, 525] width 31 height 27
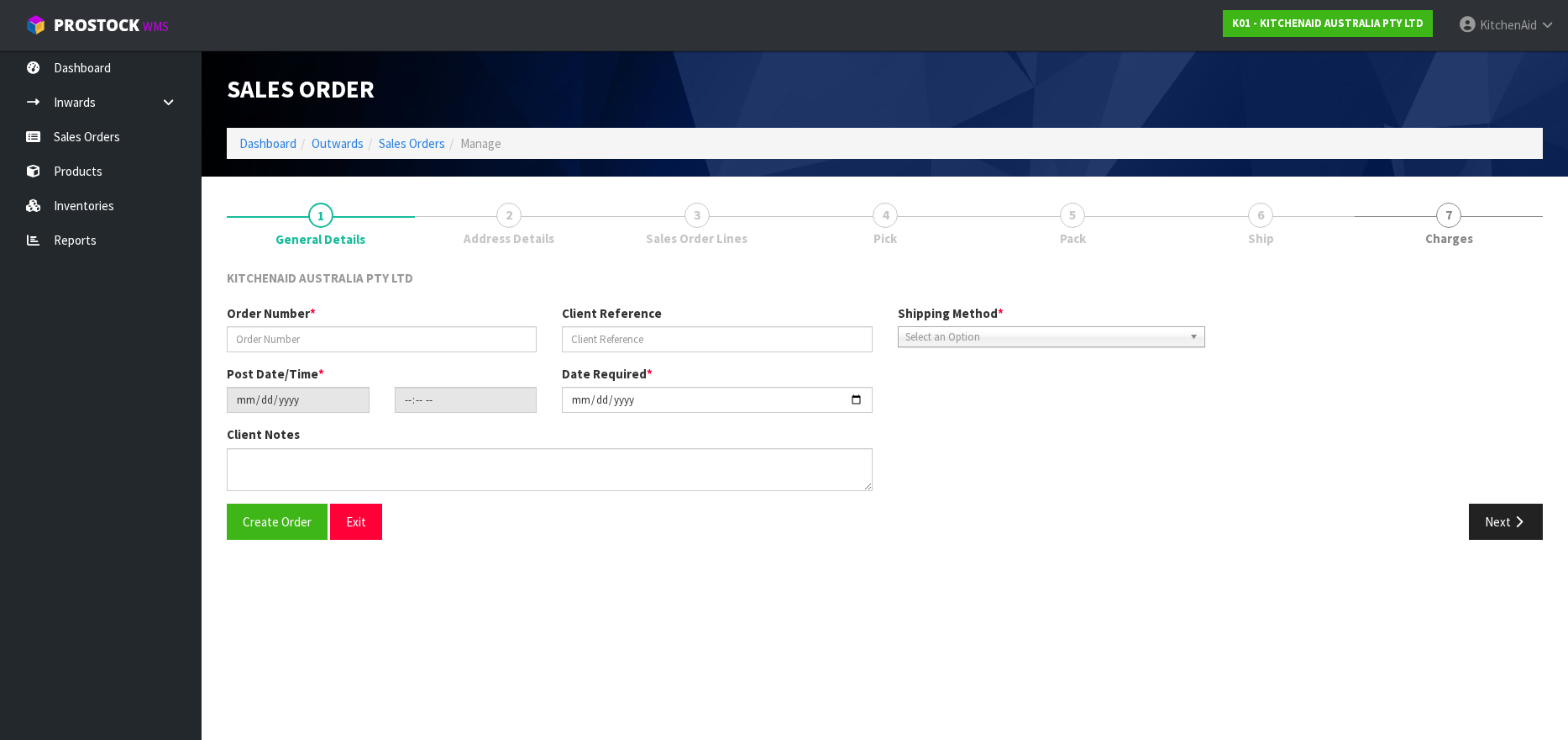
type input "0000011820"
type input "1404895"
type input "[DATE]"
type input "17:35:08.000"
type input "[DATE]"
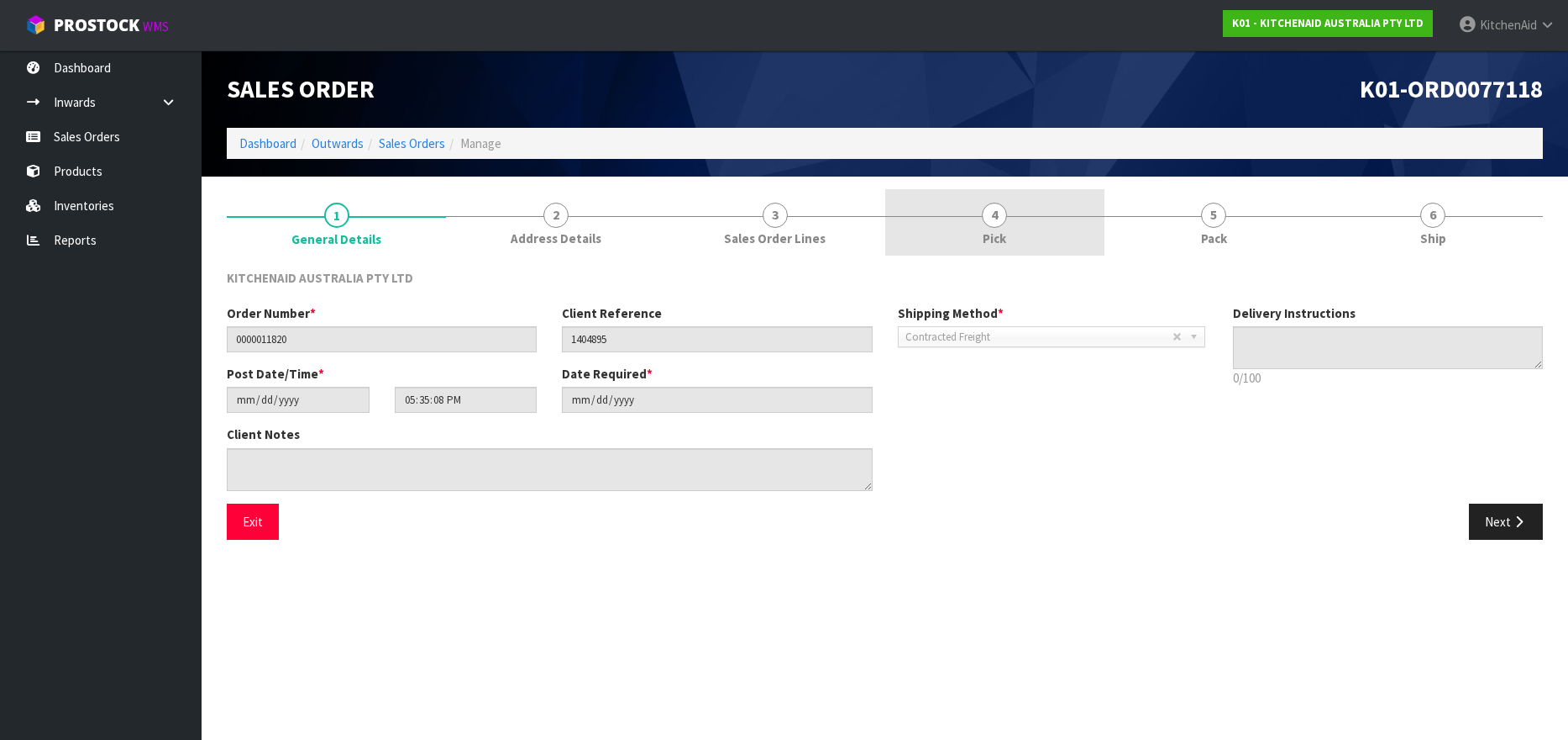
click at [987, 221] on span "4" at bounding box center [995, 215] width 25 height 25
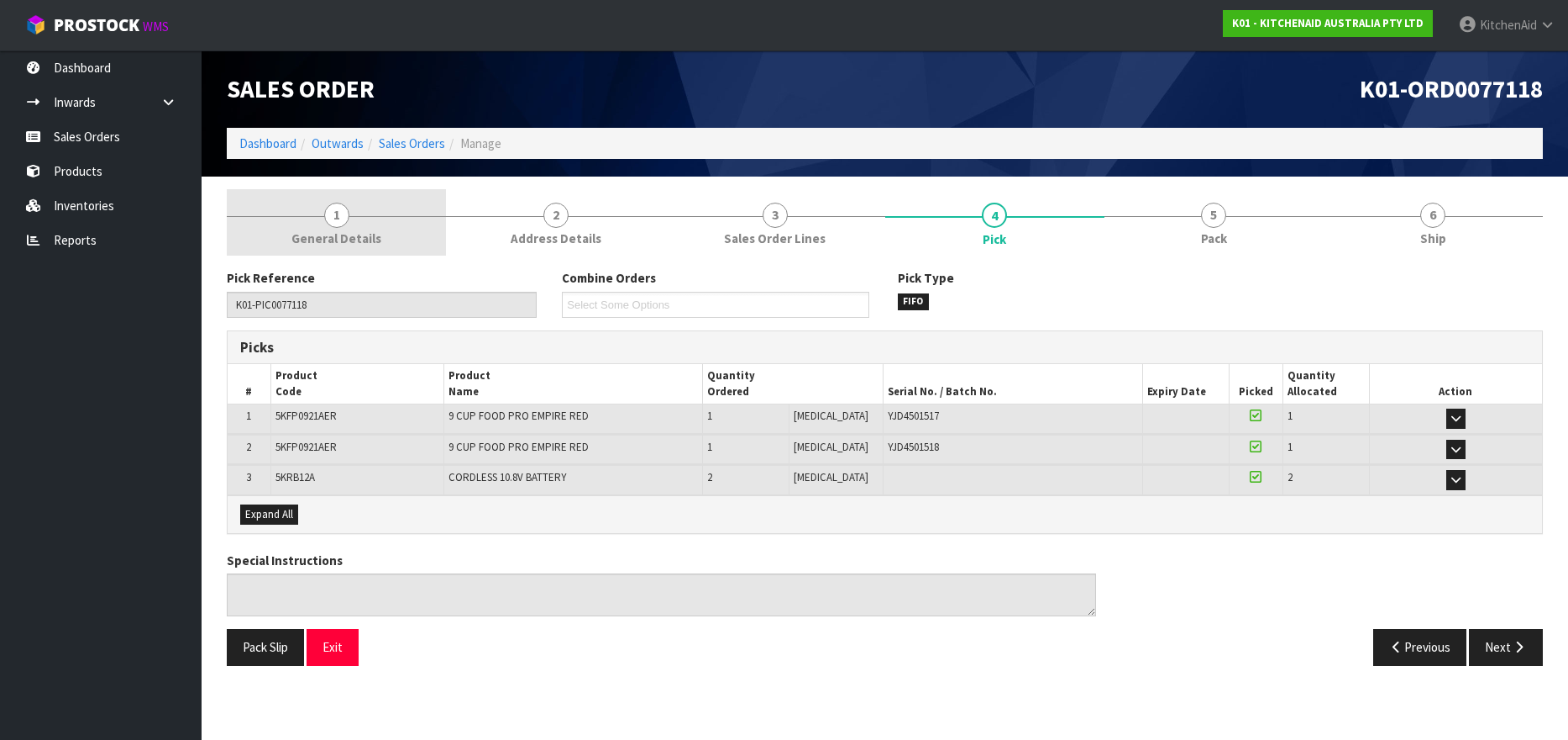
click at [339, 221] on span "1" at bounding box center [337, 215] width 25 height 25
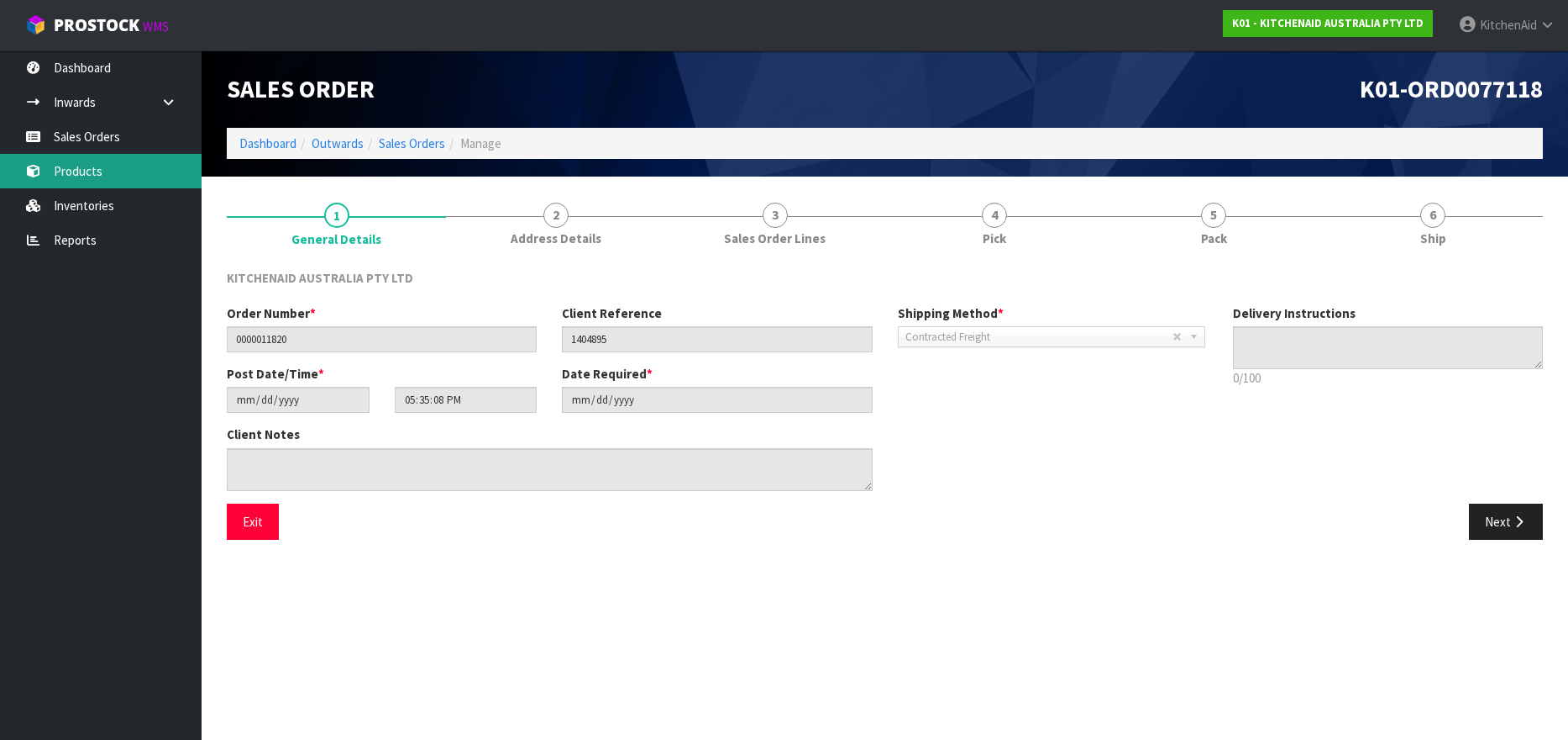
click at [85, 175] on link "Products" at bounding box center [100, 172] width 201 height 35
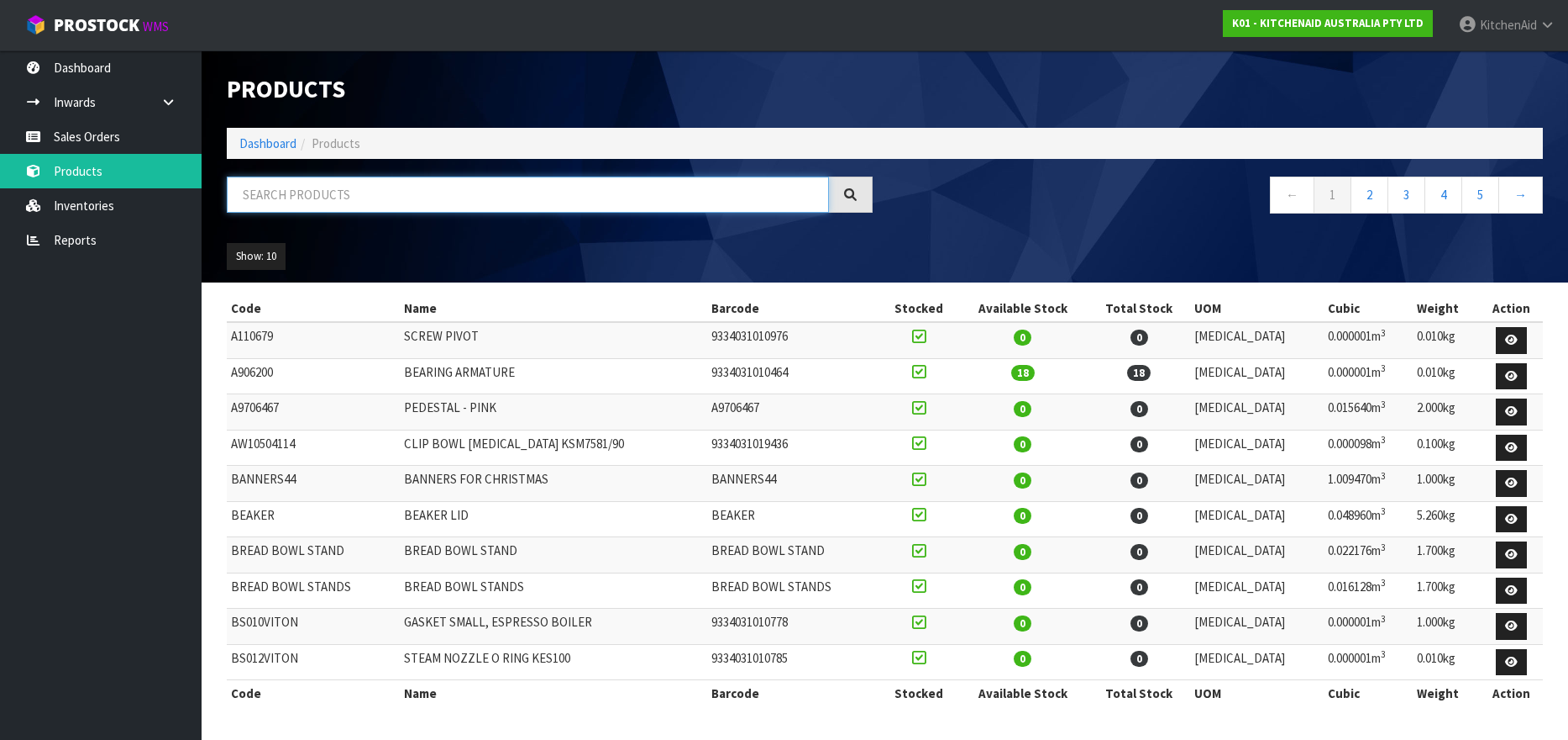
click at [263, 181] on input "text" at bounding box center [527, 195] width 602 height 37
paste input "5KMT2109APL"
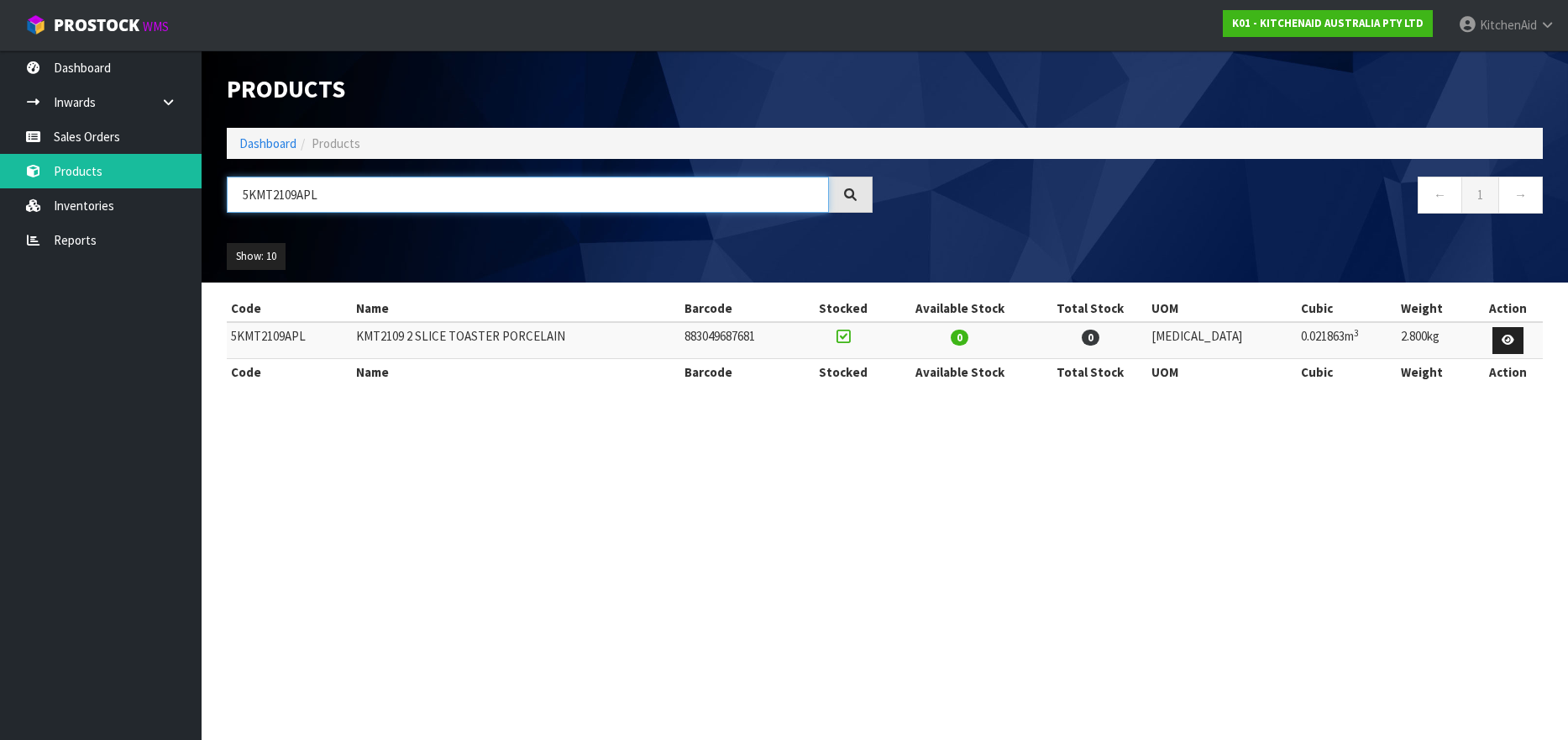
click at [289, 193] on input "5KMT2109APL" at bounding box center [527, 195] width 602 height 37
paste input "4109ASX"
click at [270, 199] on input "5KMT4109ASX" at bounding box center [527, 195] width 602 height 37
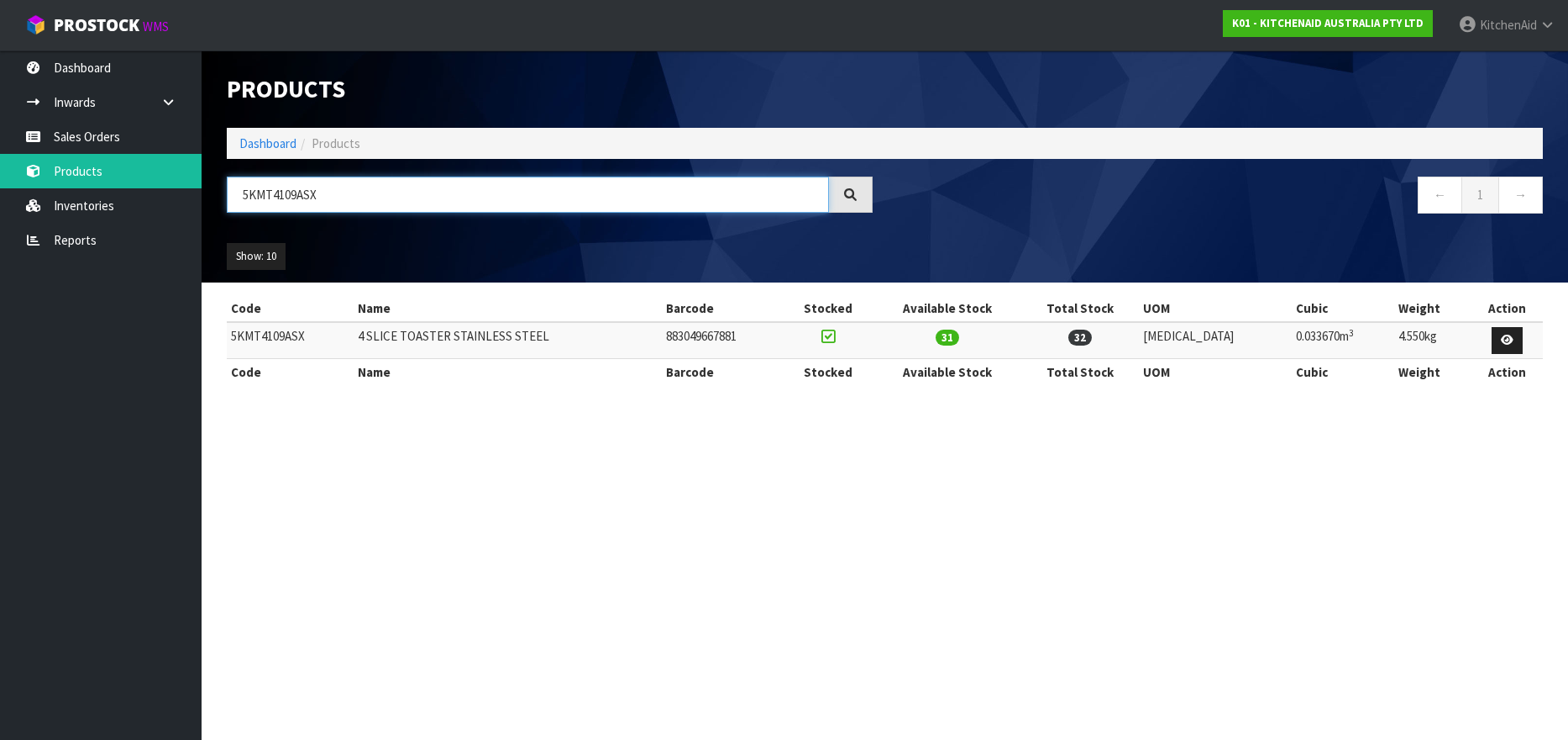
click at [270, 199] on input "5KMT4109ASX" at bounding box center [527, 195] width 602 height 37
paste input "KSM5GB"
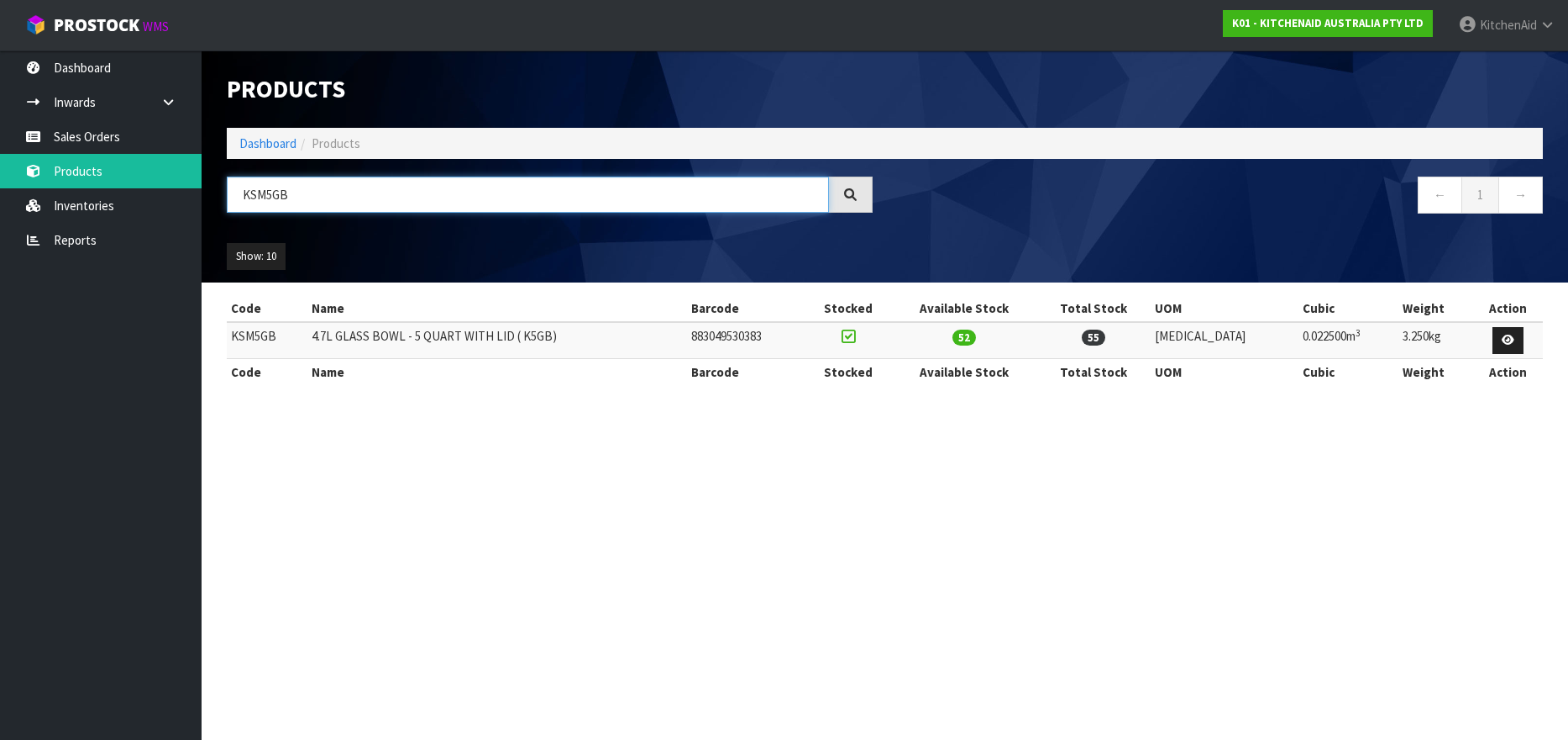
click at [259, 200] on input "KSM5GB" at bounding box center [527, 195] width 602 height 37
paste input "45WW"
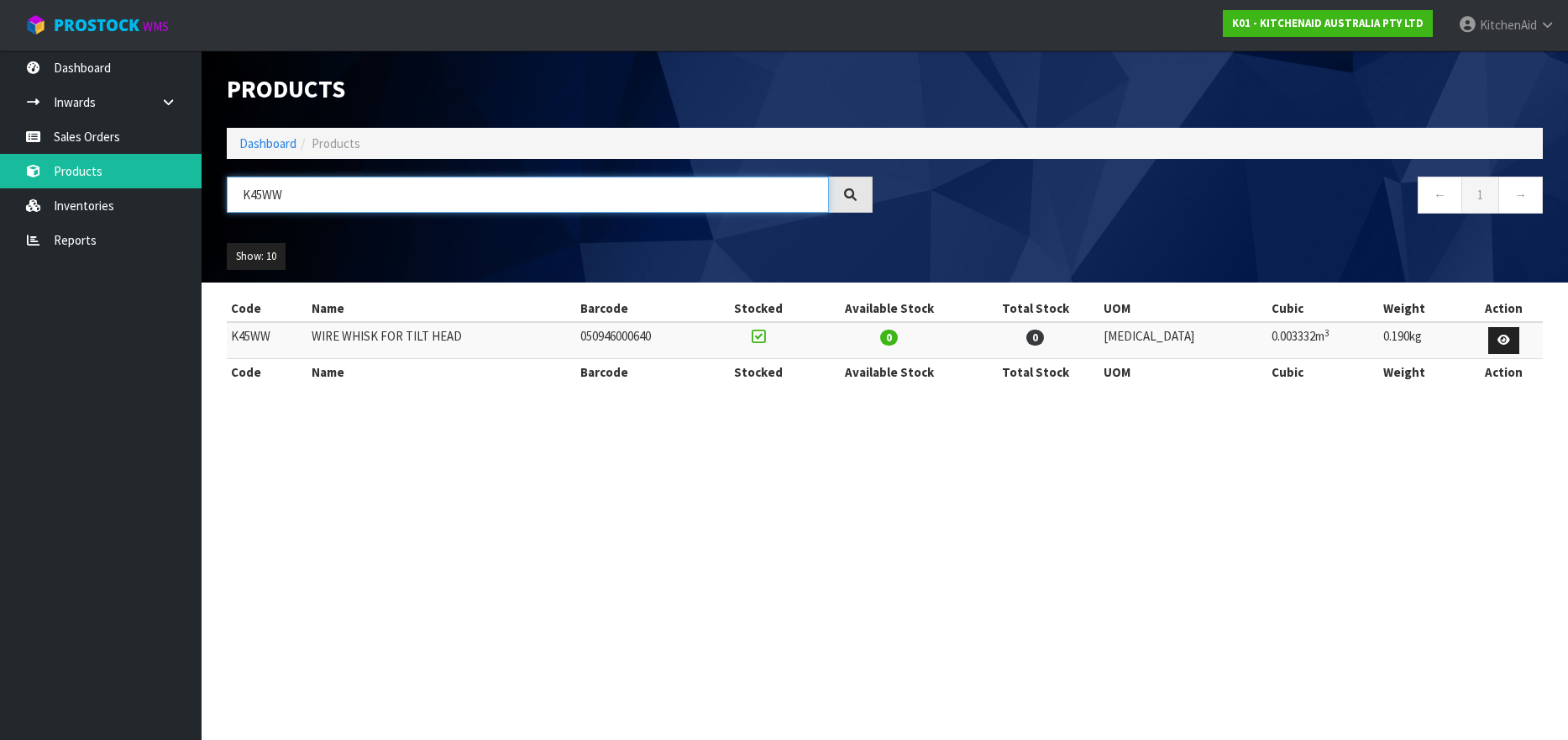
type input "K45WW"
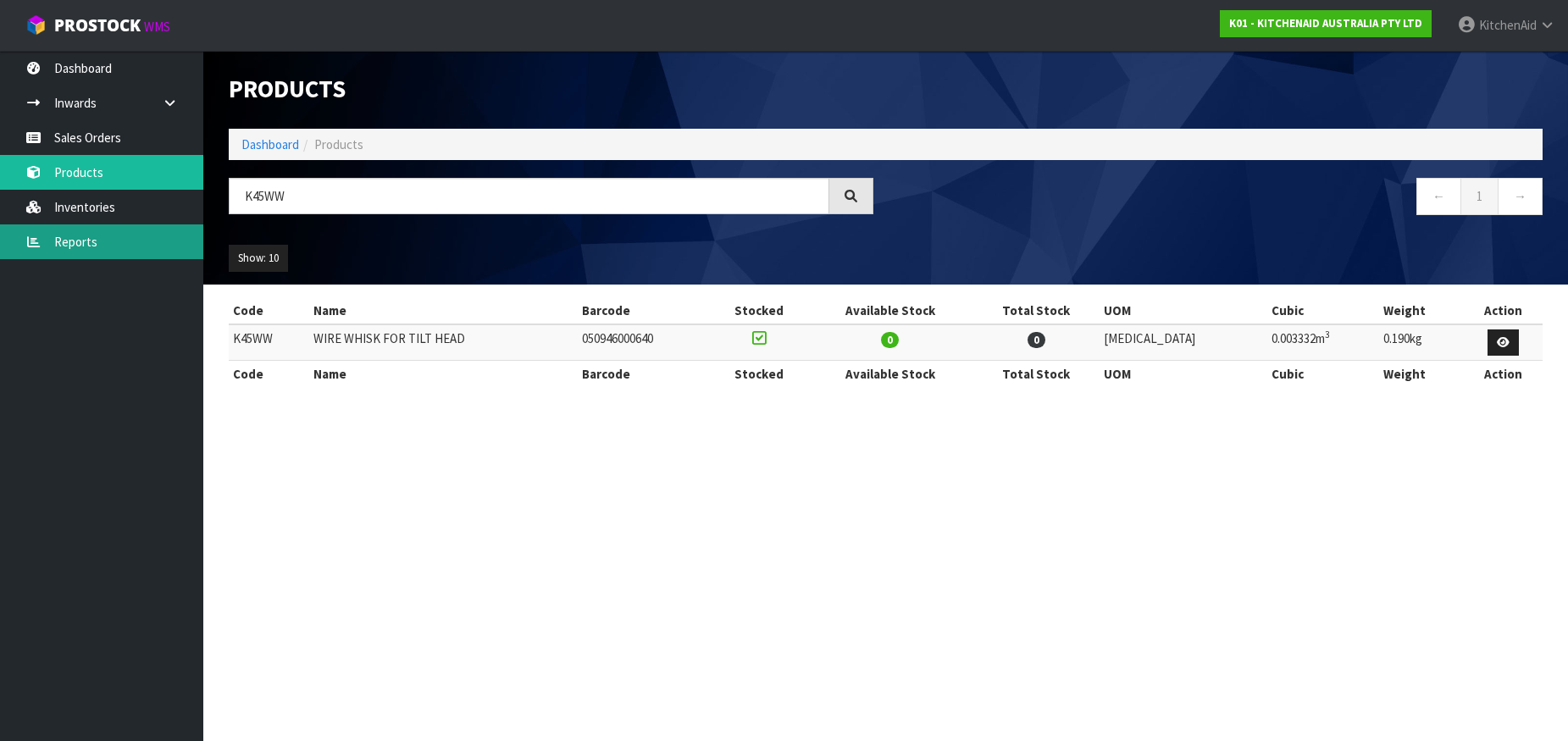
click at [65, 237] on link "Reports" at bounding box center [101, 242] width 203 height 35
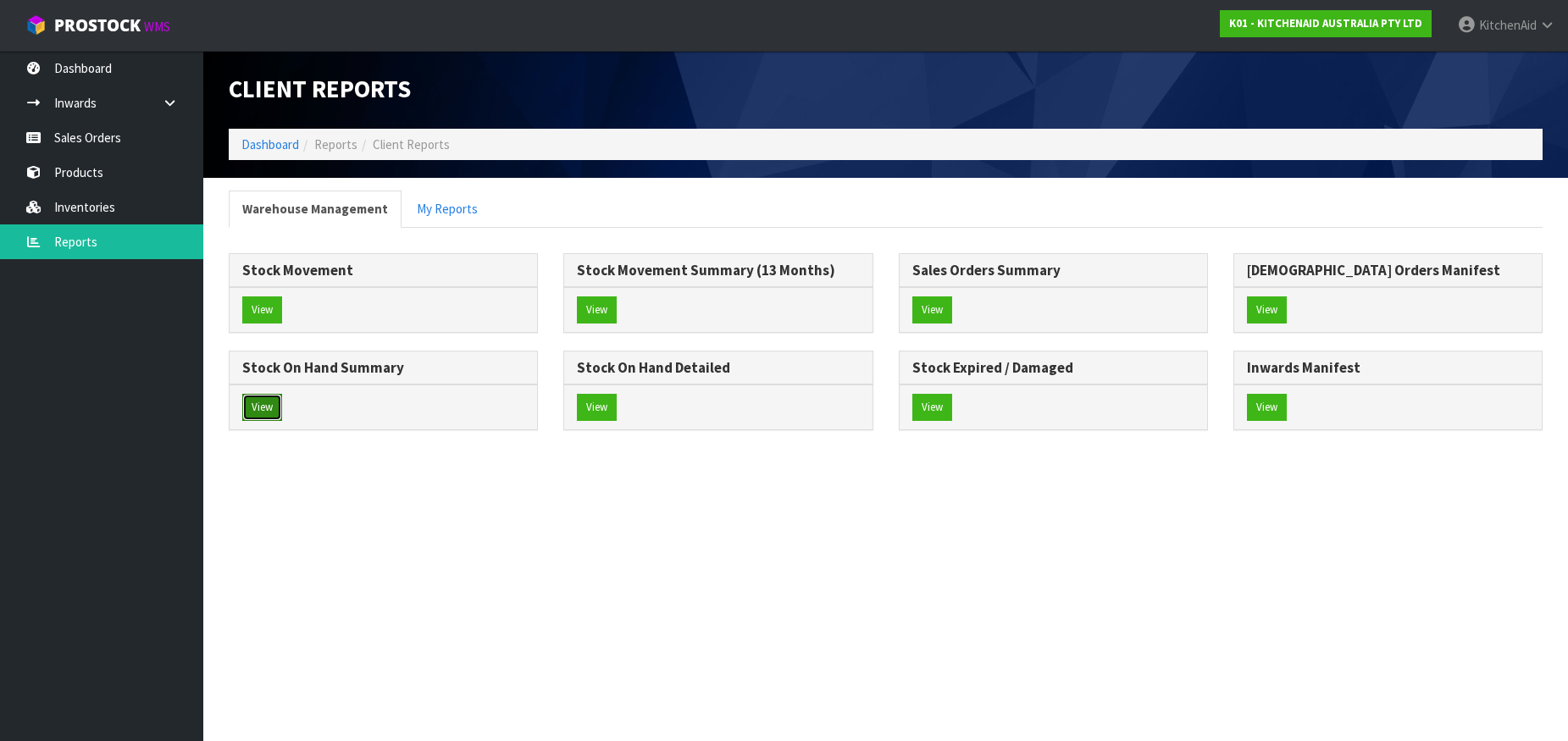
click at [262, 403] on button "View" at bounding box center [261, 408] width 40 height 27
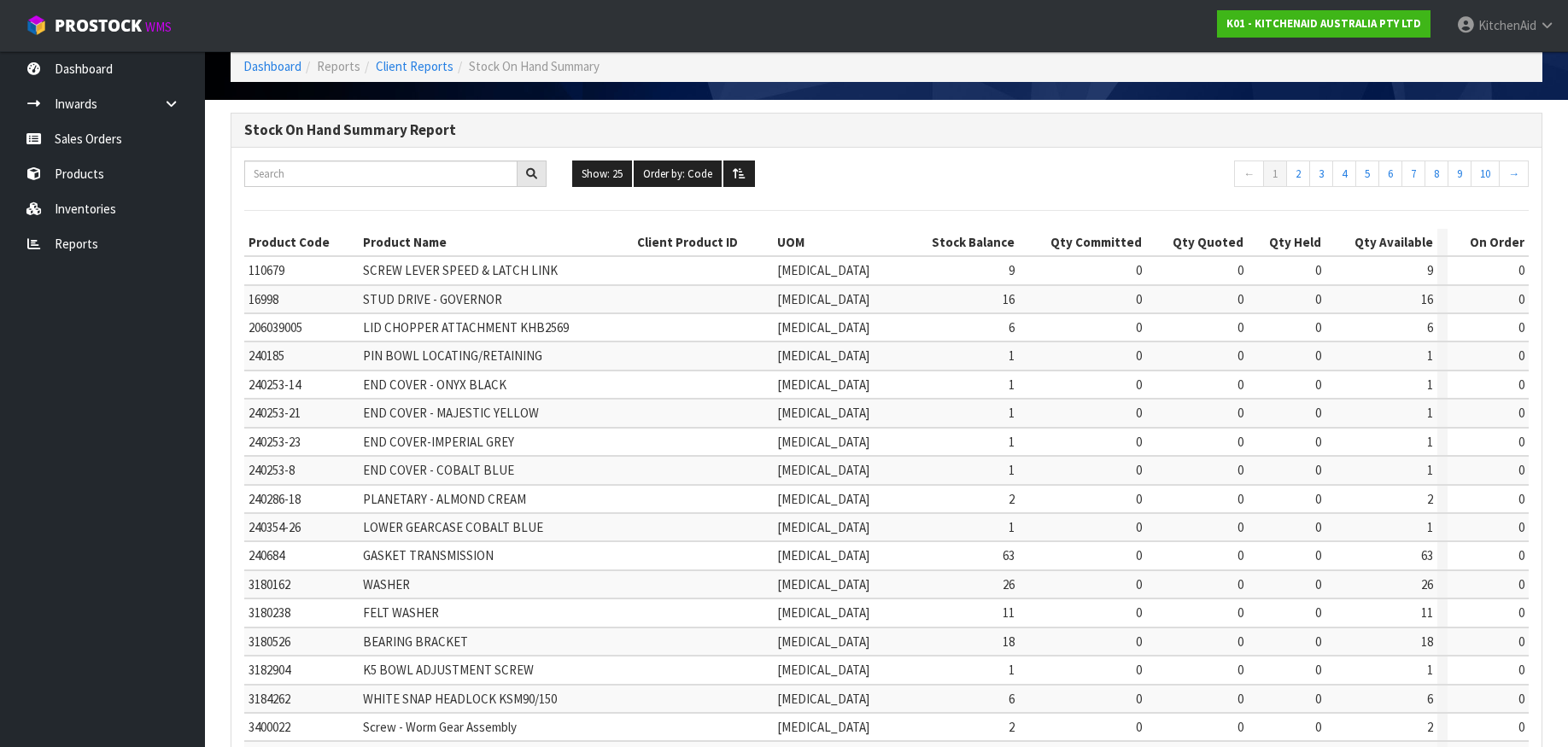
scroll to position [437, 0]
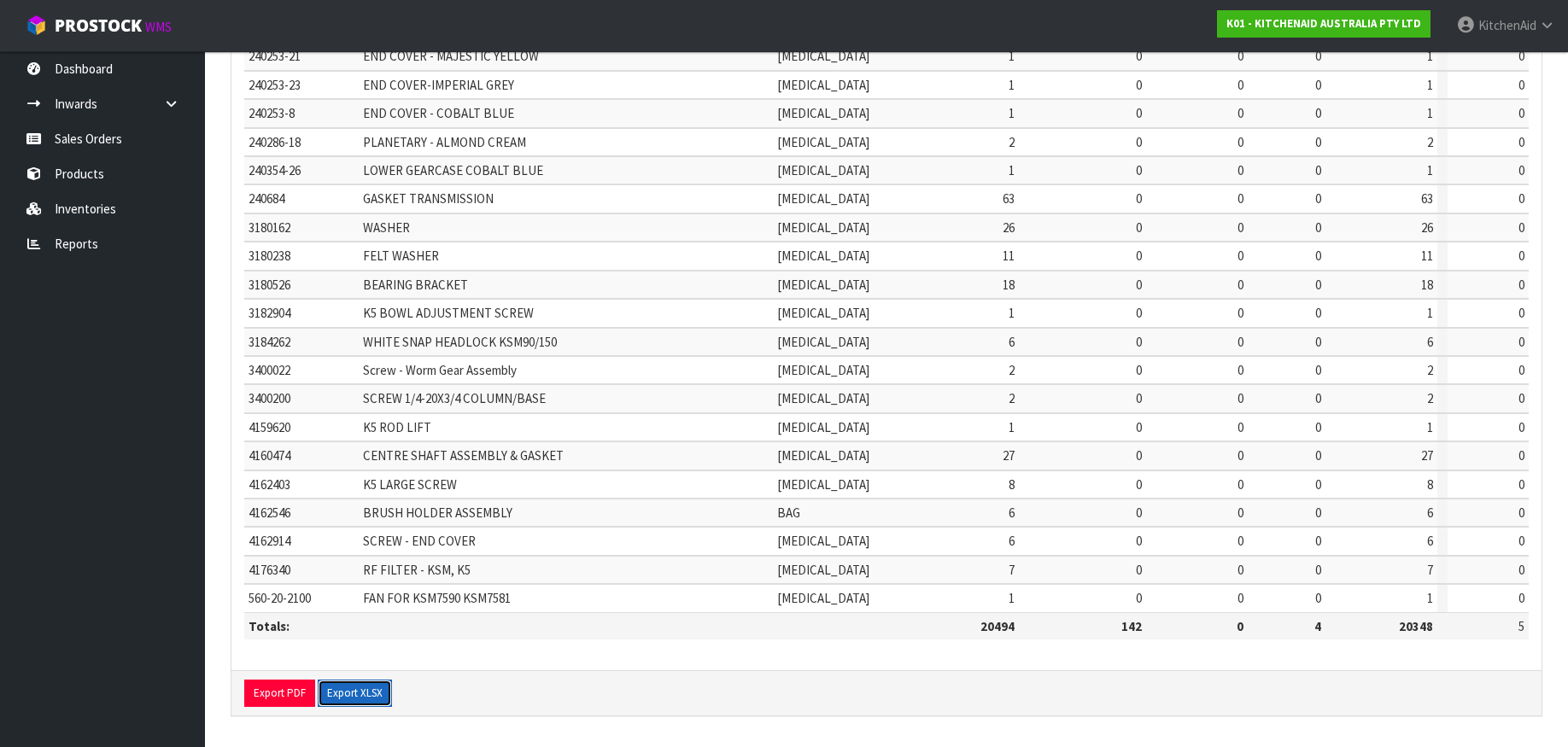
click at [353, 692] on button "Export XLSX" at bounding box center [355, 693] width 74 height 27
click at [103, 170] on link "Products" at bounding box center [102, 174] width 205 height 35
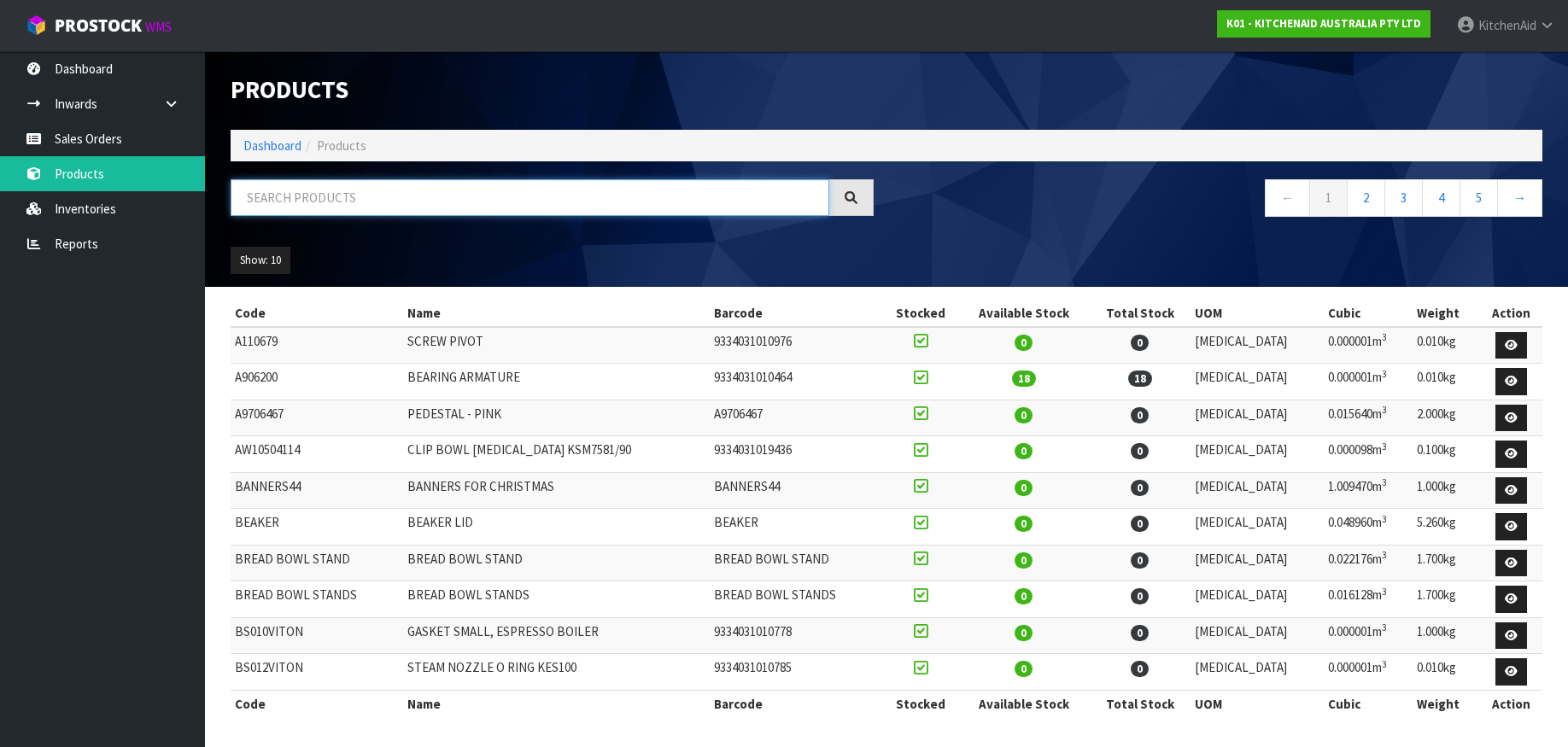
click at [282, 198] on input "text" at bounding box center [529, 198] width 598 height 37
paste input "5KEK1701ABK"
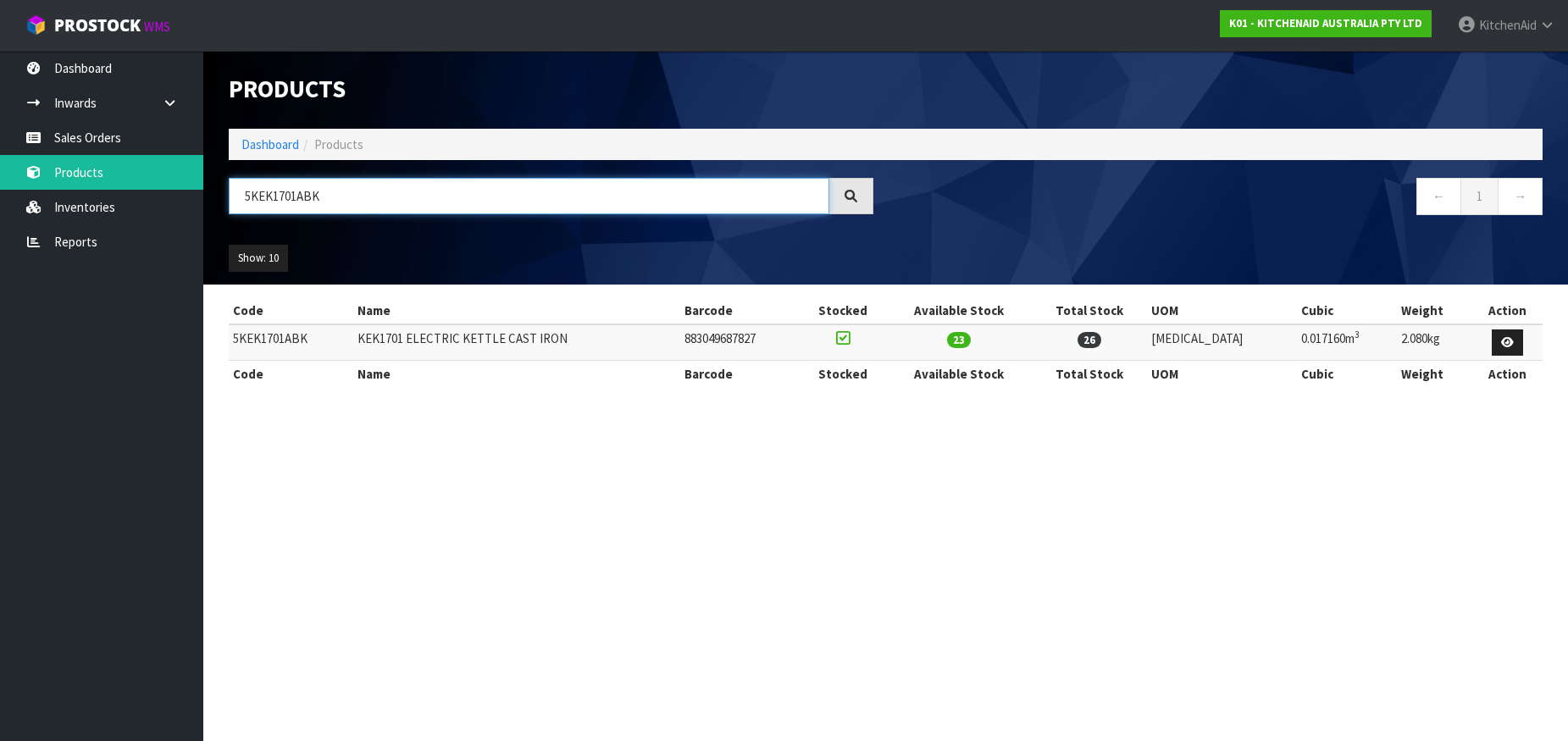
click at [277, 201] on input "5KEK1701ABK" at bounding box center [528, 196] width 600 height 37
paste input "SM45AOB"
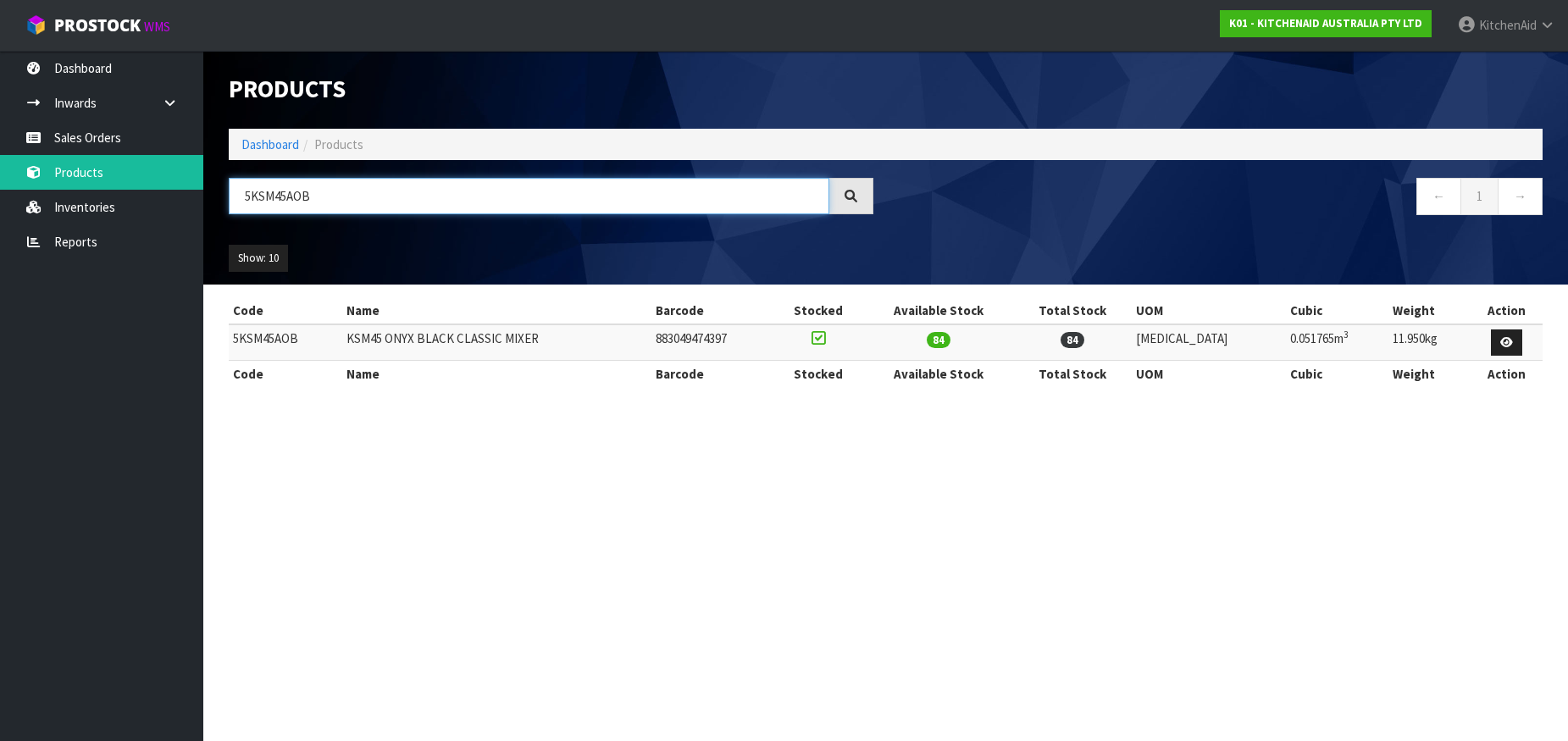
click at [299, 198] on input "5KSM45AOB" at bounding box center [528, 196] width 600 height 37
paste input "MGAA"
type input "5KSMMGAA"
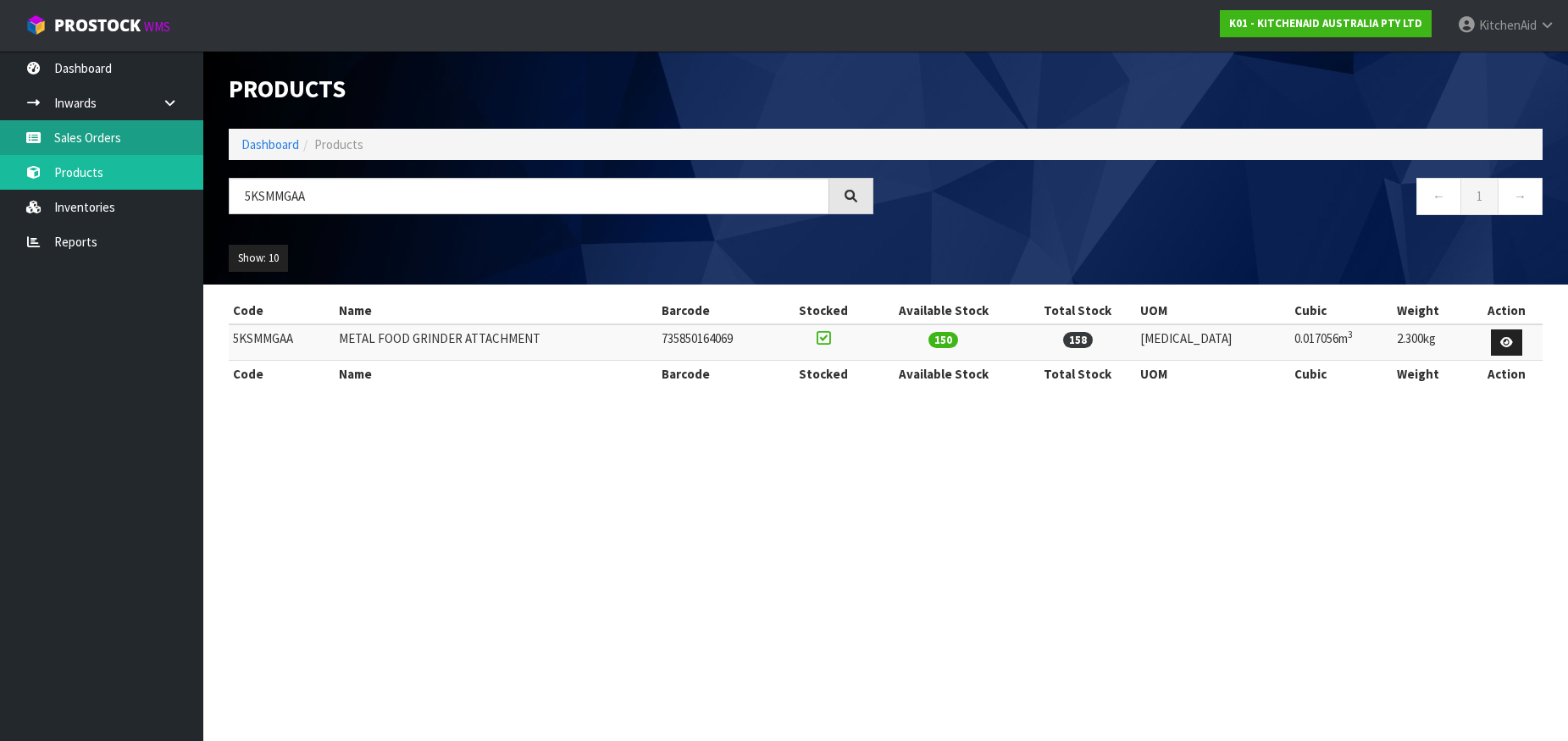
click at [80, 136] on link "Sales Orders" at bounding box center [101, 138] width 203 height 35
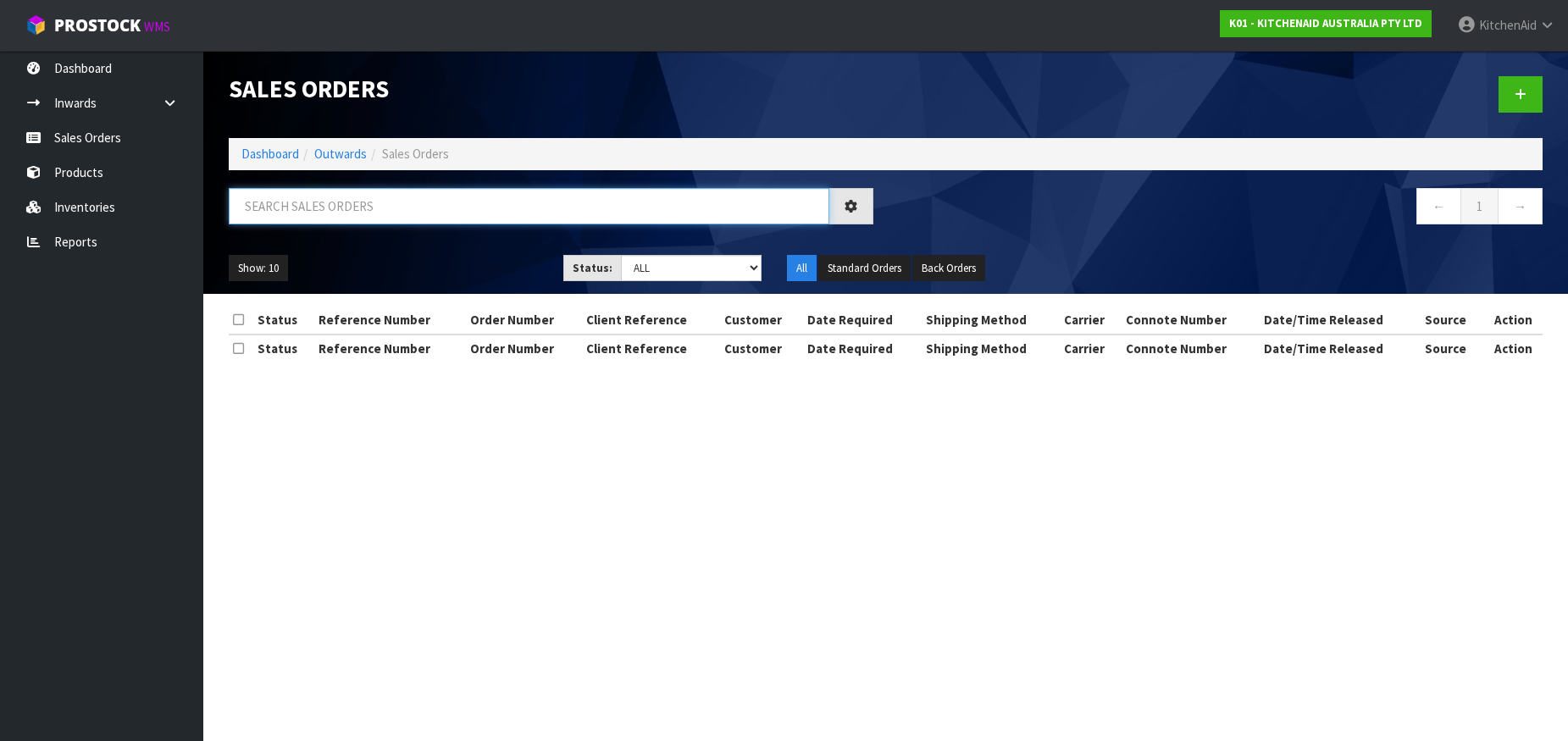
click at [322, 207] on input "text" at bounding box center [528, 207] width 600 height 37
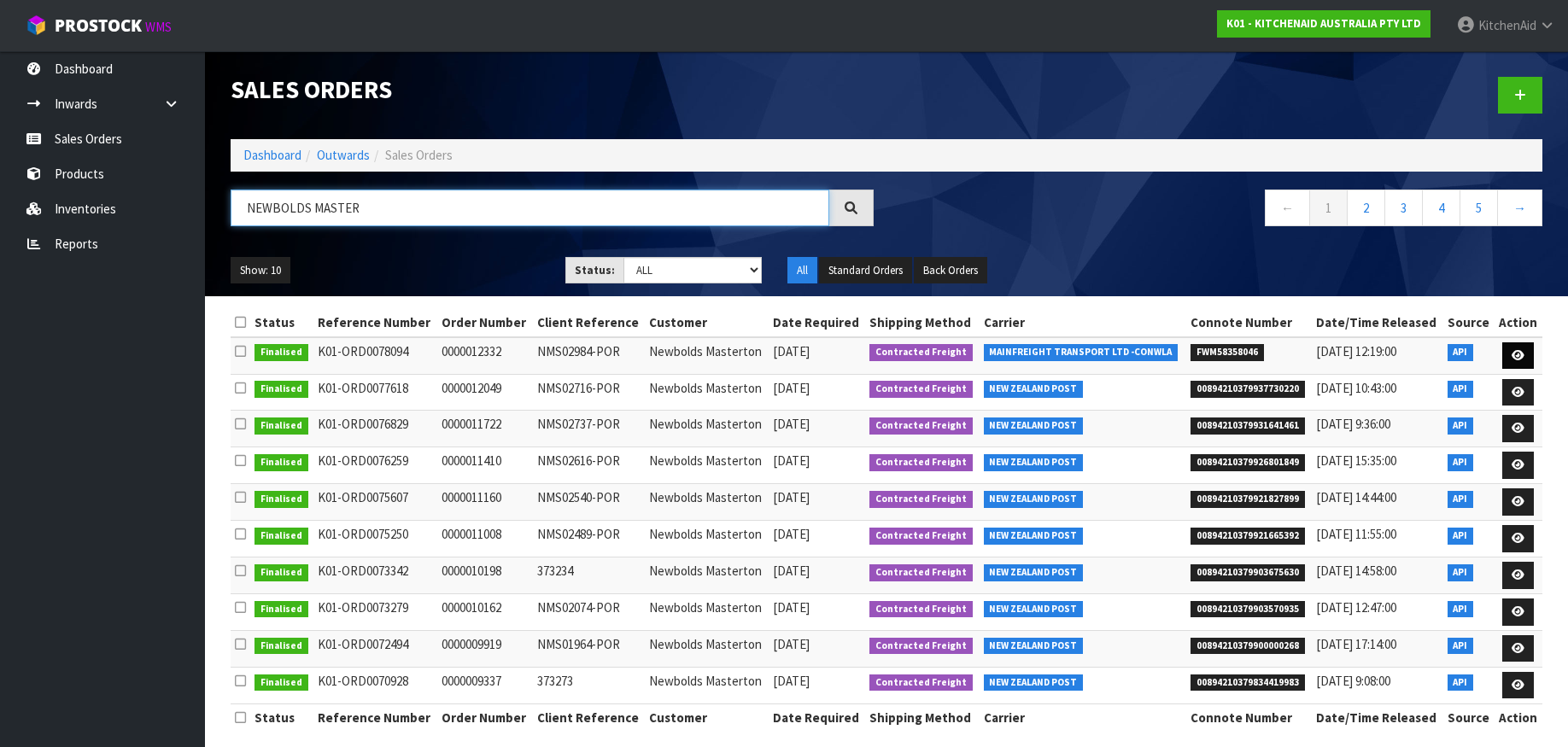
type input "NEWBOLDS MASTER"
click at [1520, 350] on icon at bounding box center [1518, 355] width 13 height 11
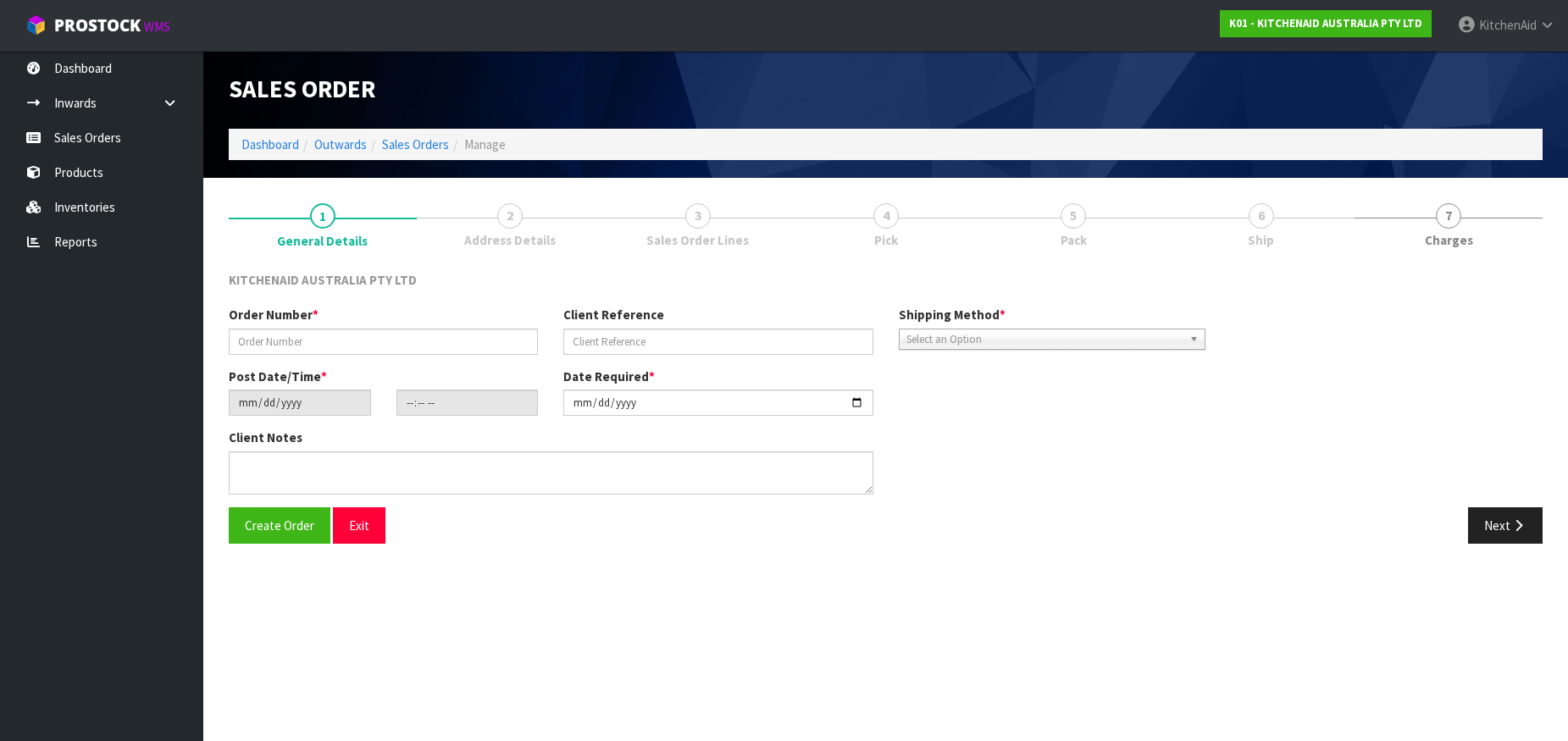
type input "0000012332"
type input "NMS02984-POR"
type input "[DATE]"
type input "15:31:53.000"
type input "[DATE]"
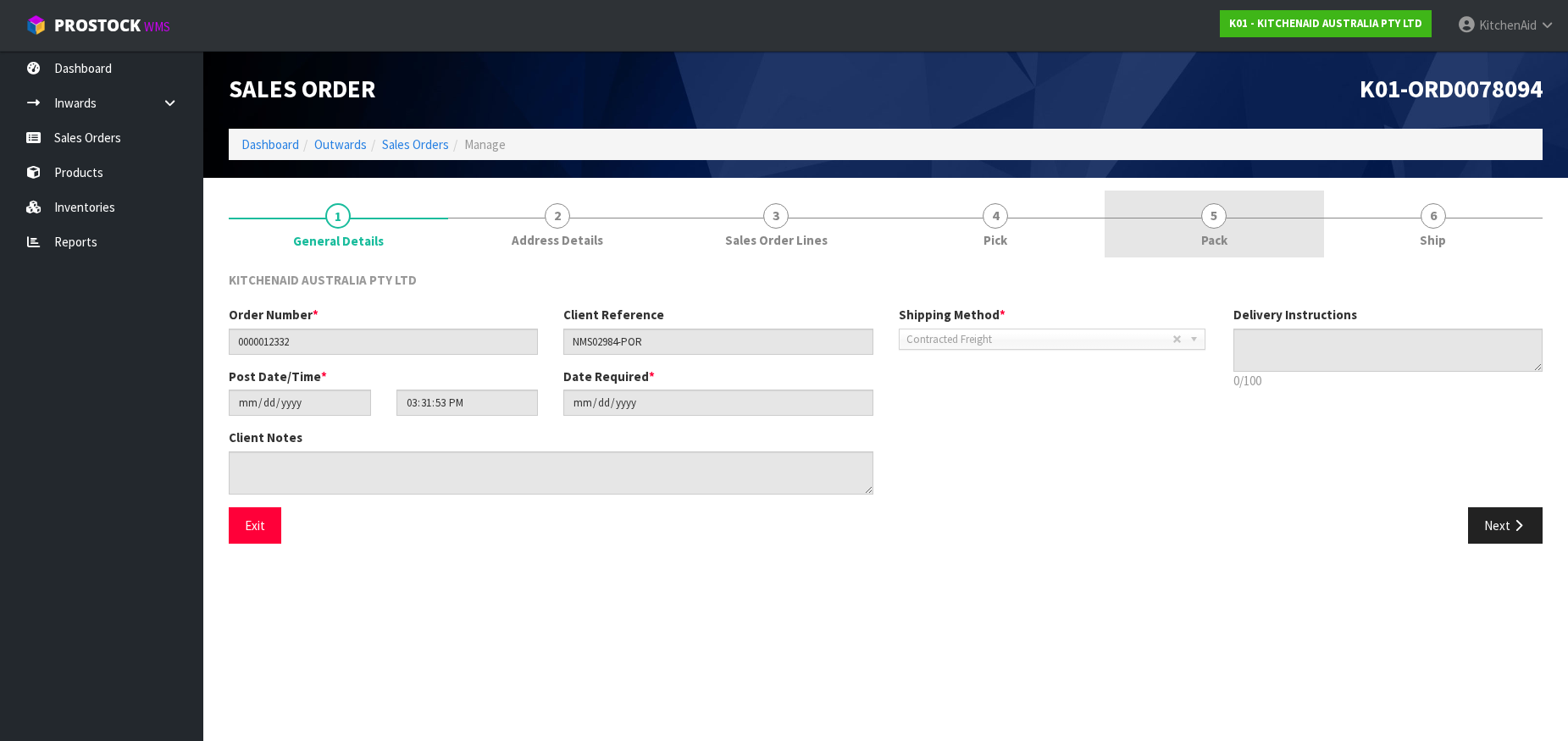
click at [1208, 219] on span "5" at bounding box center [1214, 216] width 25 height 25
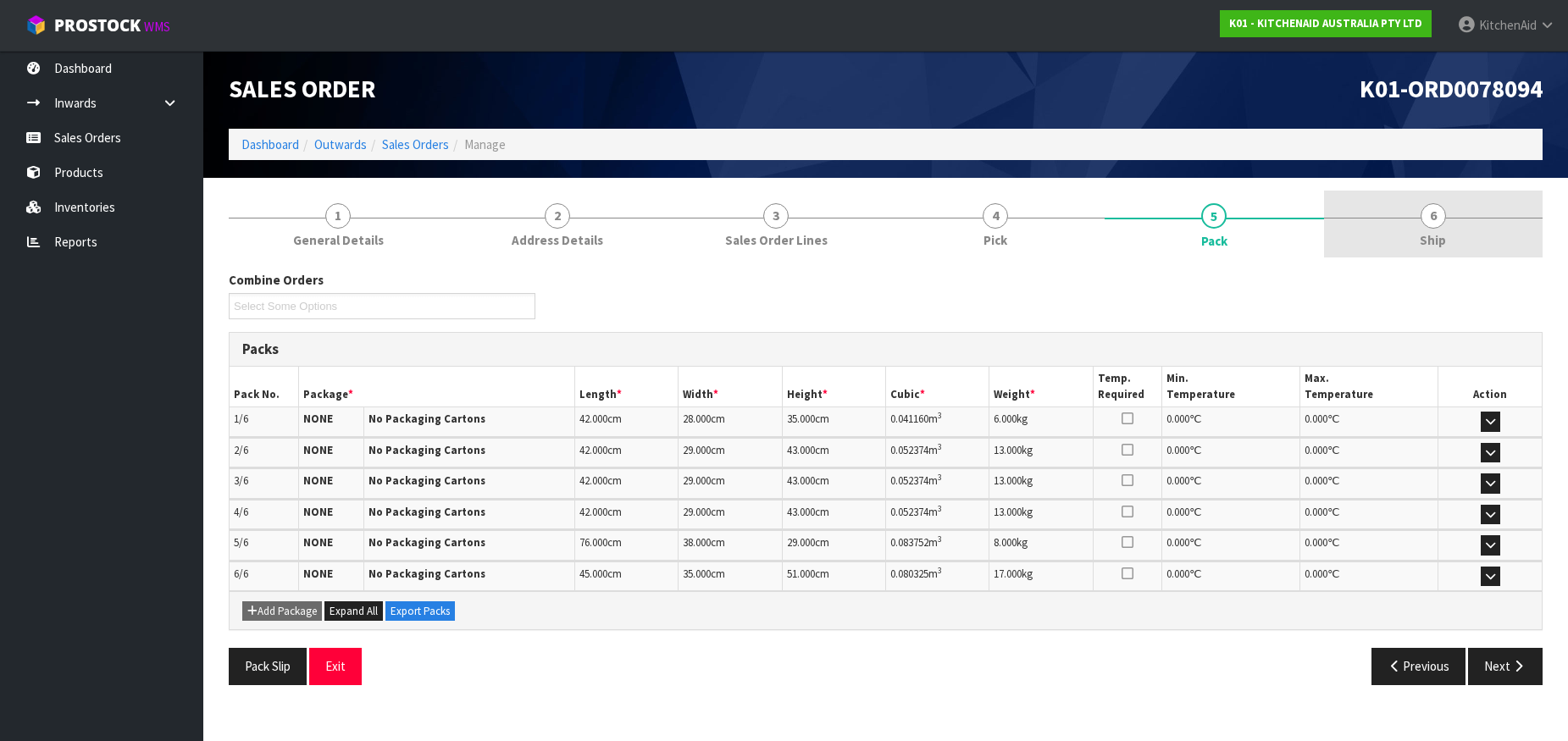
click at [1421, 216] on span "6" at bounding box center [1434, 216] width 25 height 25
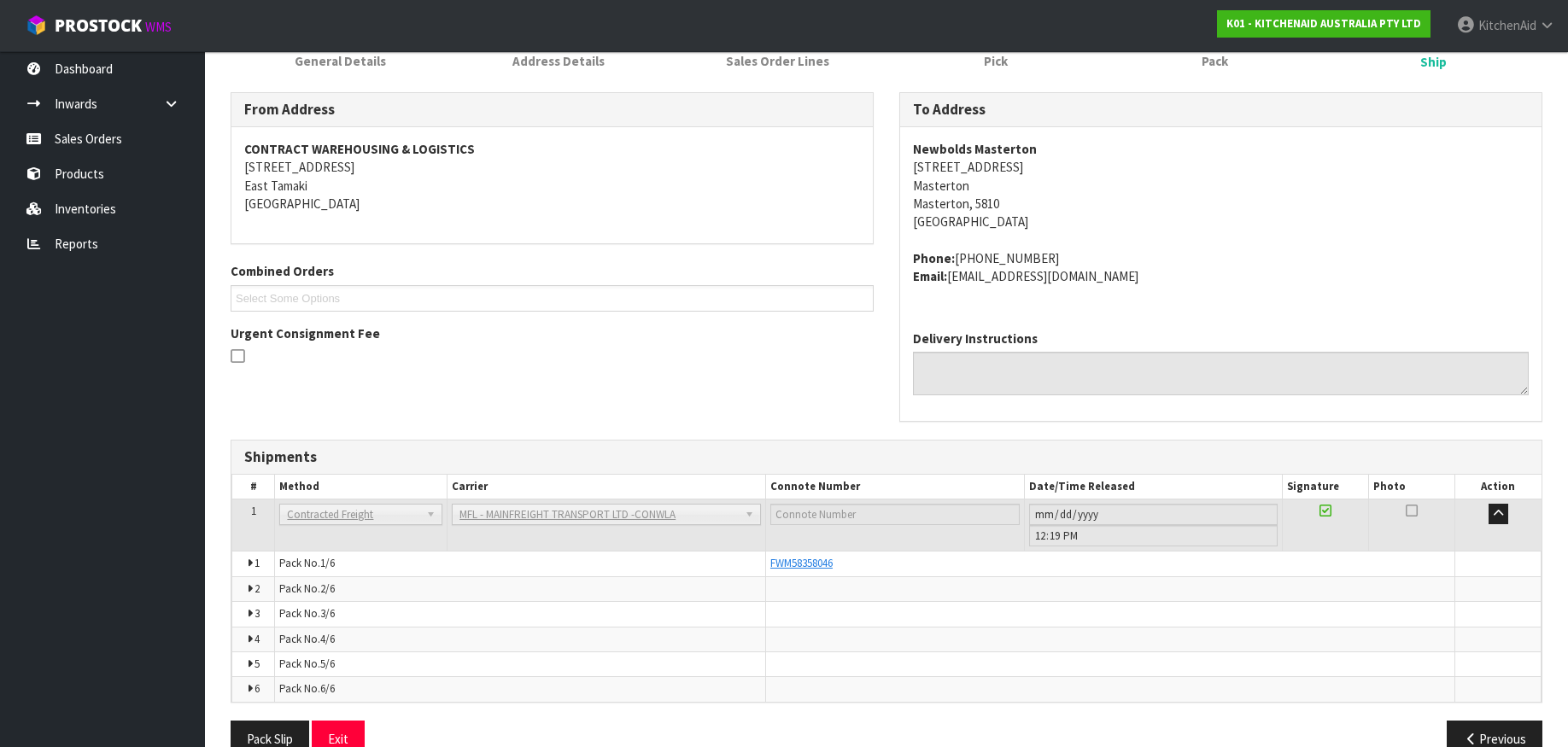
scroll to position [217, 0]
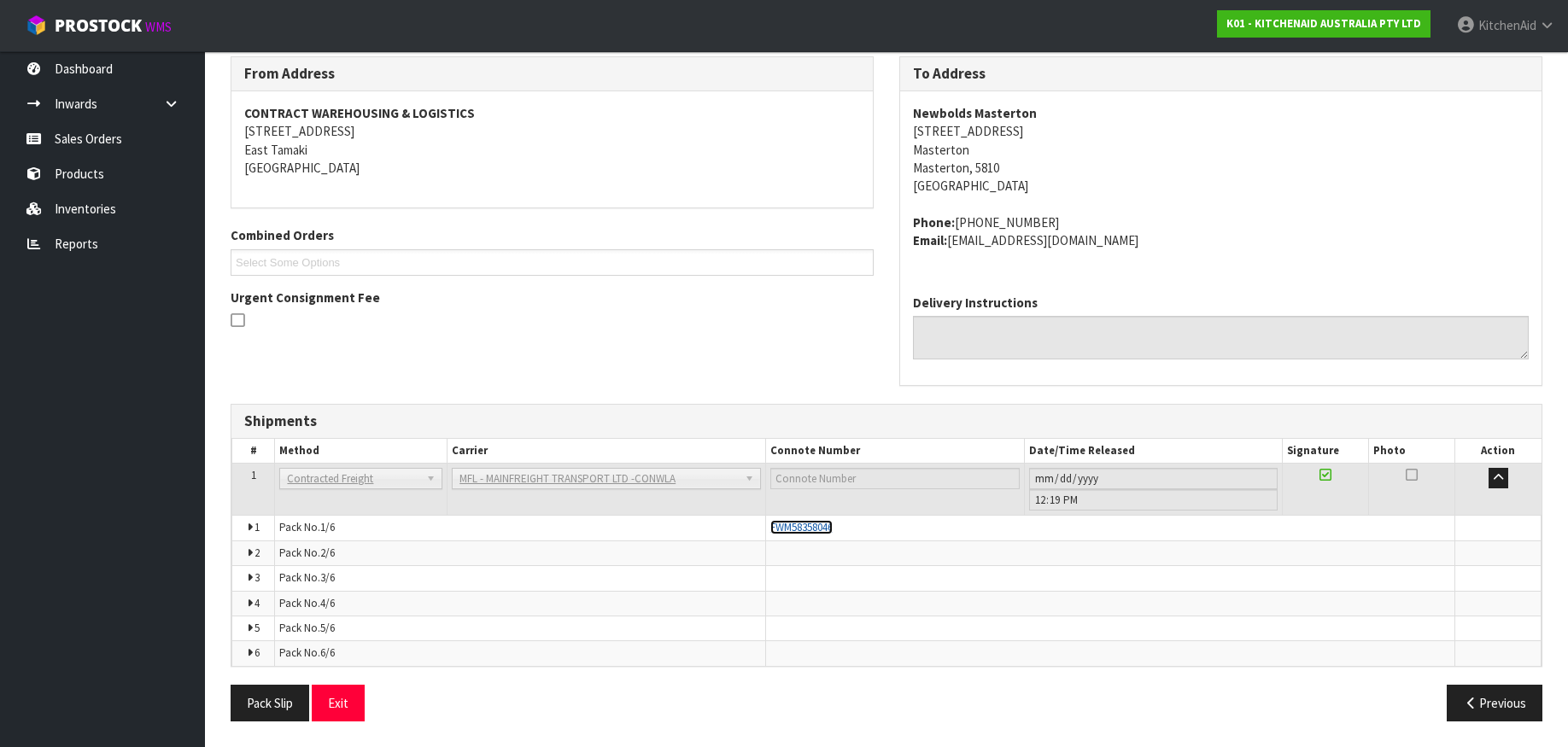
click at [806, 527] on span "FWM58358046" at bounding box center [802, 527] width 63 height 15
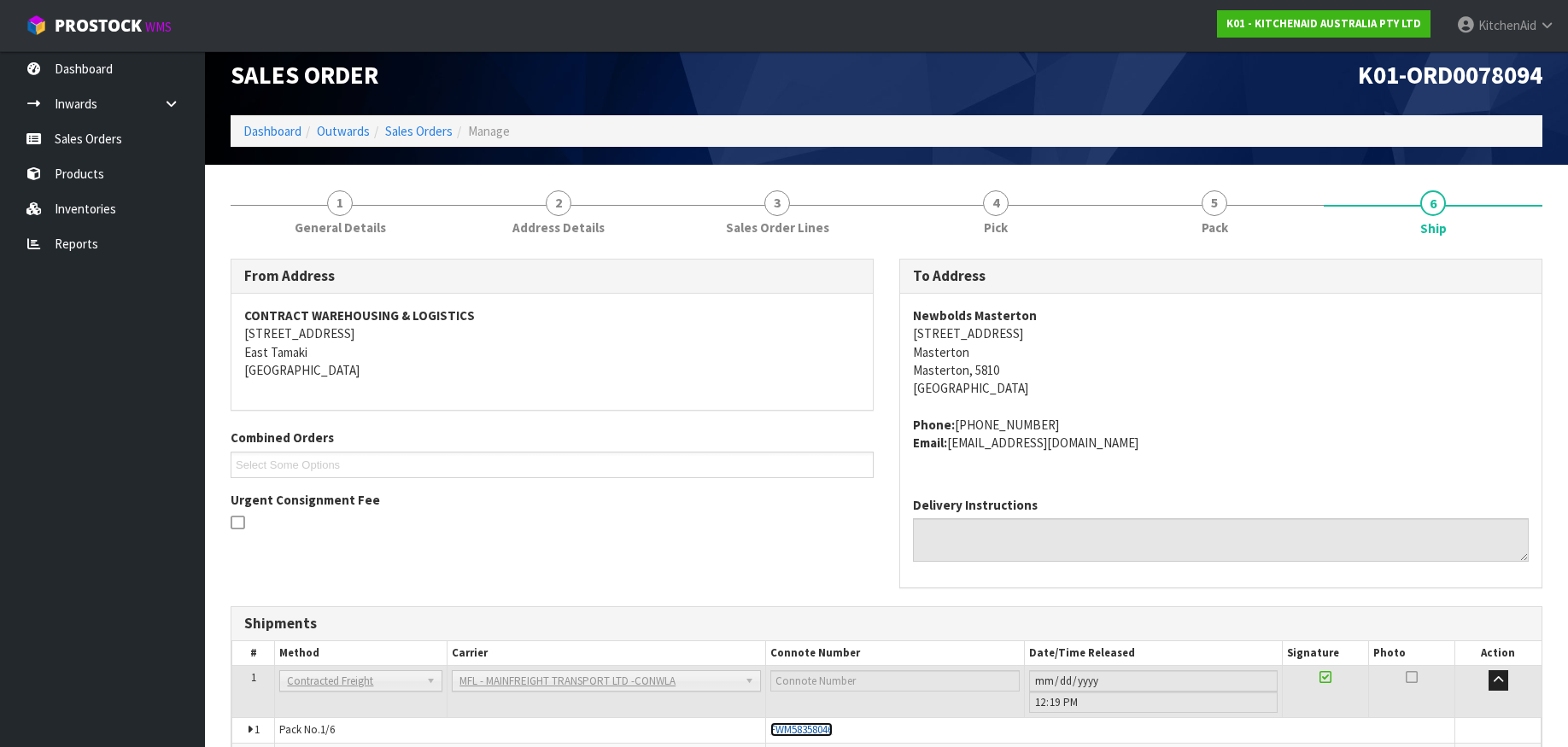
scroll to position [0, 0]
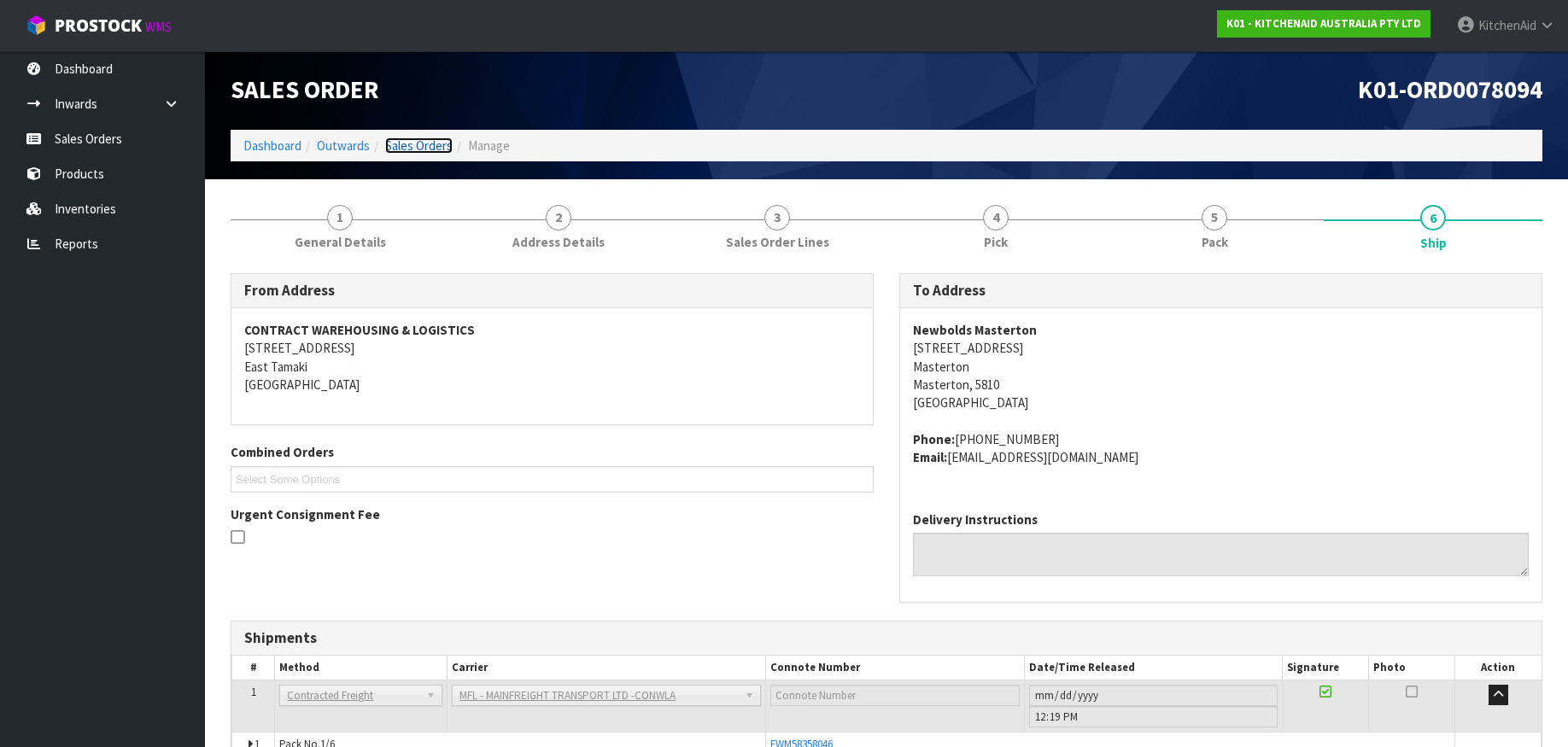
click at [431, 144] on link "Sales Orders" at bounding box center [418, 145] width 68 height 17
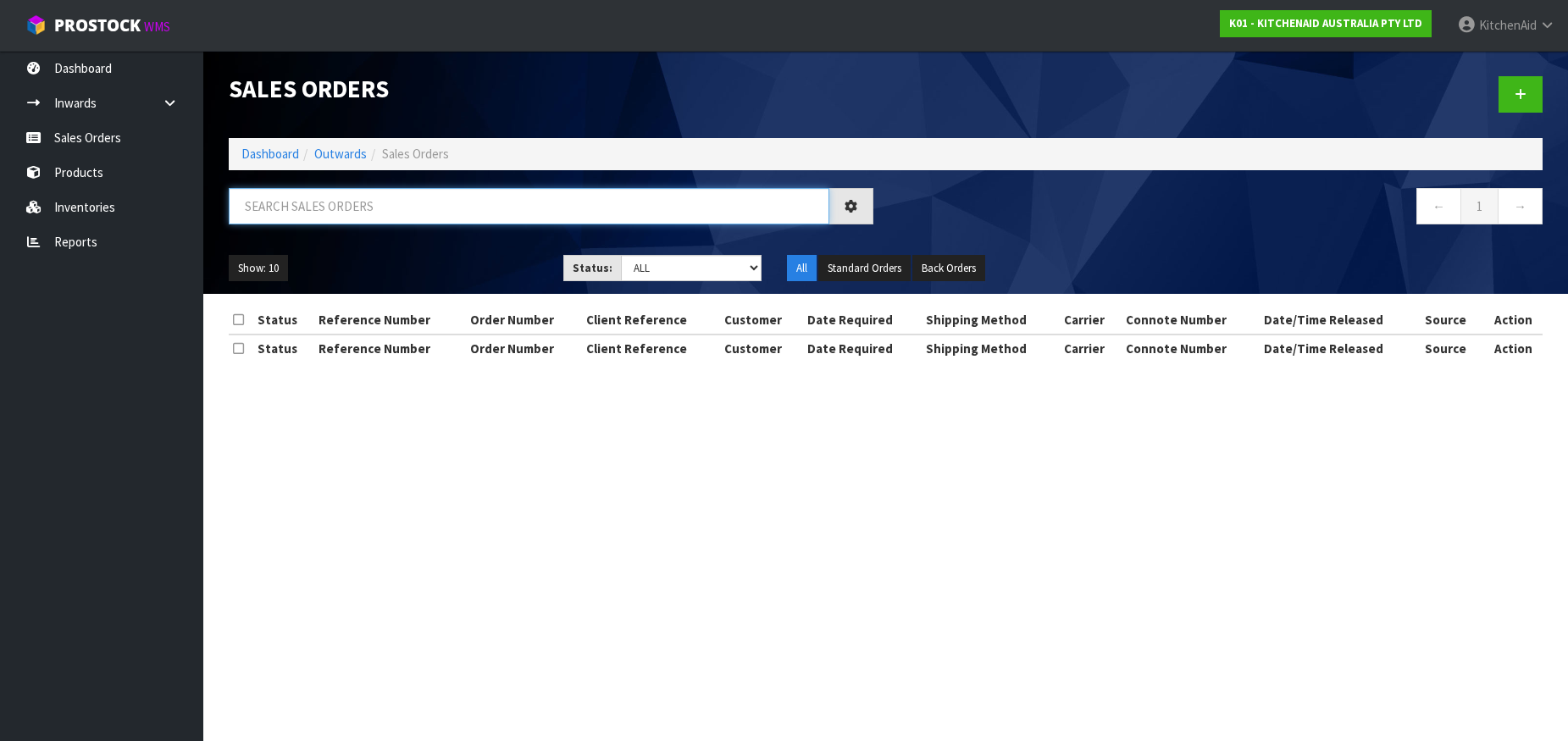
click at [340, 205] on input "text" at bounding box center [528, 207] width 600 height 37
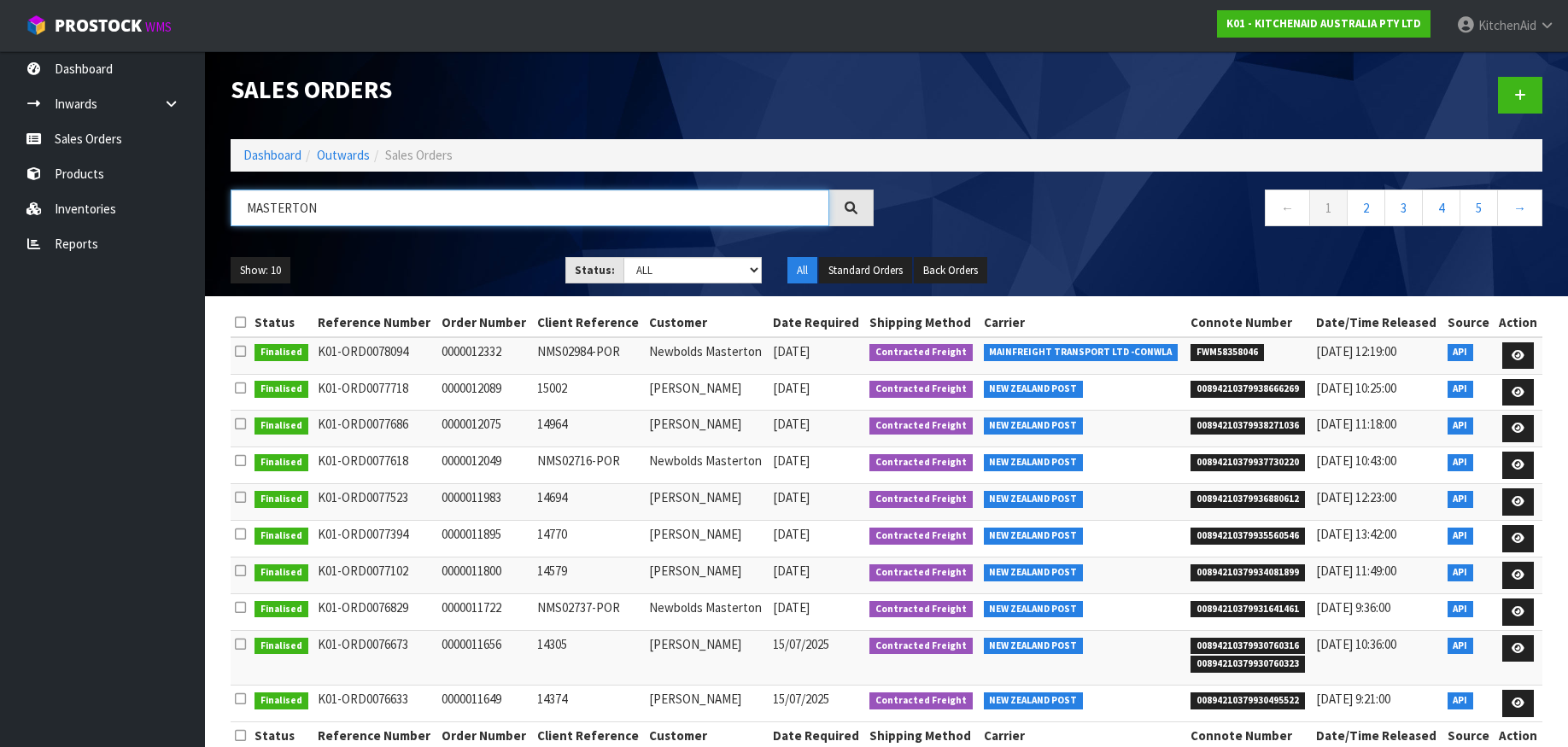
click at [256, 196] on input "MASTERTON" at bounding box center [529, 209] width 598 height 37
paste input "12365"
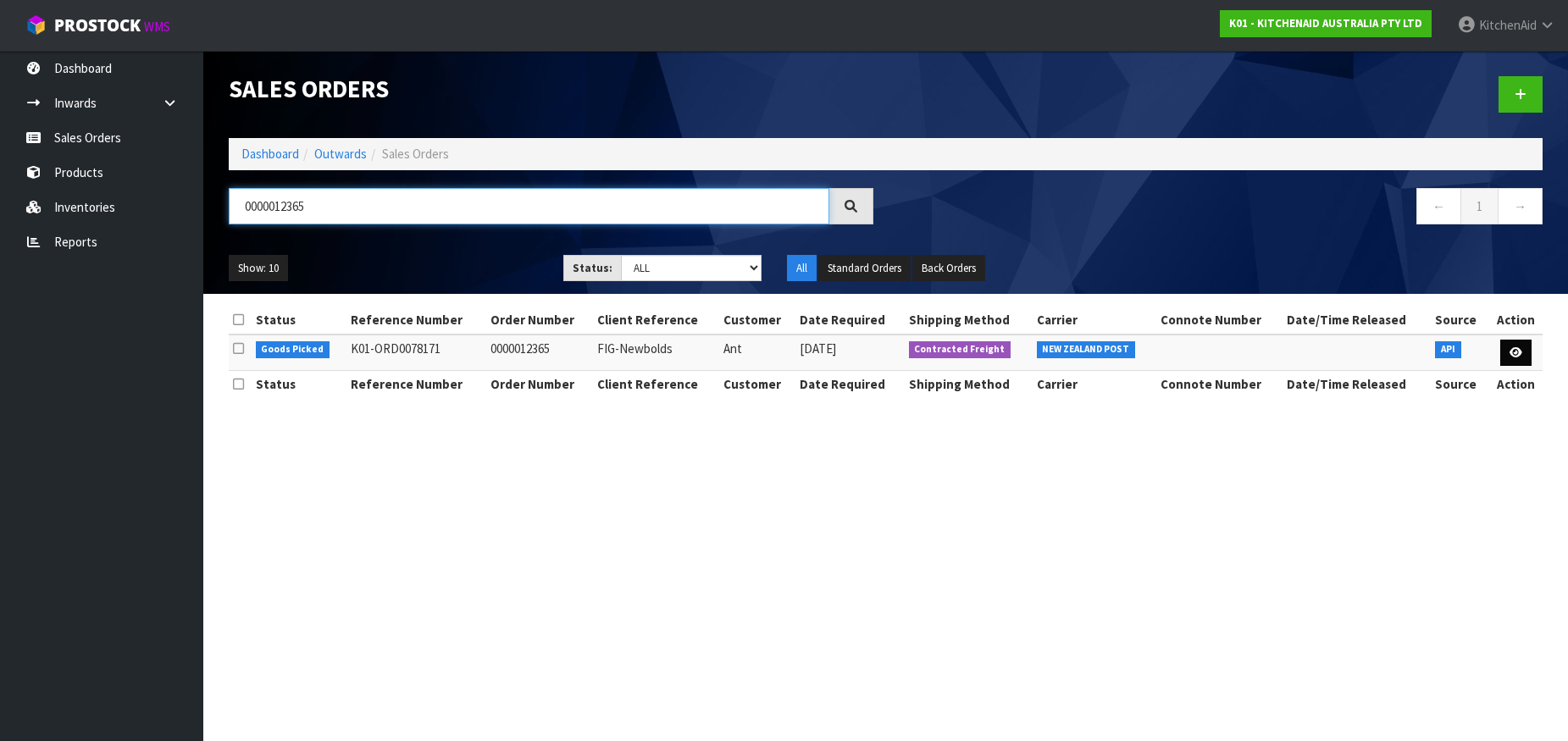
type input "0000012365"
click at [1518, 350] on icon at bounding box center [1516, 353] width 13 height 11
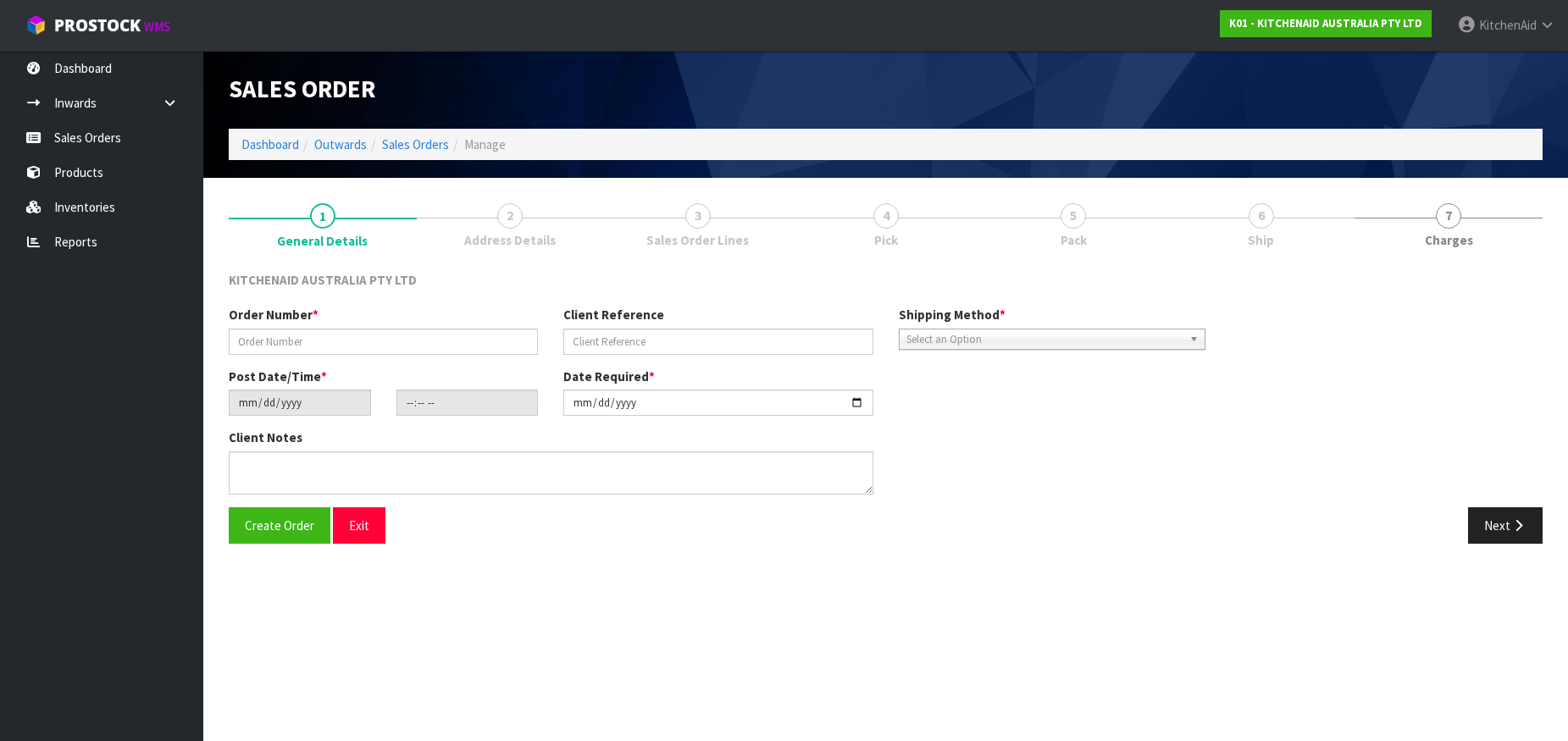
type input "0000012365"
type input "FIG-Newbolds"
type input "[DATE]"
type input "15:32:20.000"
type input "[DATE]"
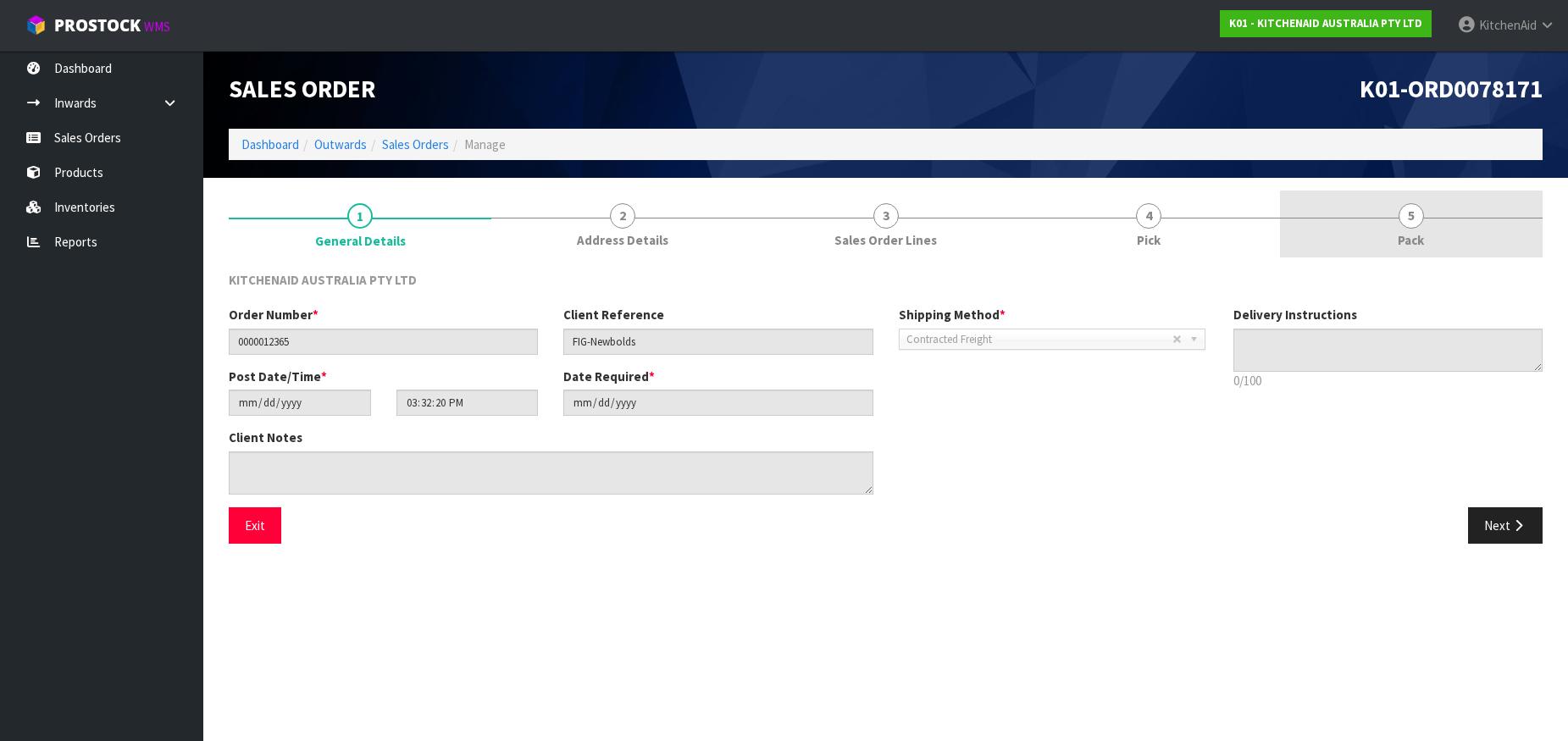
click at [1407, 220] on span "5" at bounding box center [1412, 216] width 25 height 25
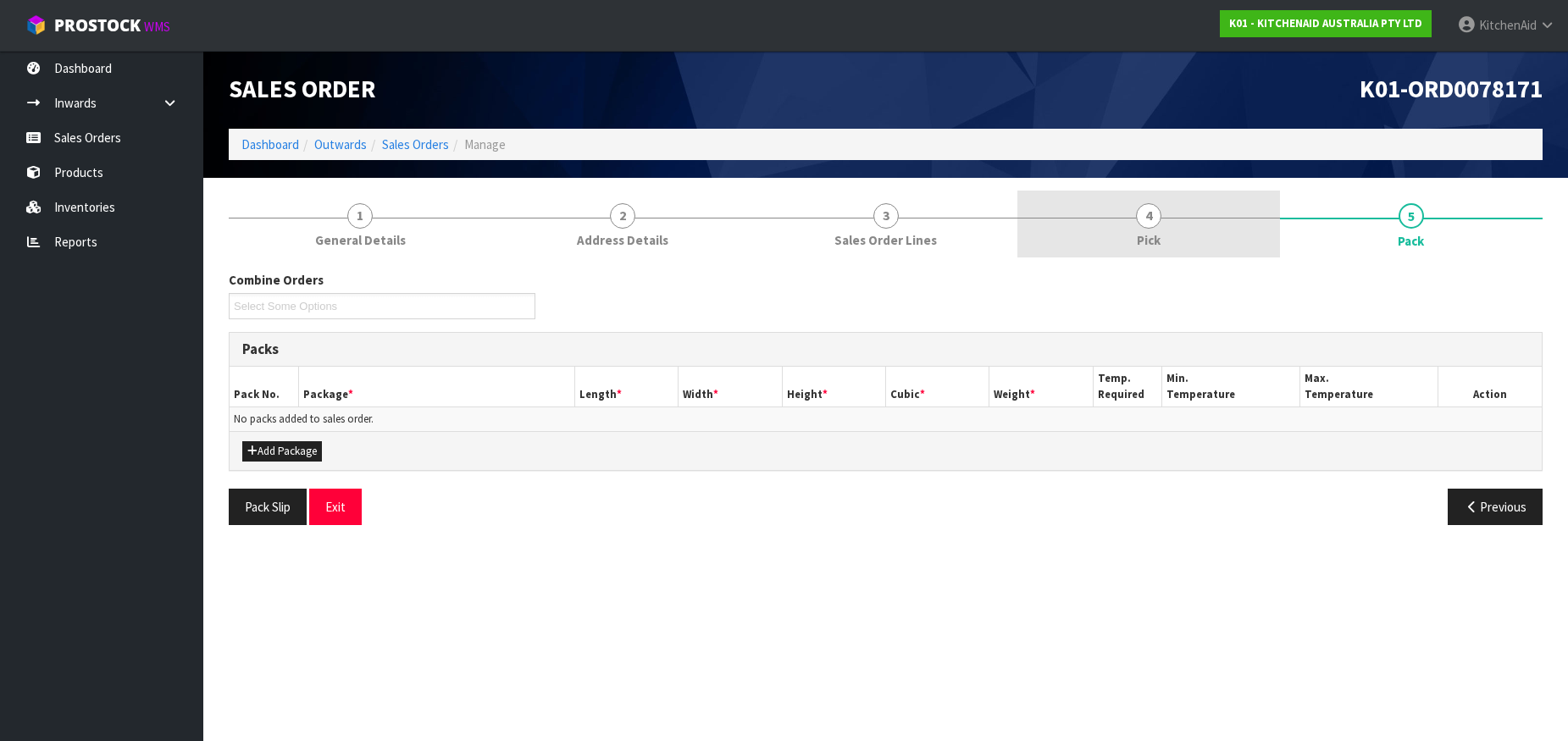
click at [1144, 217] on span "4" at bounding box center [1149, 216] width 25 height 25
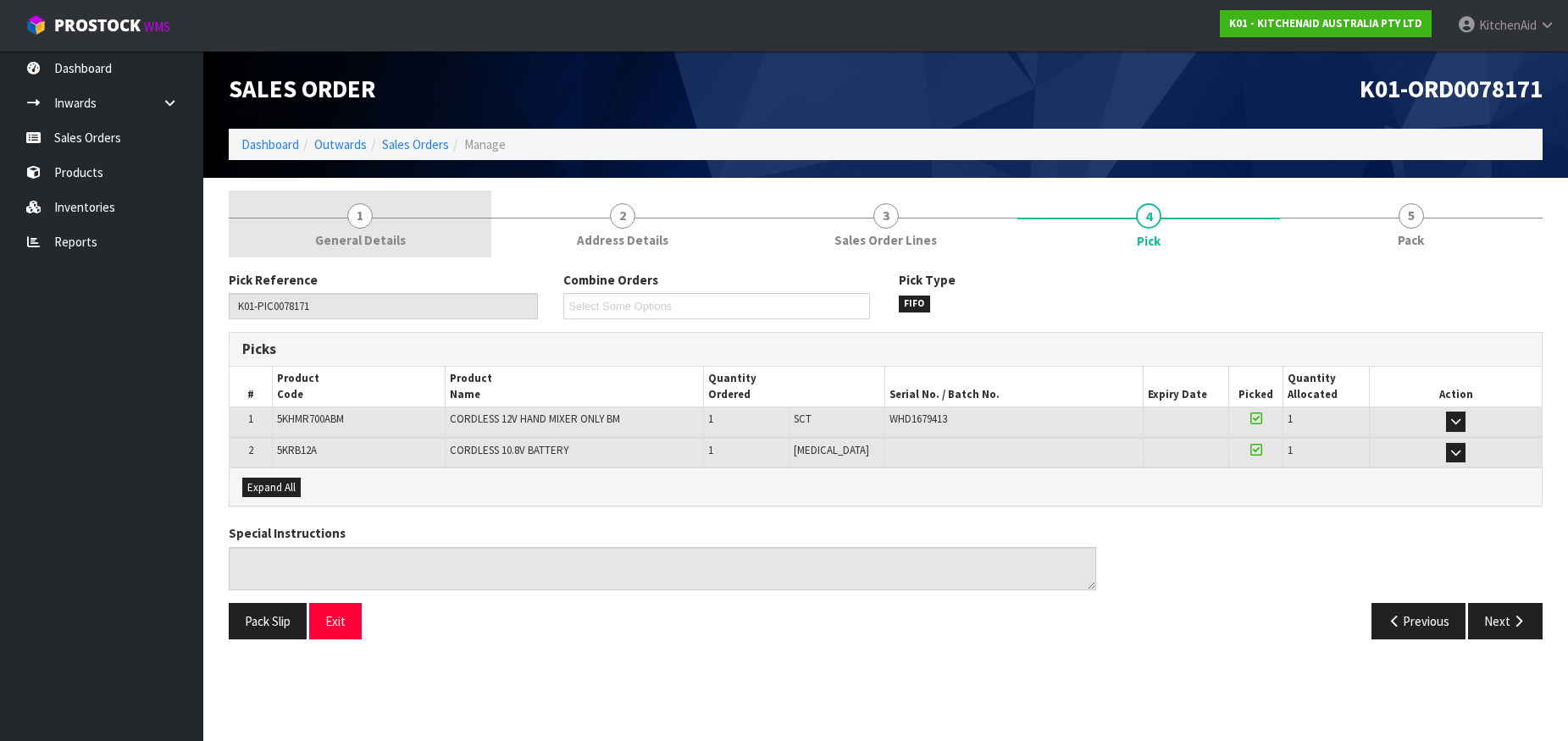
click at [372, 211] on span "1" at bounding box center [360, 216] width 25 height 25
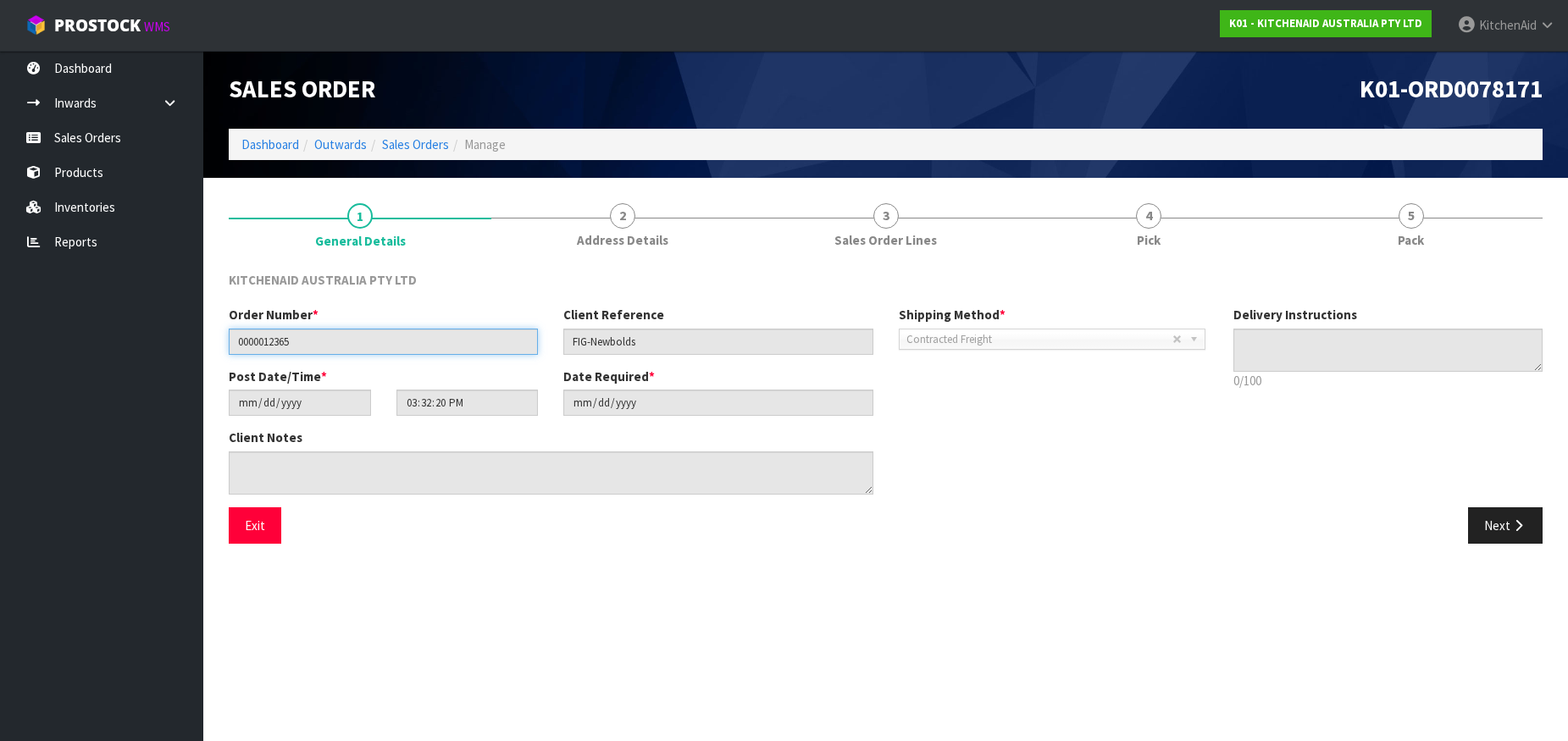
drag, startPoint x: 295, startPoint y: 347, endPoint x: 226, endPoint y: 341, distance: 69.3
click at [226, 341] on div "Order Number * 0000012365" at bounding box center [383, 330] width 335 height 49
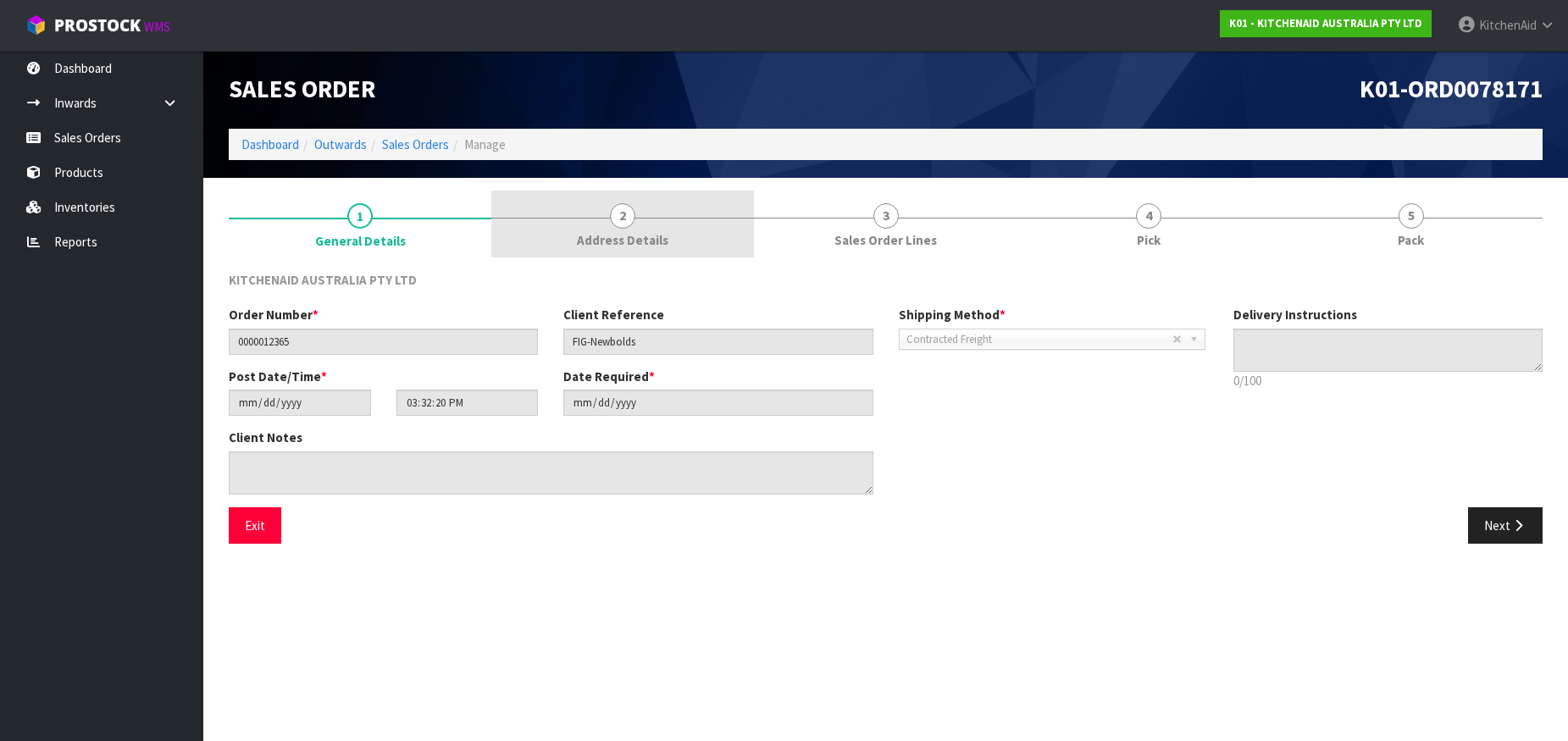
click at [623, 219] on span "2" at bounding box center [623, 216] width 25 height 25
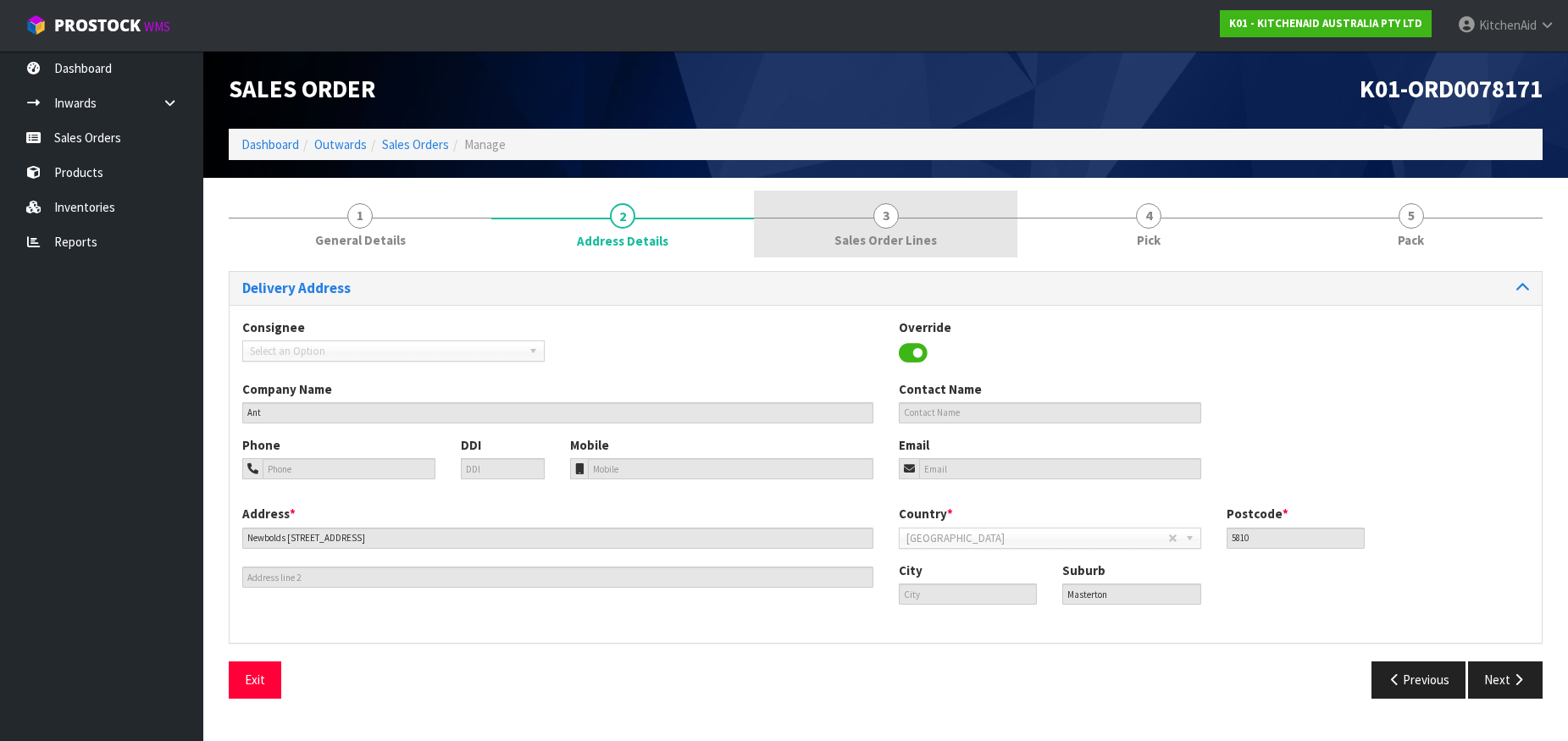
click at [887, 211] on span "3" at bounding box center [886, 216] width 25 height 25
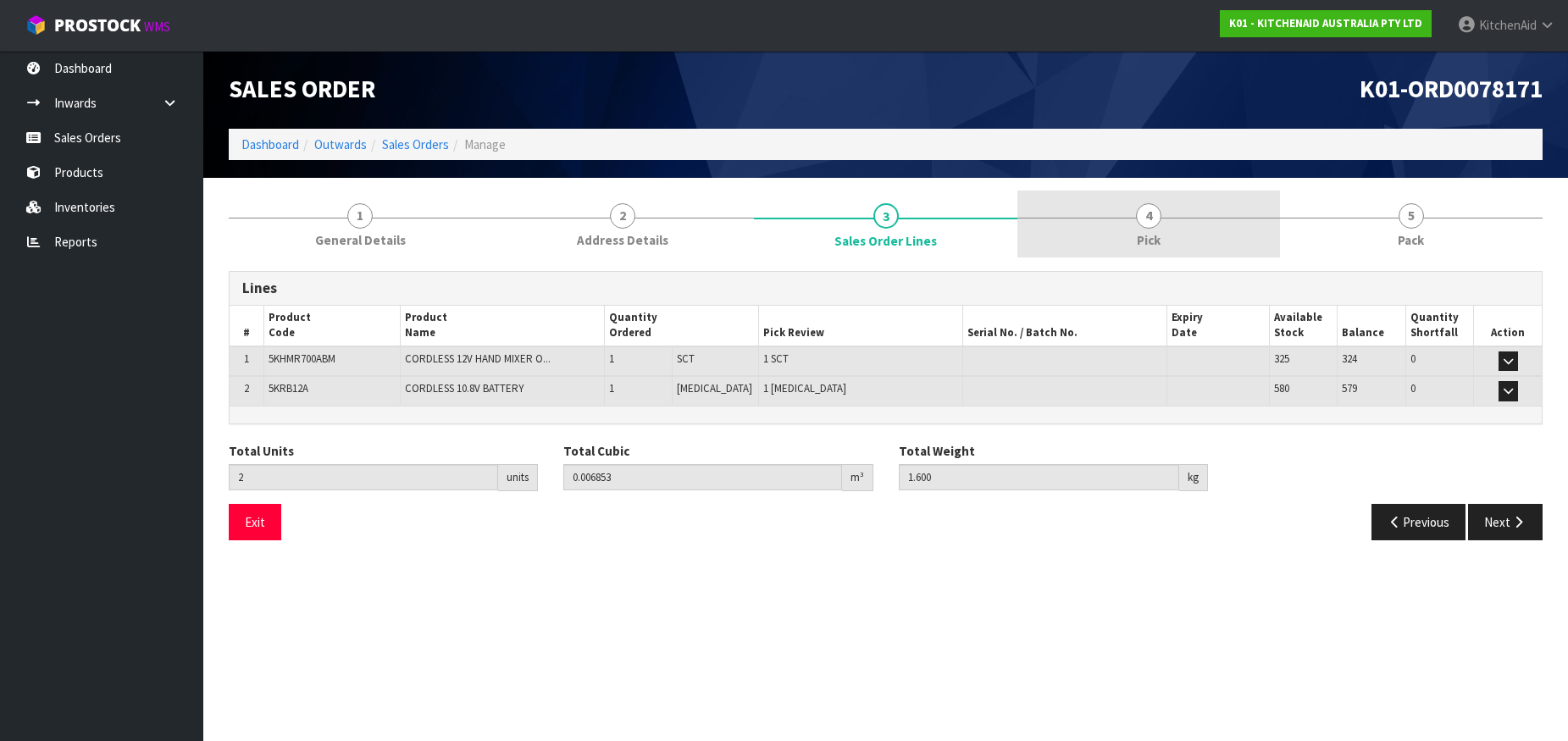
click at [1151, 221] on span "4" at bounding box center [1149, 216] width 25 height 25
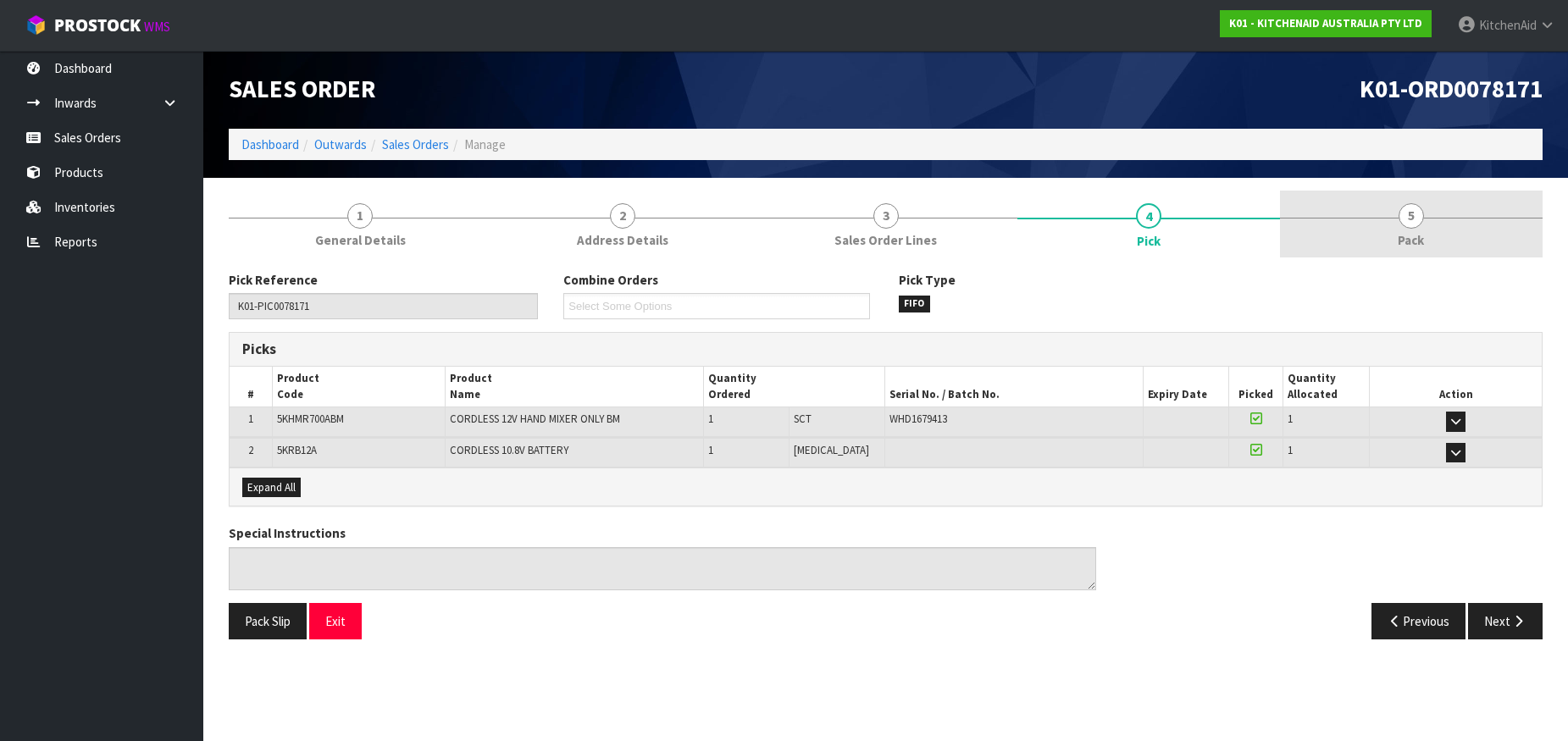
click at [1421, 223] on span "5" at bounding box center [1412, 216] width 25 height 25
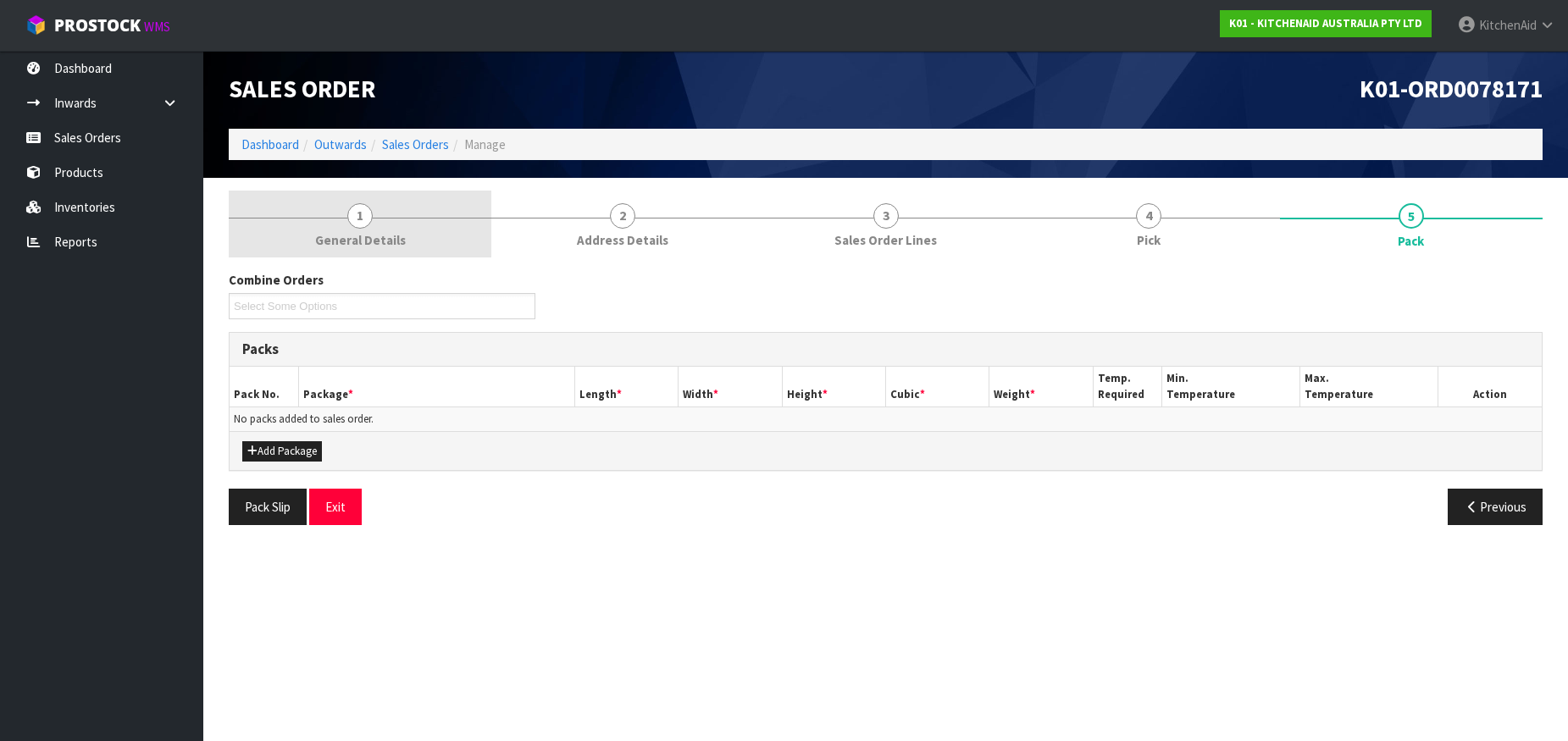
click at [362, 223] on span "1" at bounding box center [360, 216] width 25 height 25
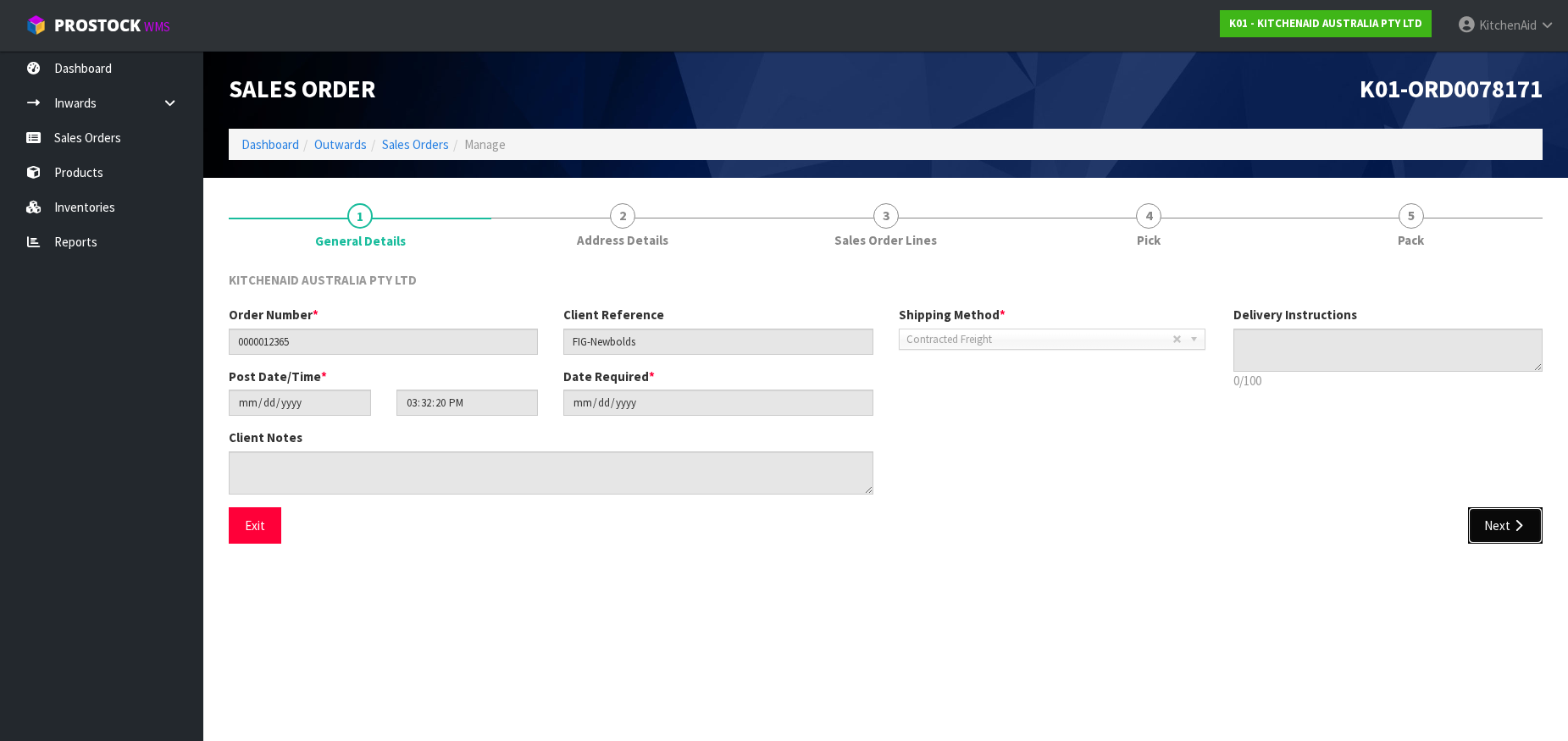
click at [1521, 530] on icon "button" at bounding box center [1518, 525] width 17 height 13
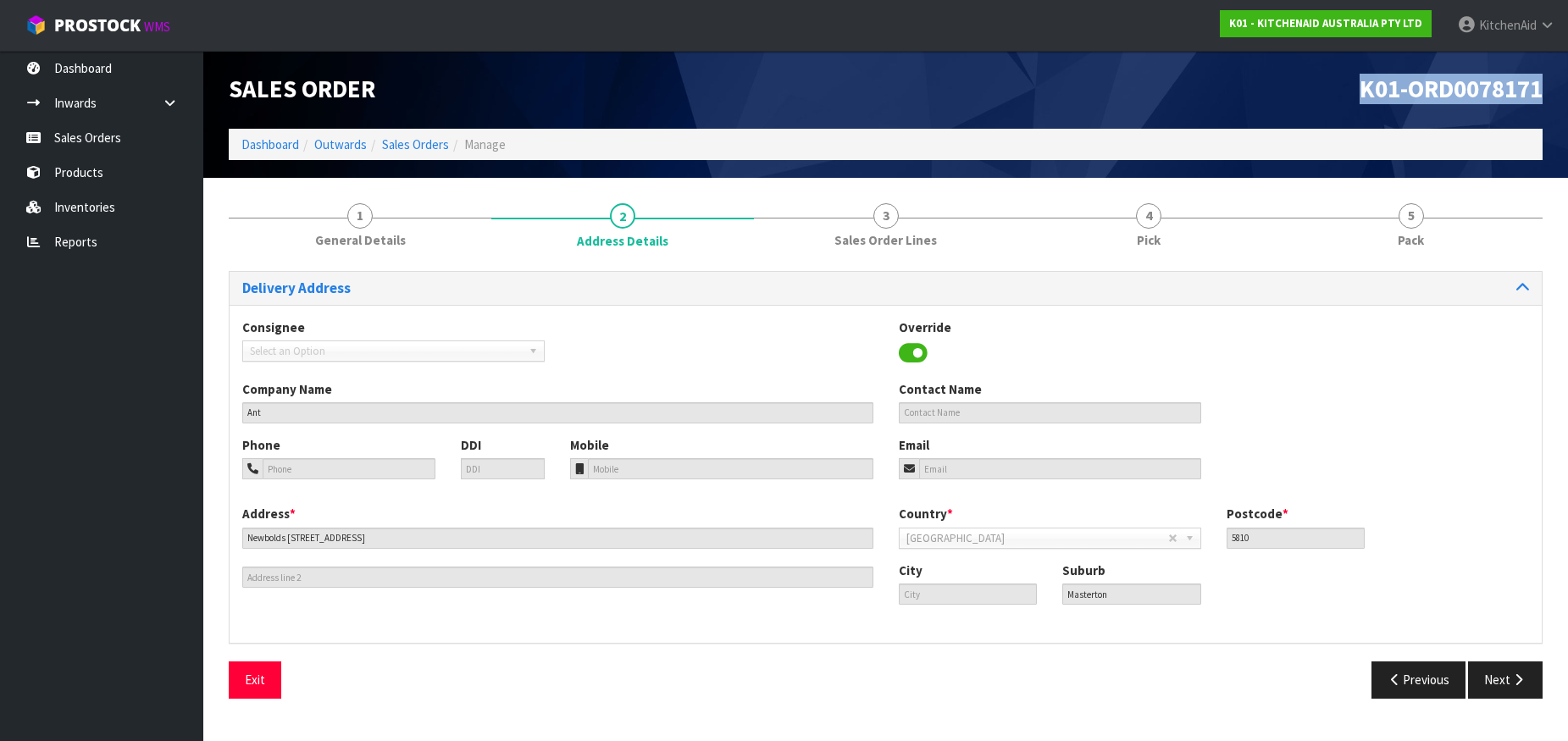
drag, startPoint x: 1540, startPoint y: 84, endPoint x: 1343, endPoint y: 88, distance: 197.0
click at [1343, 88] on h1 "K01-ORD0078171" at bounding box center [1221, 89] width 645 height 27
copy span "K01-ORD0078171"
click at [87, 168] on link "Products" at bounding box center [101, 173] width 203 height 35
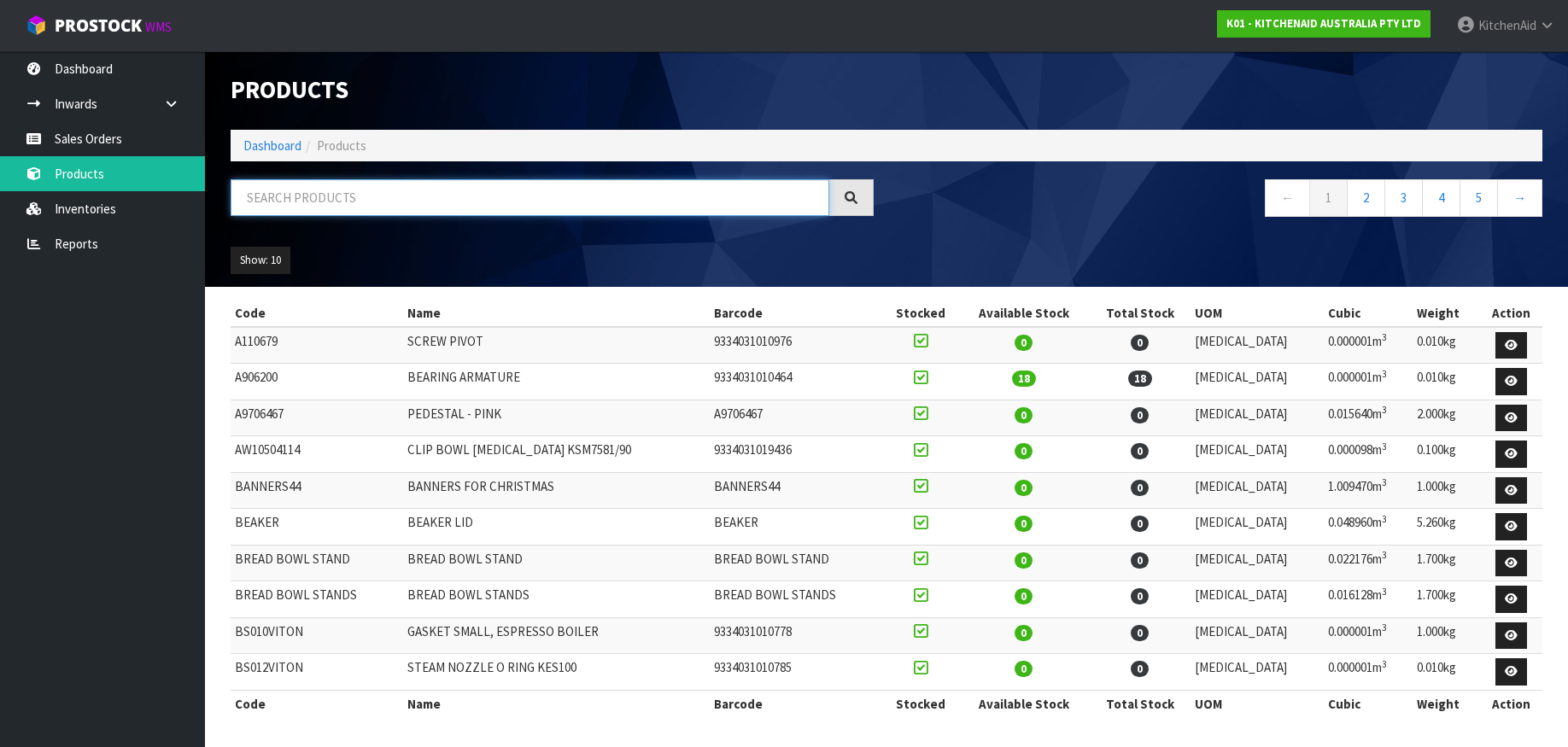
click at [291, 205] on input "text" at bounding box center [529, 198] width 598 height 37
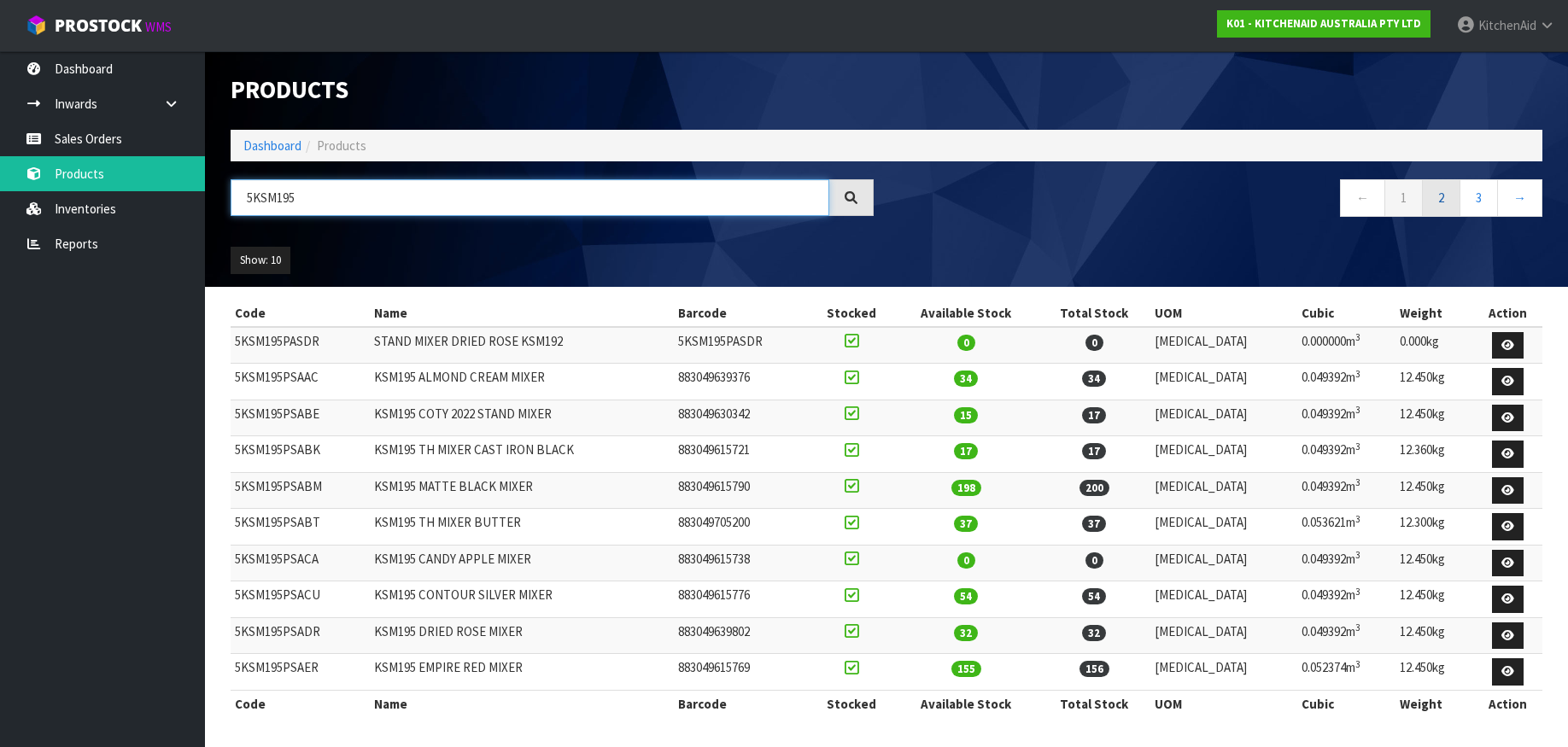
type input "5KSM195"
click at [1436, 192] on link "2" at bounding box center [1441, 198] width 38 height 37
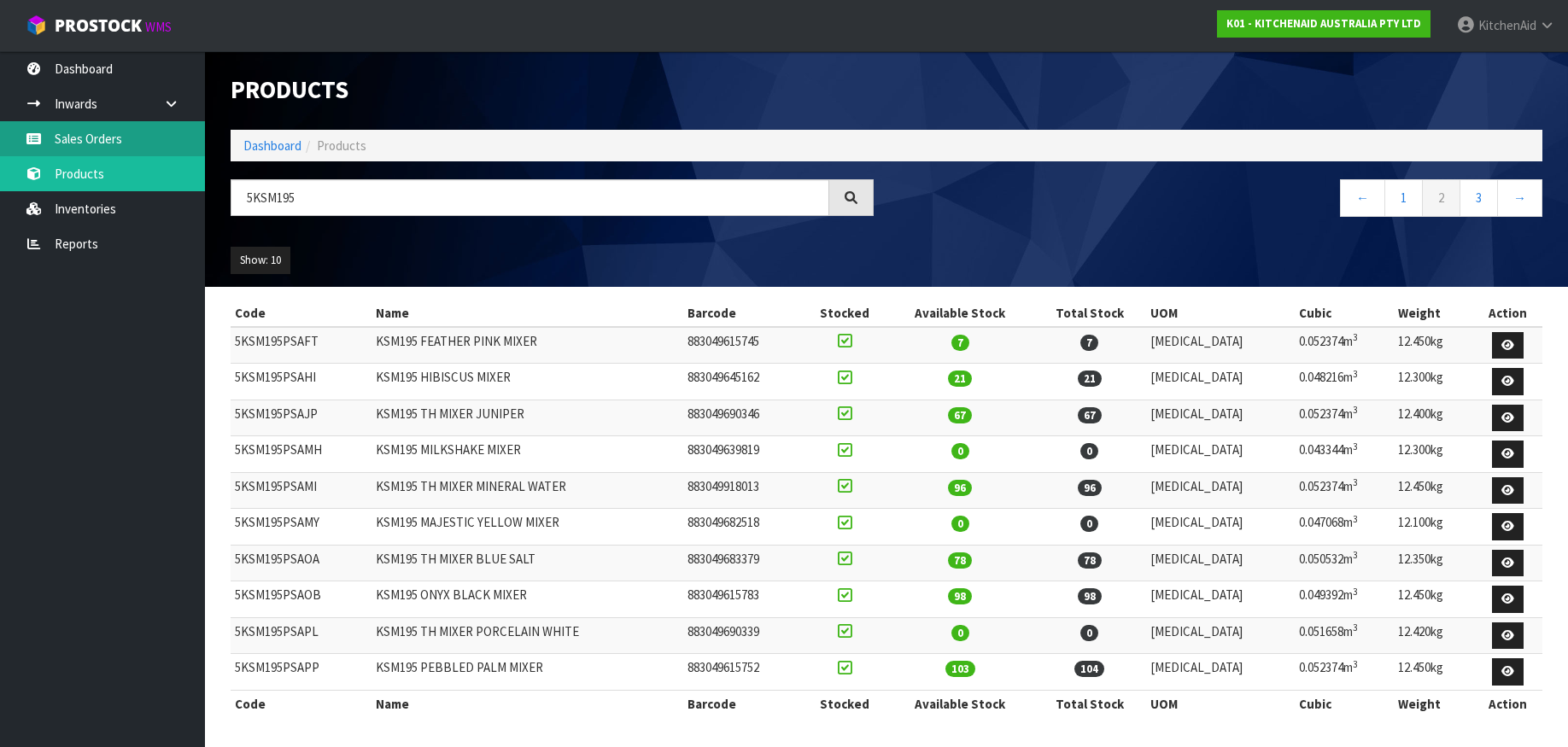
click at [82, 139] on link "Sales Orders" at bounding box center [102, 139] width 205 height 35
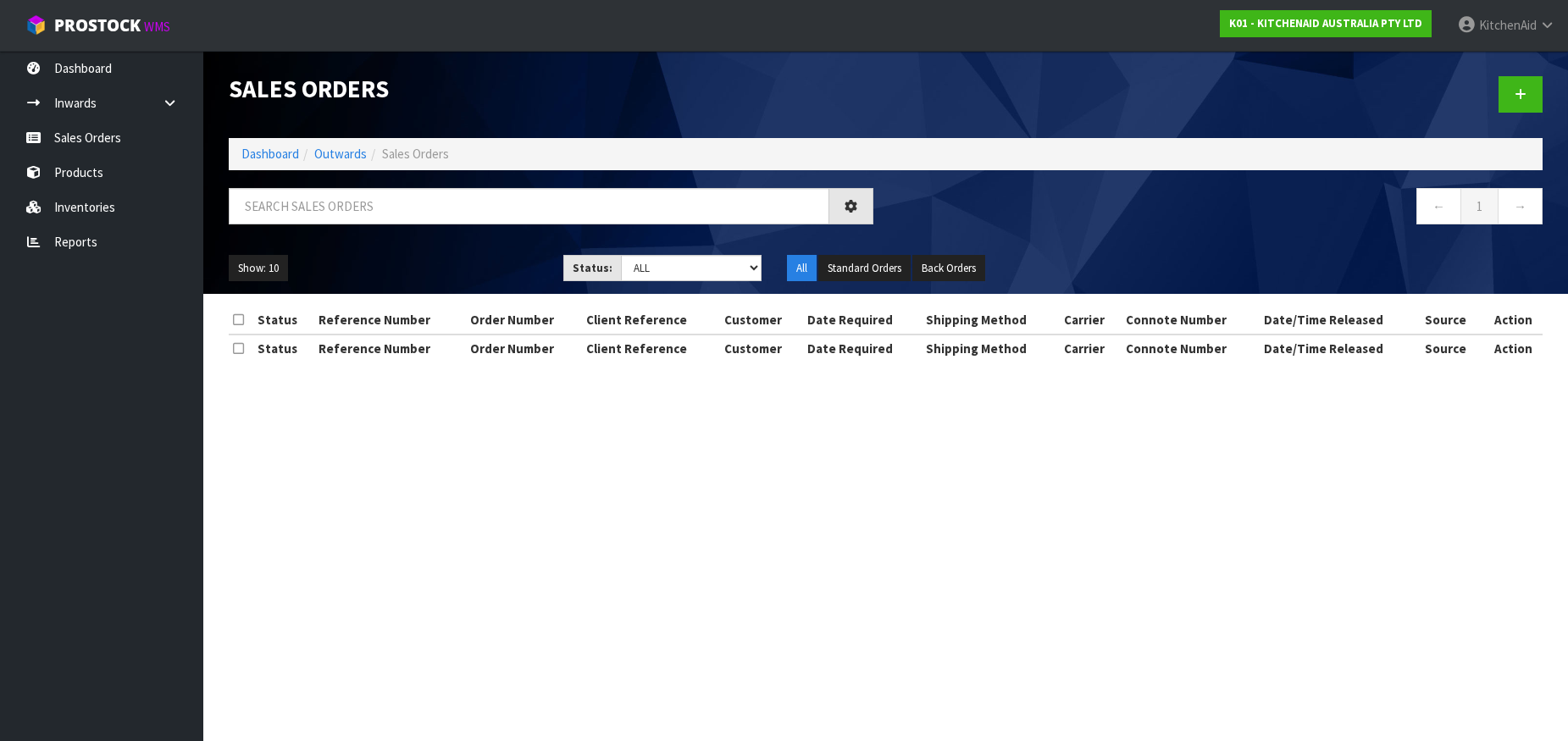
click at [296, 197] on input "text" at bounding box center [528, 207] width 600 height 37
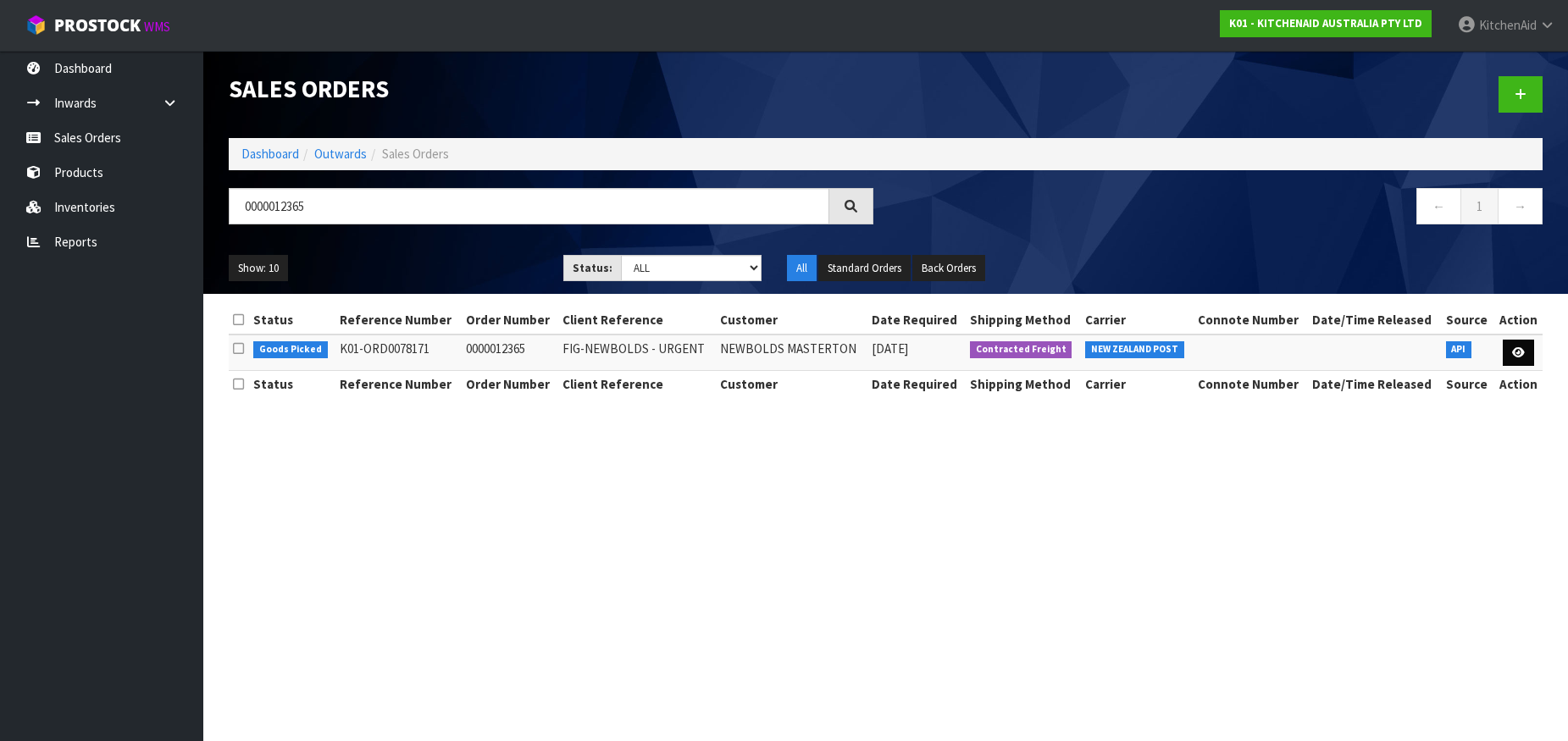
type input "0000012365"
click at [1513, 353] on icon at bounding box center [1518, 353] width 13 height 11
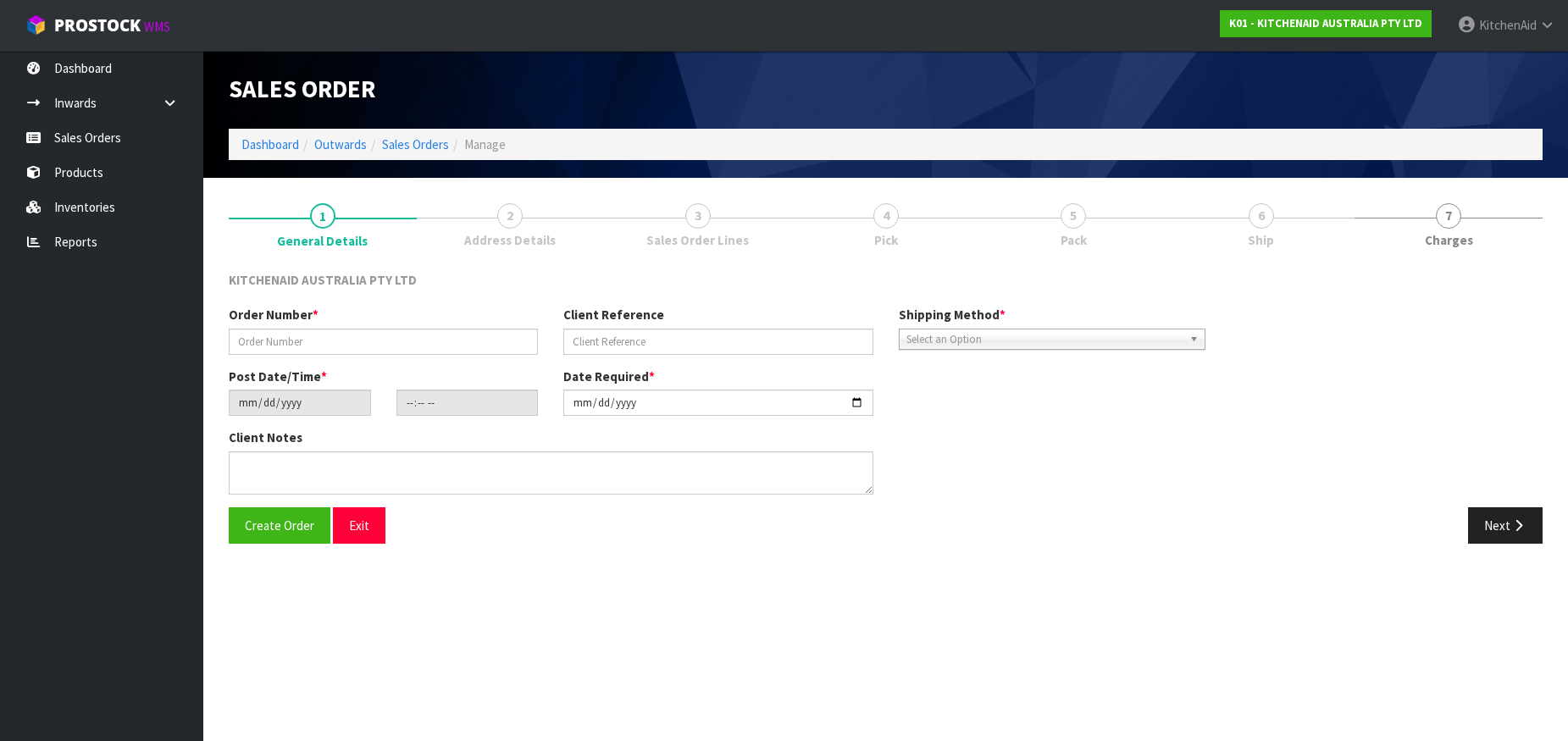
type input "0000012365"
type input "FIG-NEWBOLDS - URGENT"
type input "[DATE]"
type input "15:32:20.000"
type input "[DATE]"
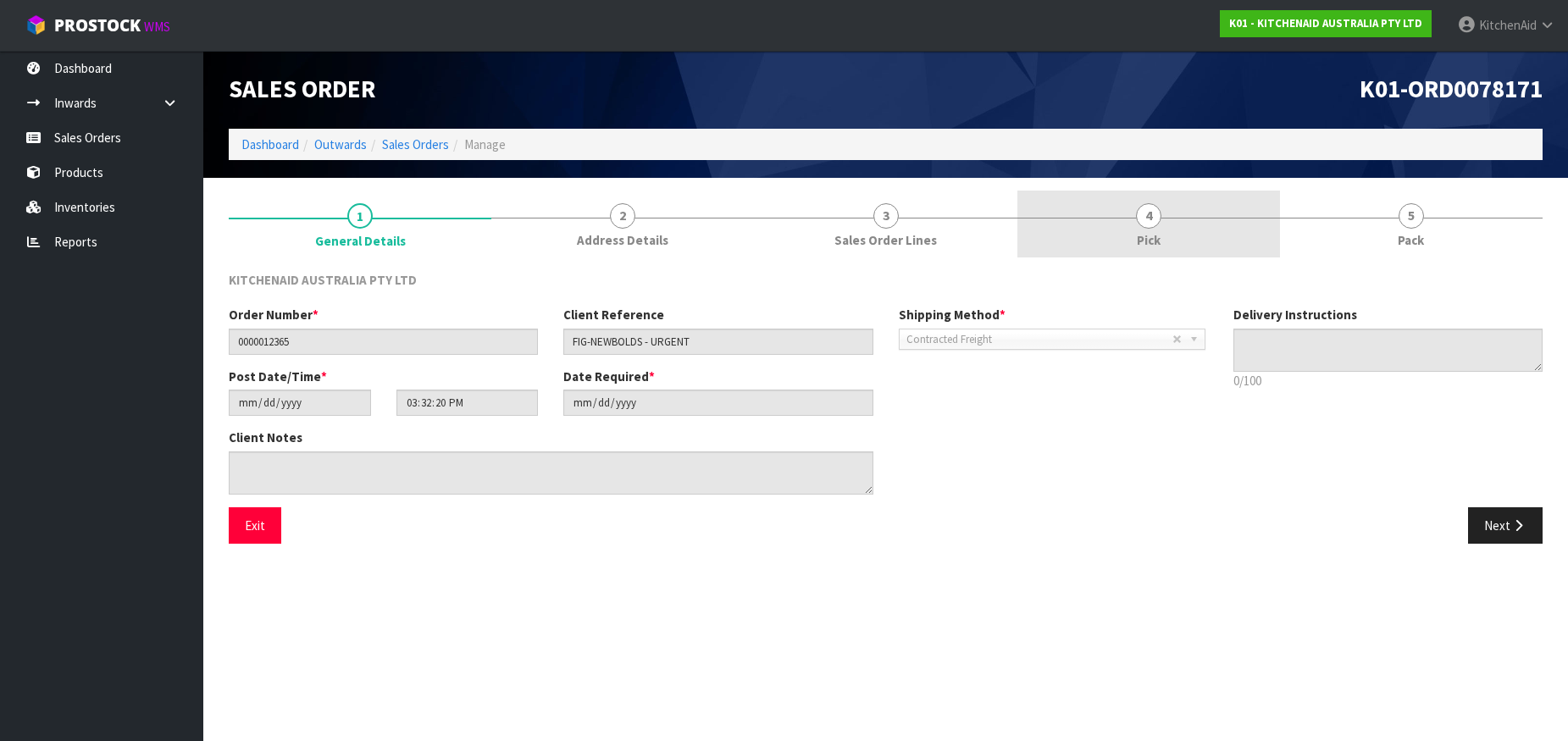
click at [1152, 220] on span "4" at bounding box center [1149, 216] width 25 height 25
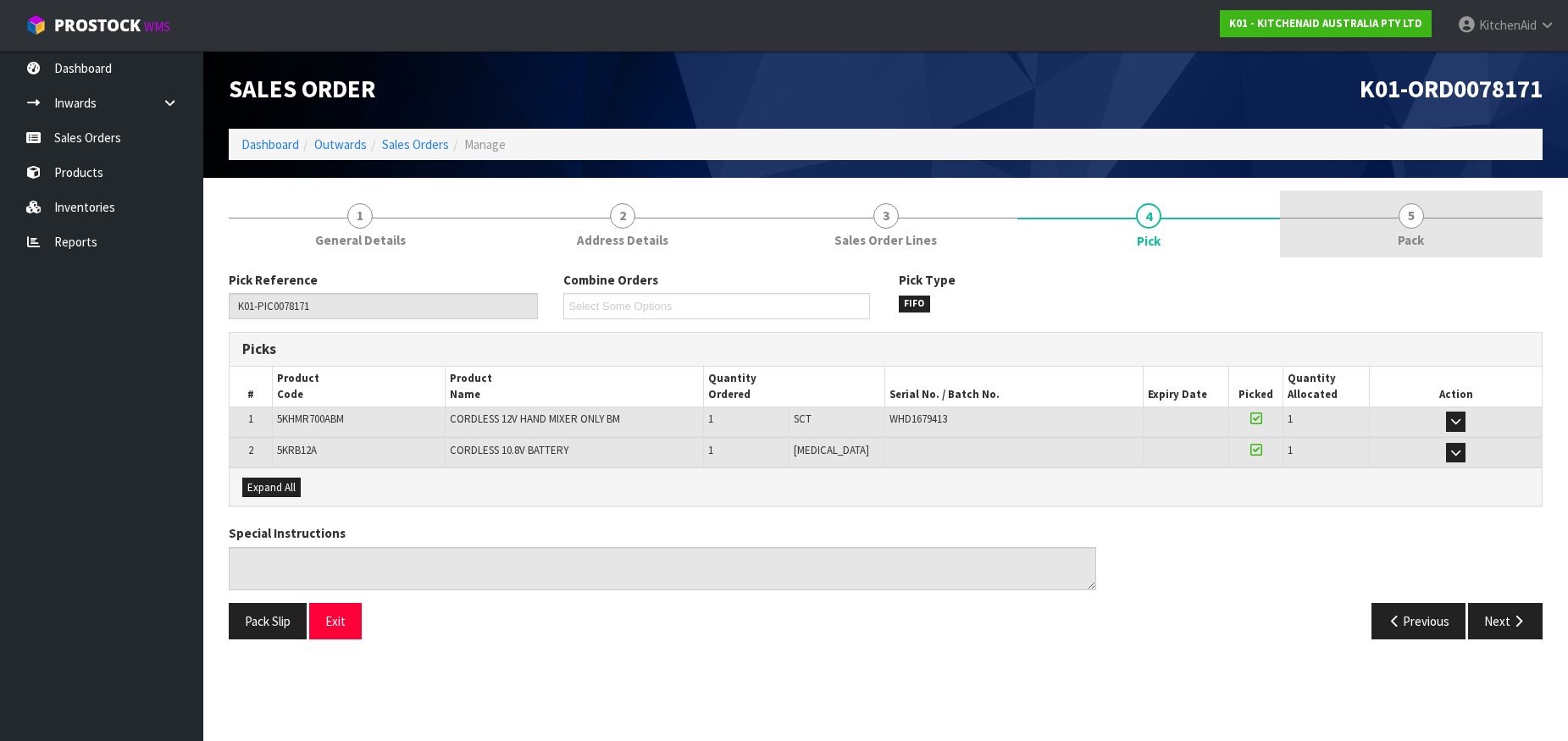
click at [1409, 207] on span "5" at bounding box center [1412, 216] width 25 height 25
